Goal: Information Seeking & Learning: Find contact information

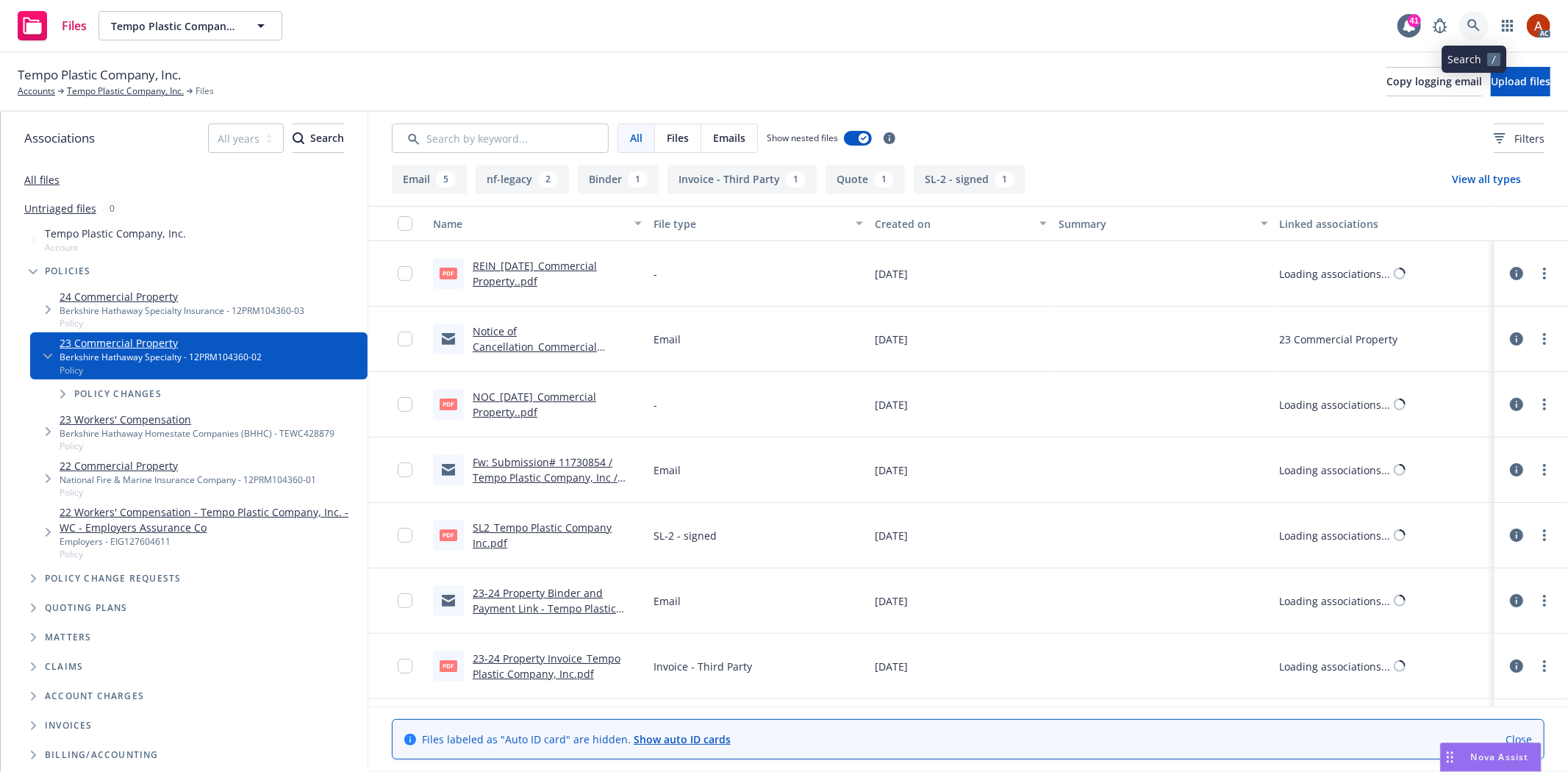
click at [1470, 31] on icon at bounding box center [1472, 25] width 13 height 13
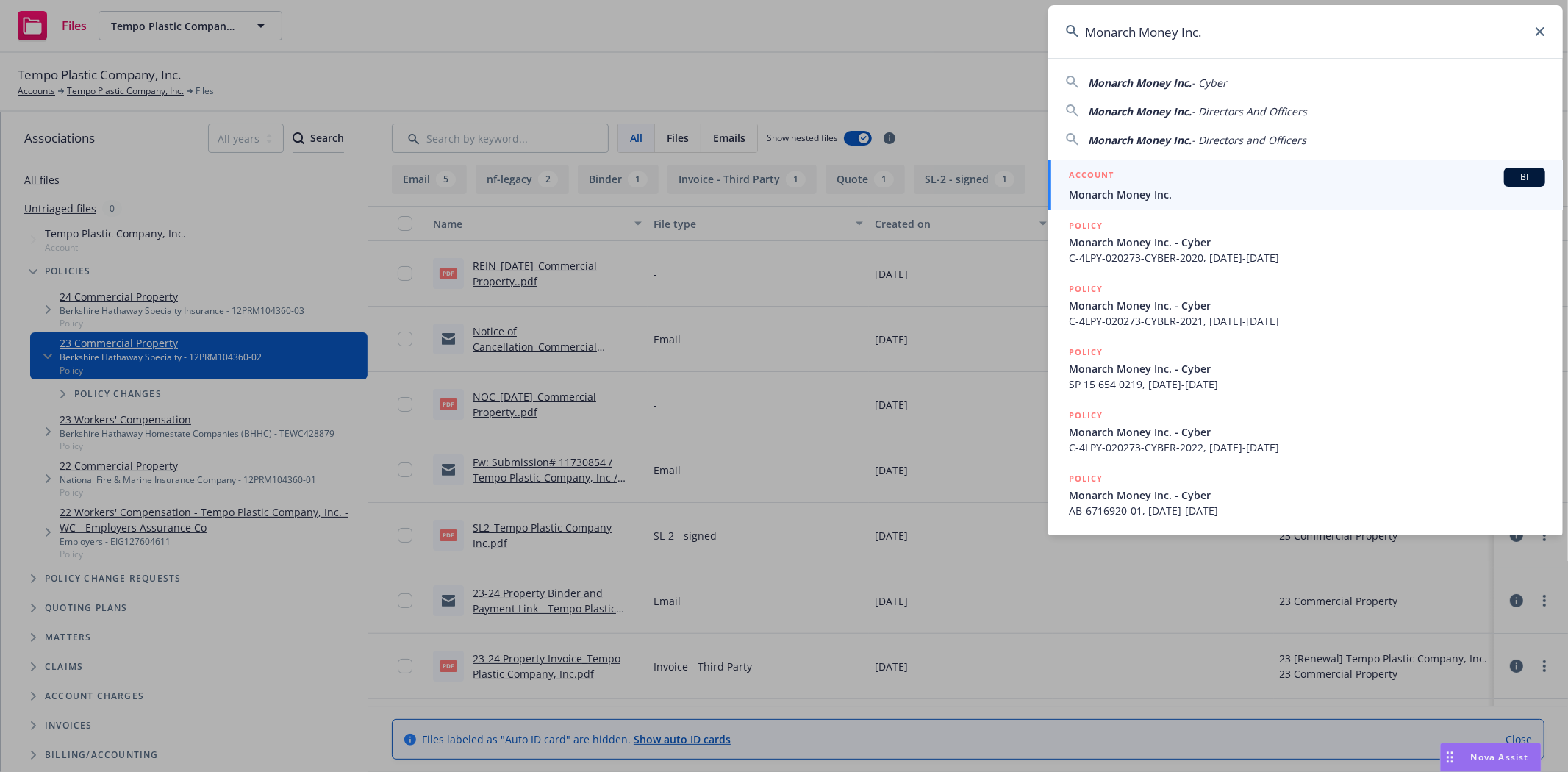
type input "Monarch Money Inc."
click at [1084, 177] on h5 "ACCOUNT" at bounding box center [1090, 176] width 44 height 18
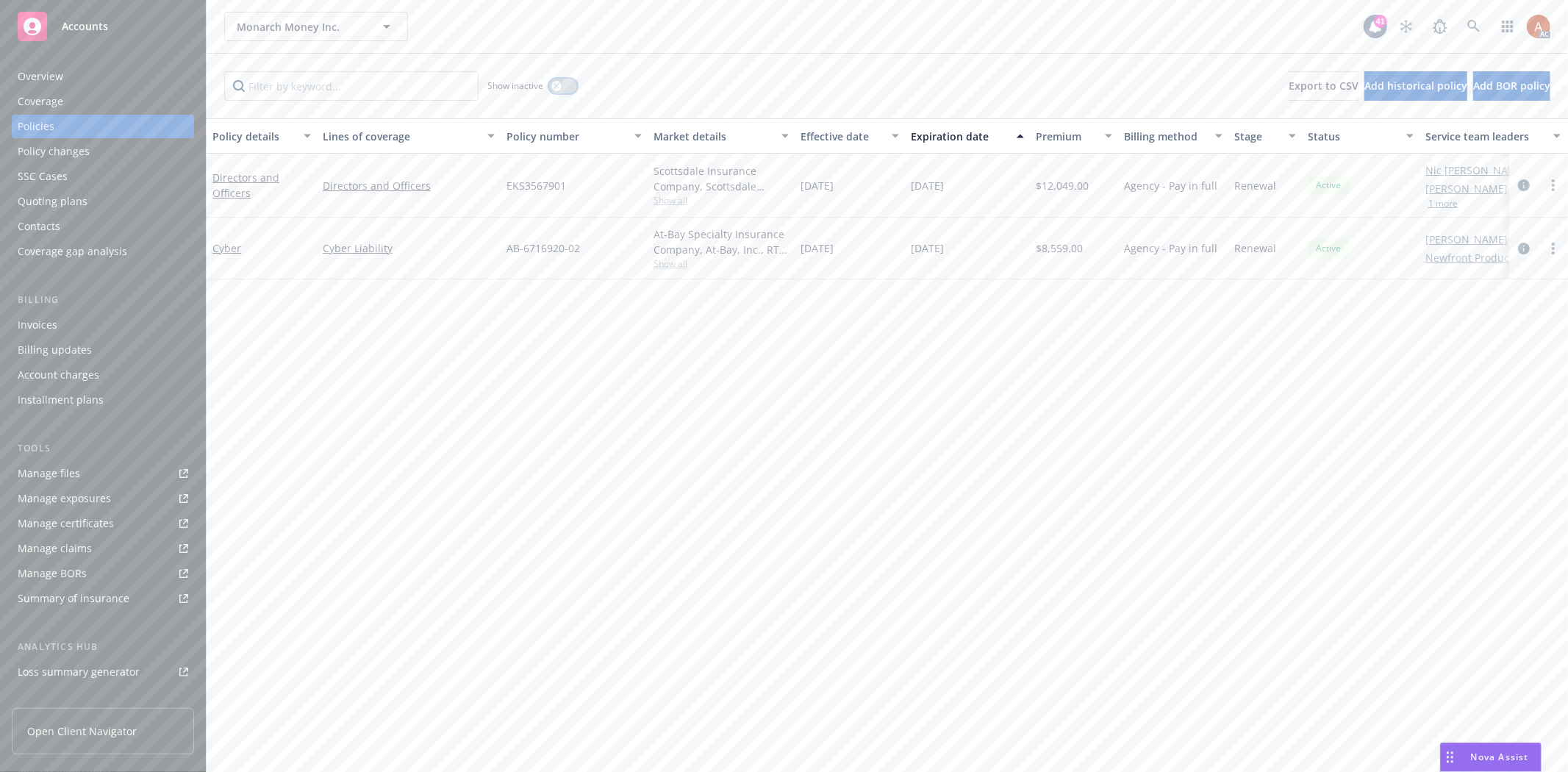
click at [559, 86] on icon "button" at bounding box center [557, 86] width 6 height 6
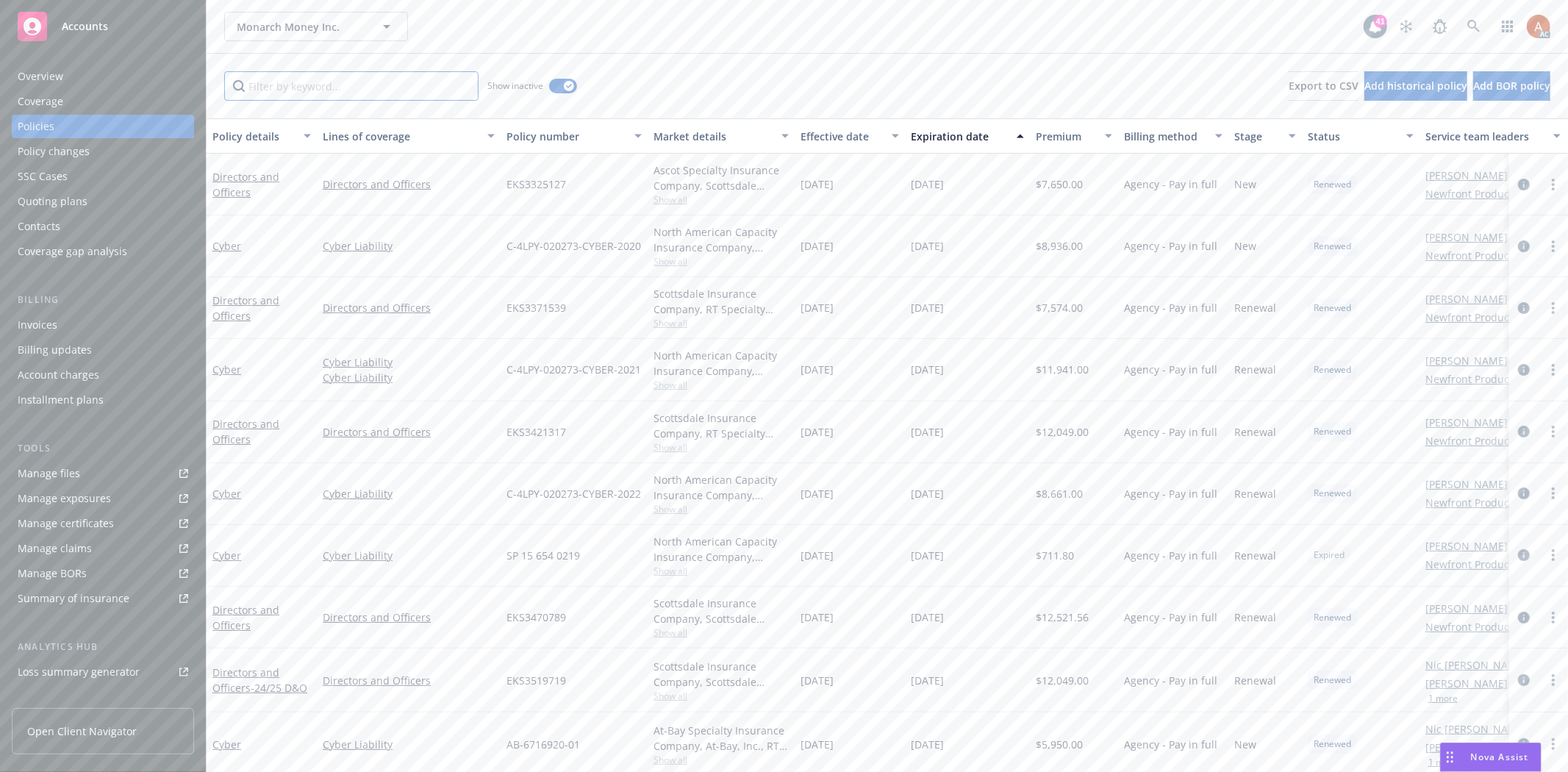
click at [360, 91] on input "Filter by keyword..." at bounding box center [351, 86] width 254 height 30
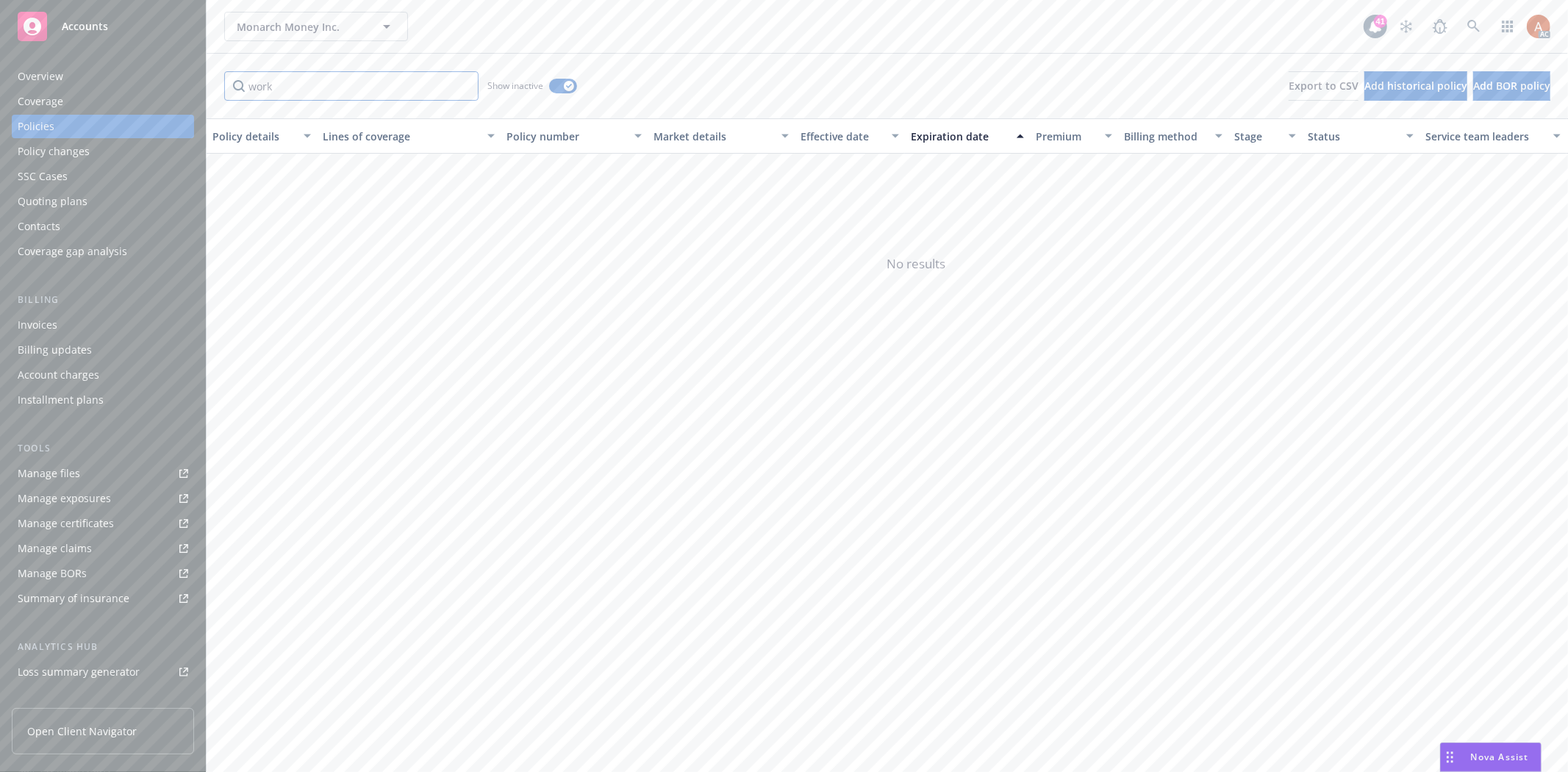
type input "work"
click at [466, 83] on input "work" at bounding box center [351, 86] width 254 height 30
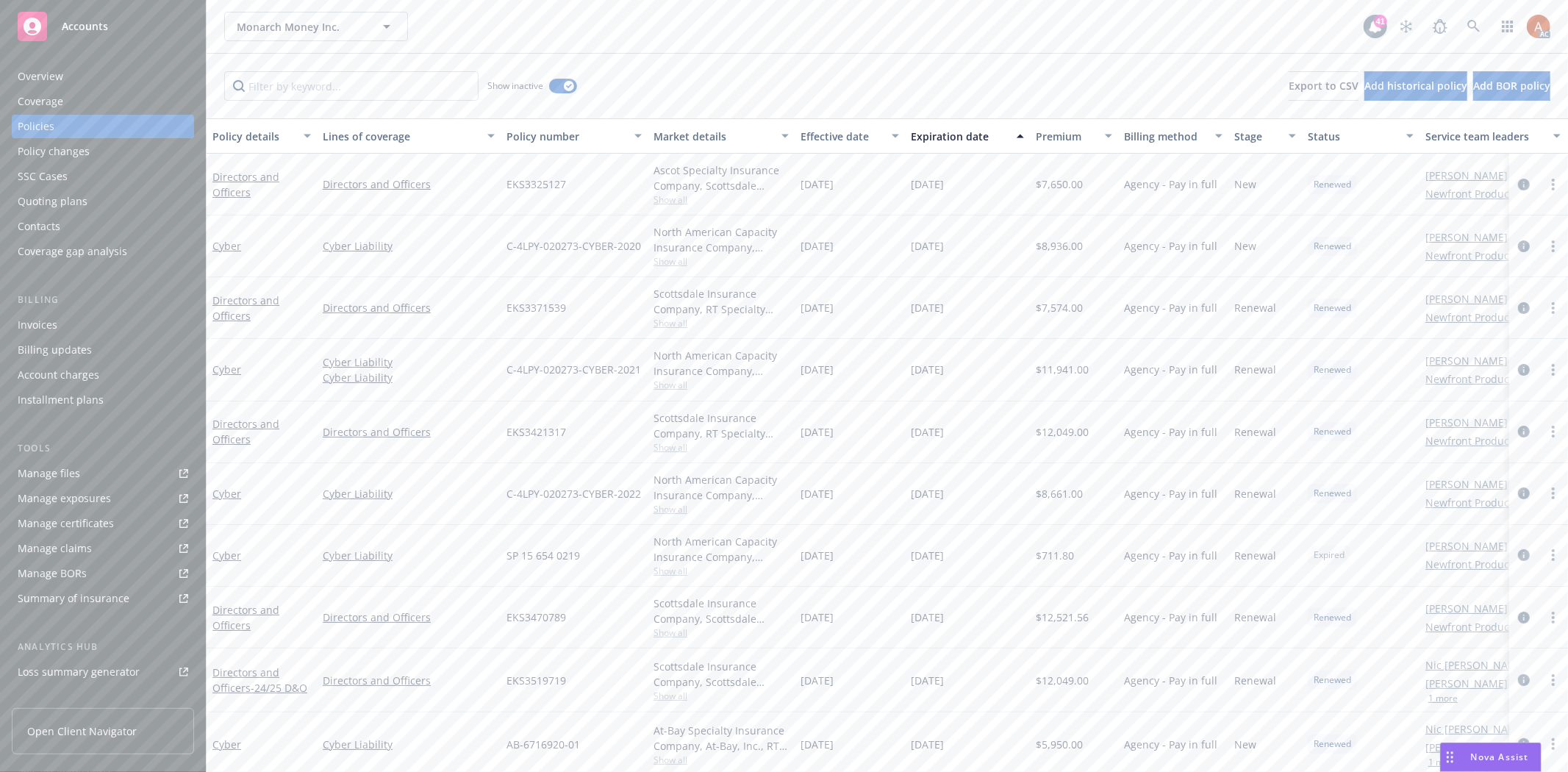
click at [60, 206] on div "Quoting plans" at bounding box center [52, 201] width 70 height 24
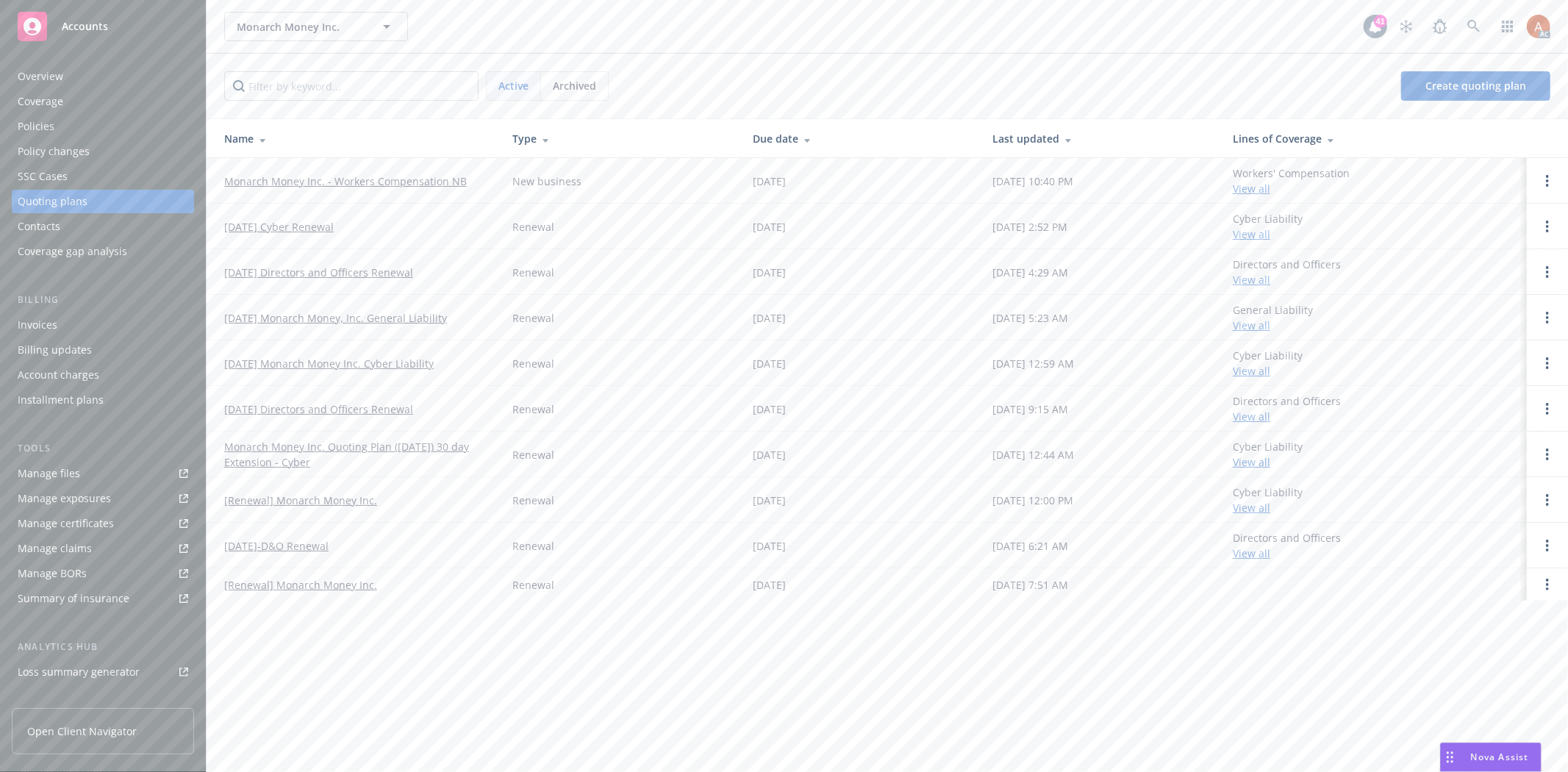
click at [557, 86] on span "Archived" at bounding box center [575, 86] width 43 height 16
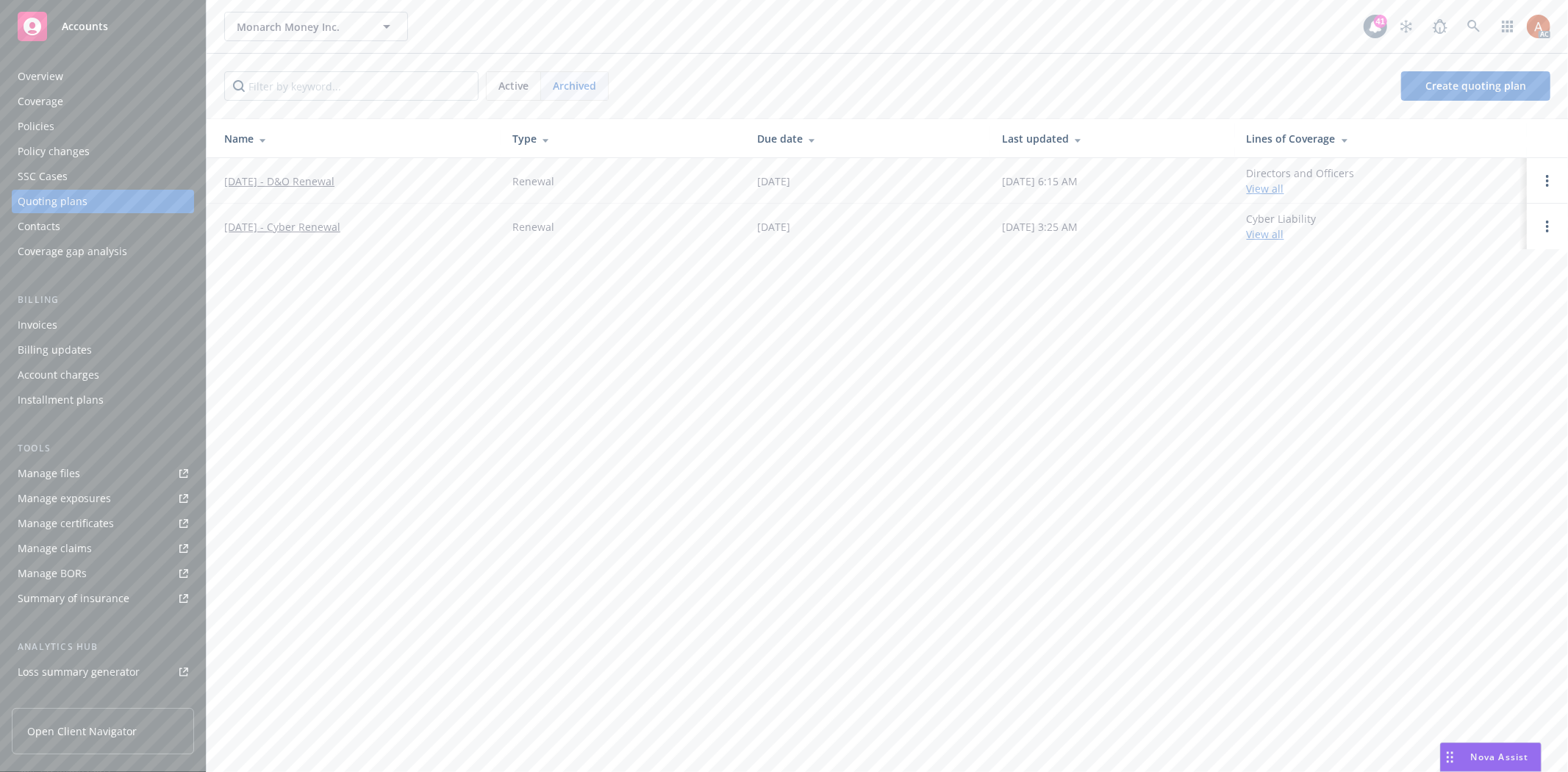
click at [523, 90] on span "Active" at bounding box center [513, 86] width 31 height 16
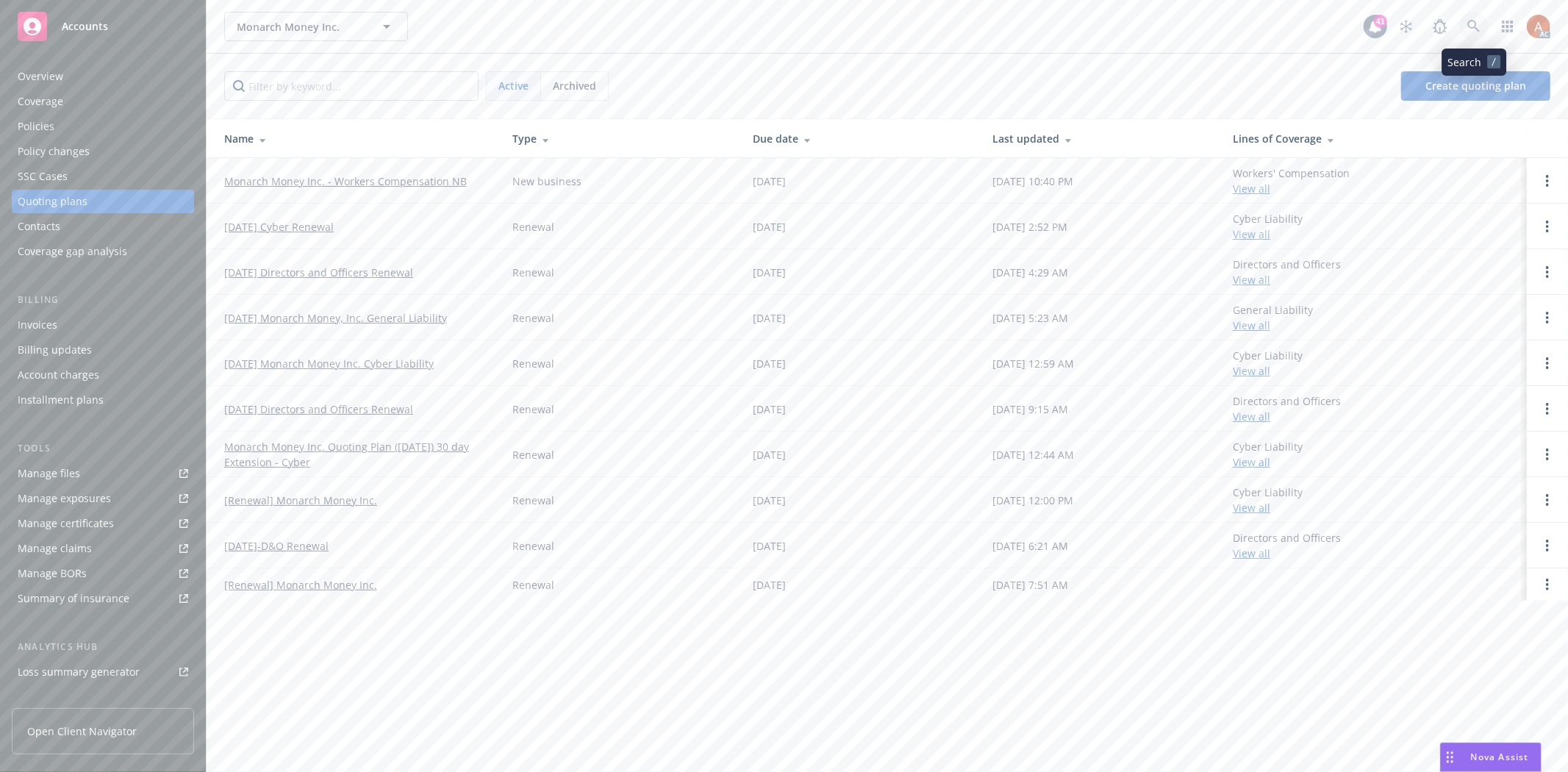
click at [1465, 31] on link at bounding box center [1473, 27] width 30 height 30
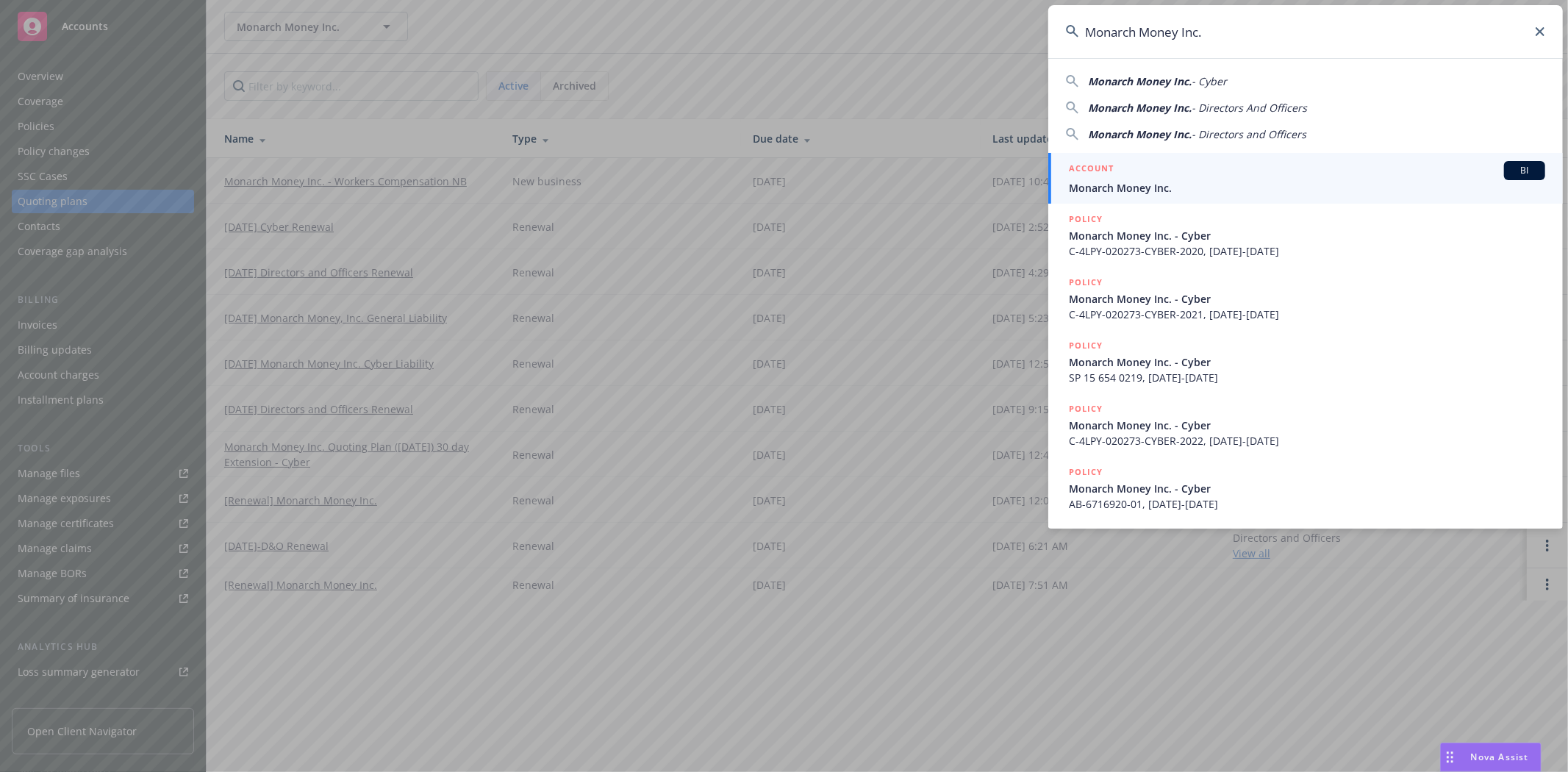
type input "Monarch Money Inc."
click at [1092, 172] on h5 "ACCOUNT" at bounding box center [1090, 170] width 44 height 18
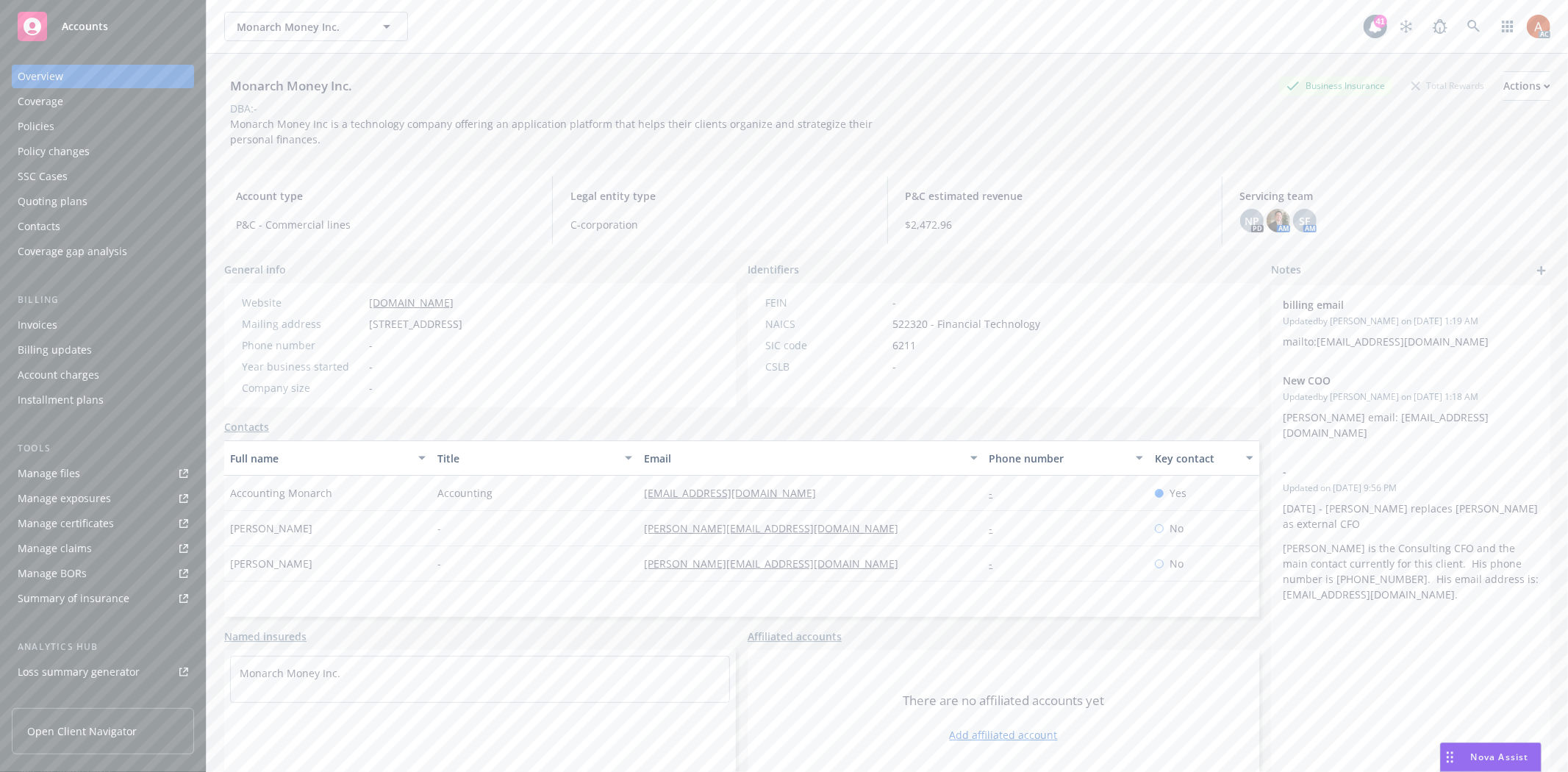
click at [59, 201] on div "Quoting plans" at bounding box center [52, 201] width 70 height 24
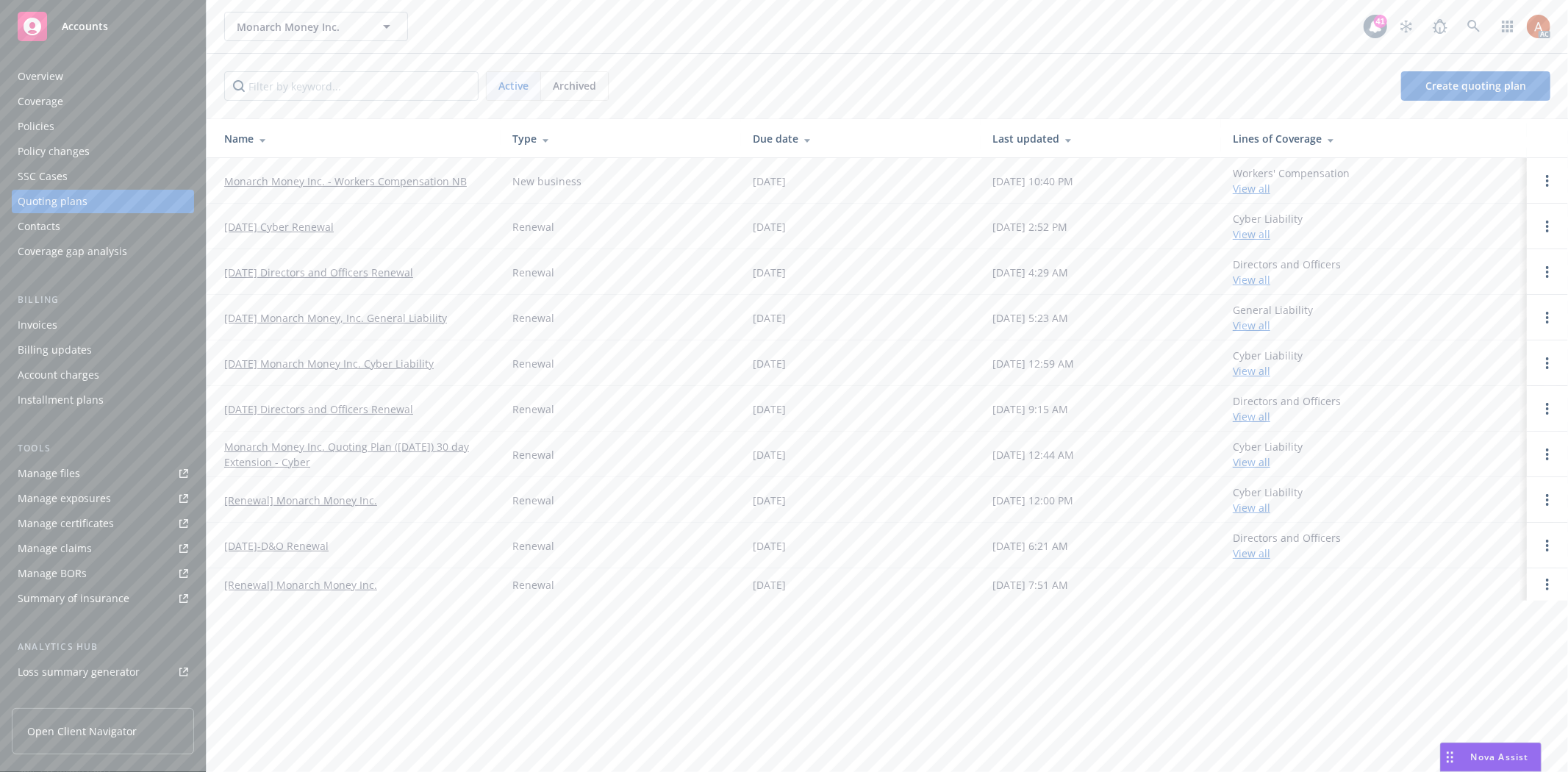
click at [582, 84] on span "Archived" at bounding box center [575, 86] width 43 height 16
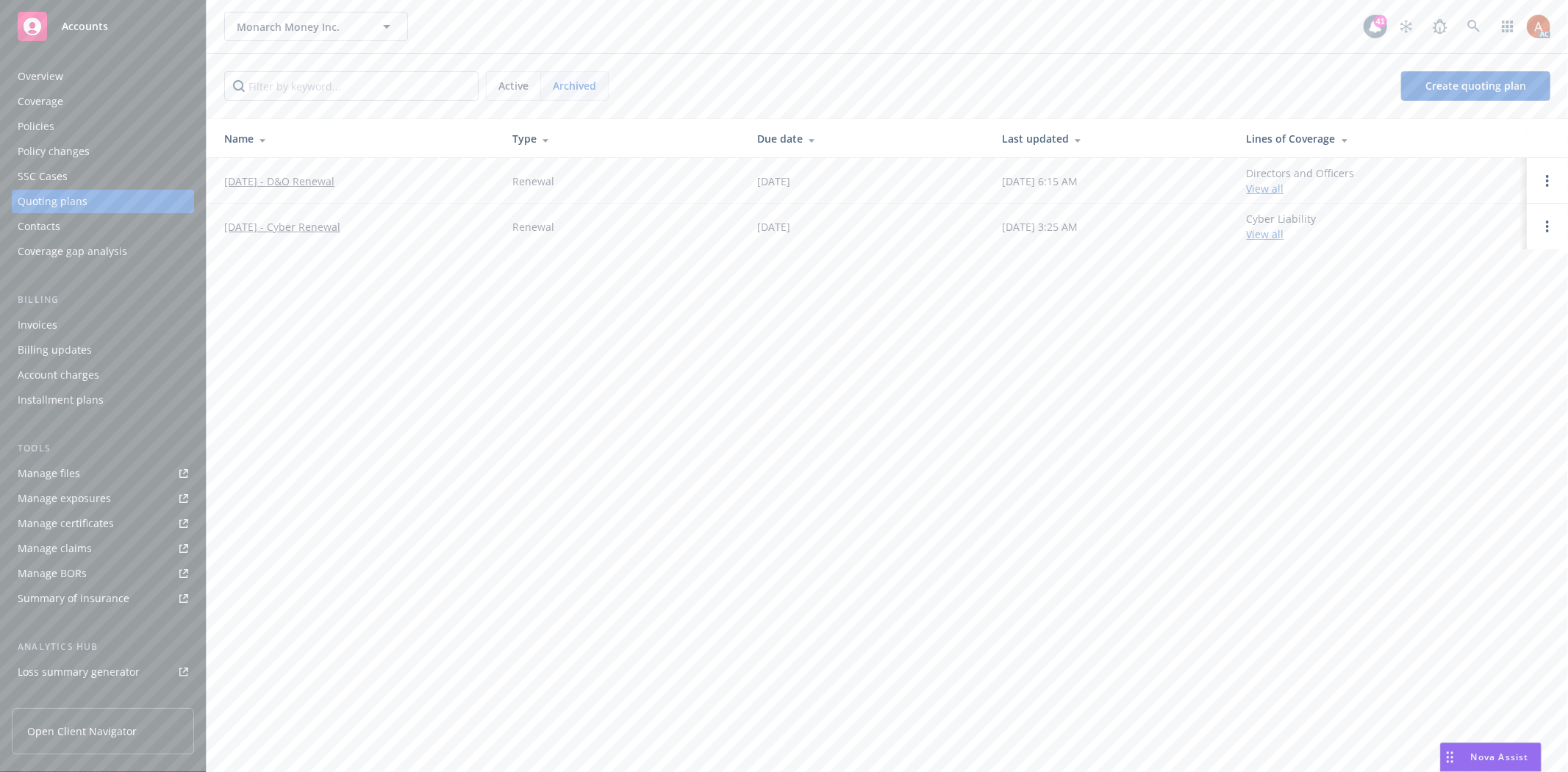
click at [509, 86] on span "Active" at bounding box center [513, 86] width 31 height 16
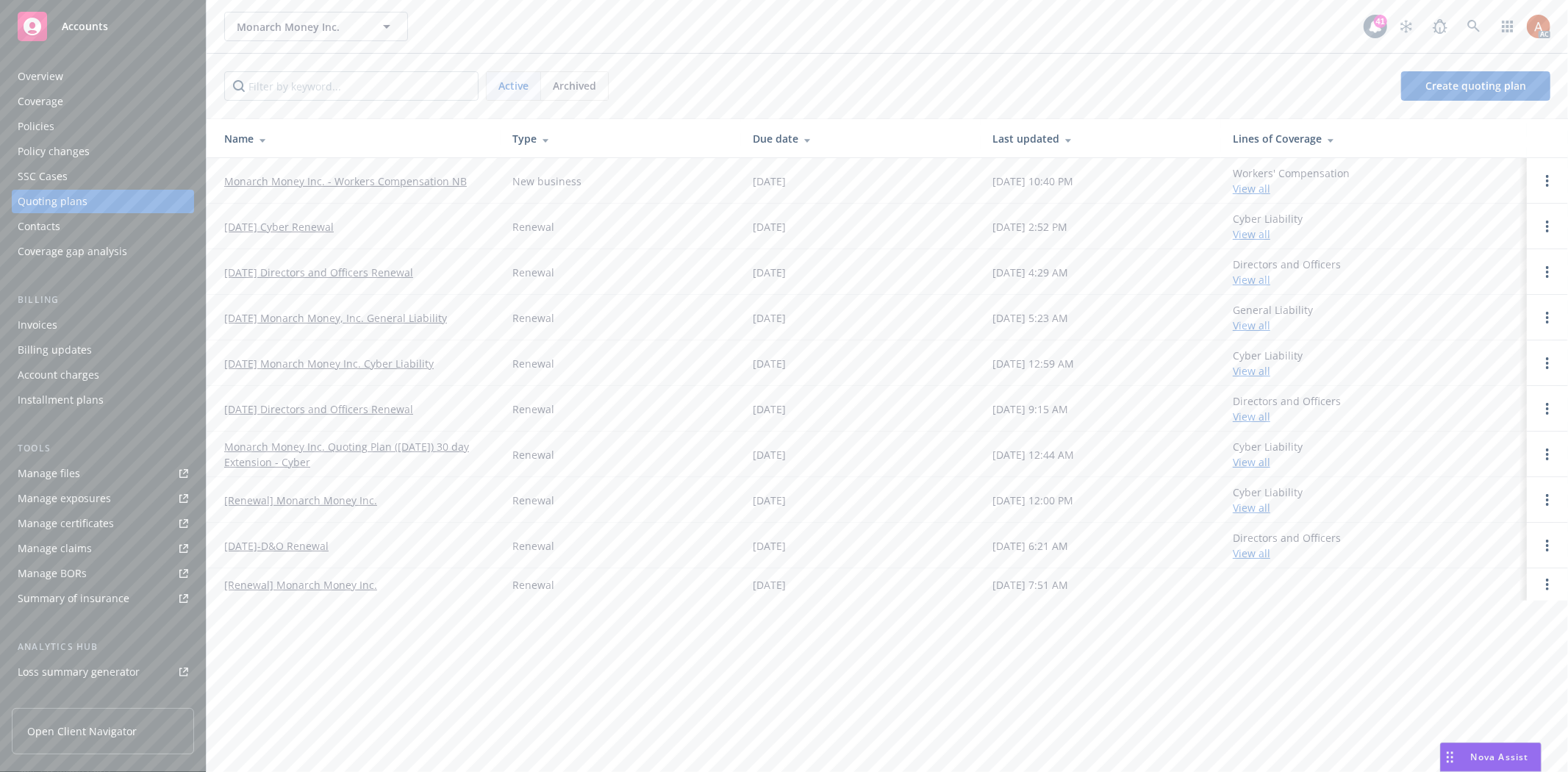
click at [291, 178] on link "Monarch Money Inc. - Workers Compensation NB" at bounding box center [345, 181] width 242 height 16
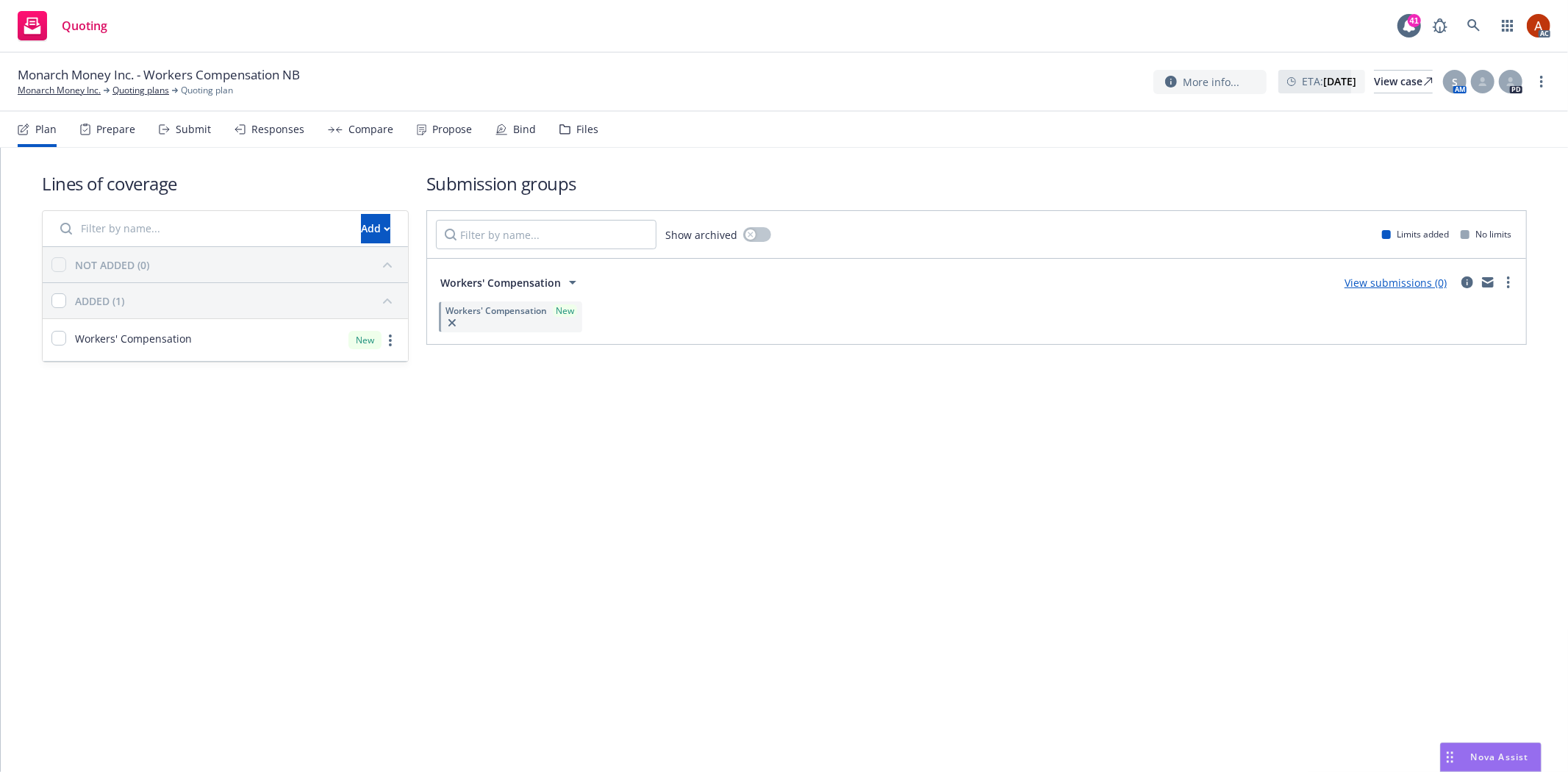
click at [119, 133] on div "Prepare" at bounding box center [116, 129] width 39 height 12
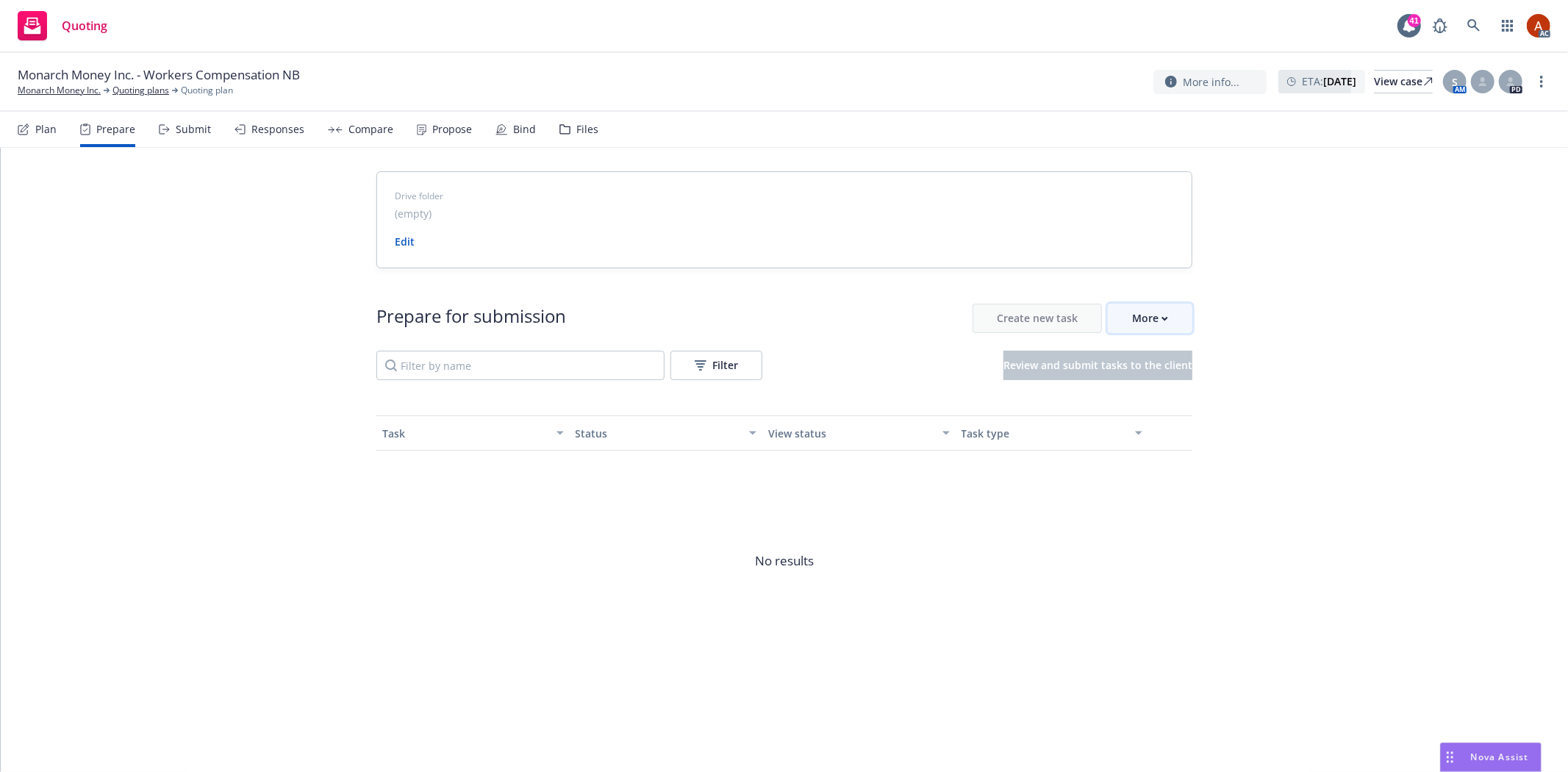
click at [1144, 320] on div "More" at bounding box center [1149, 318] width 36 height 28
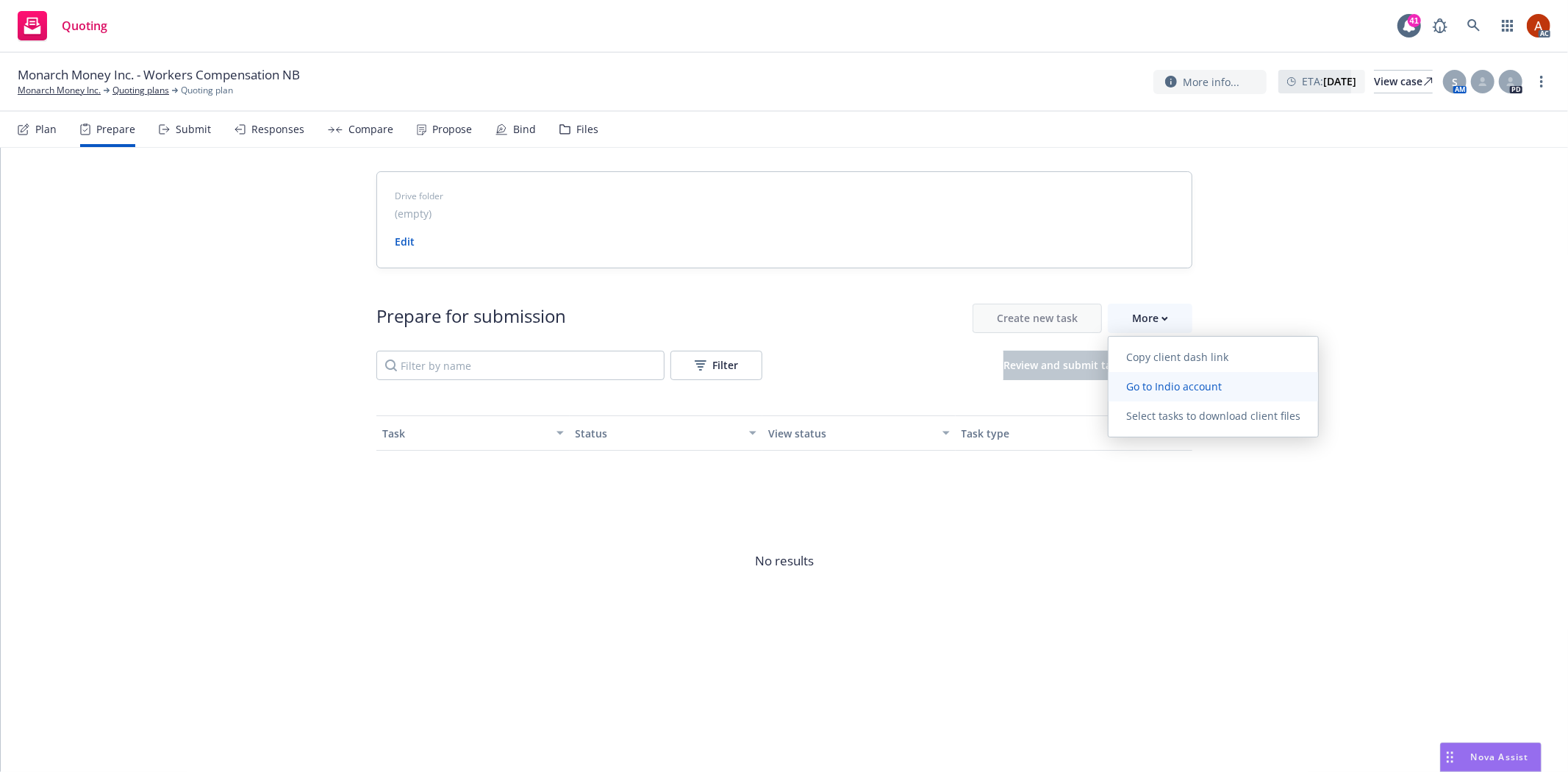
click at [1161, 381] on span "Go to Indio account" at bounding box center [1174, 386] width 131 height 14
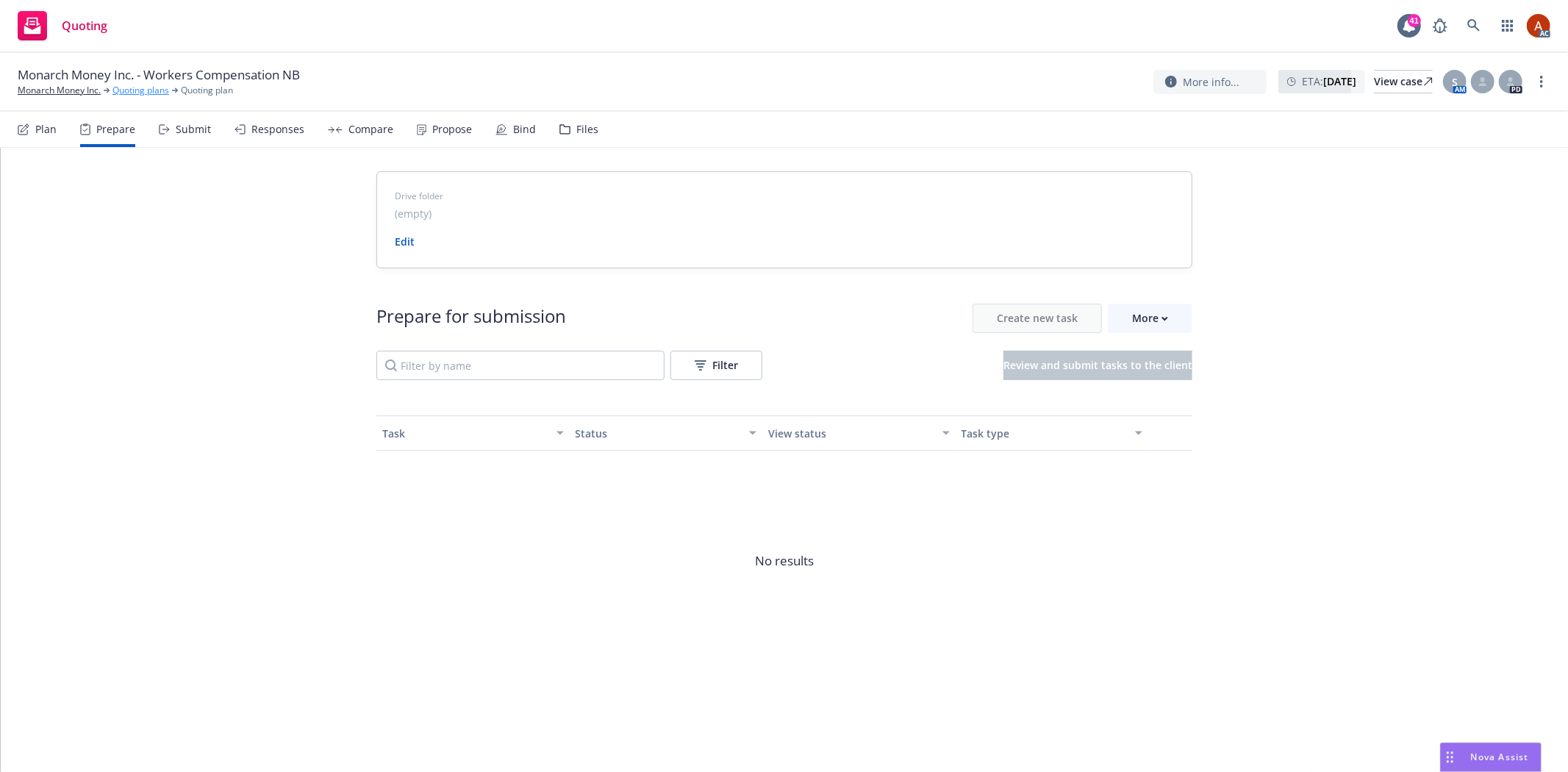
click at [136, 94] on link "Quoting plans" at bounding box center [140, 90] width 56 height 13
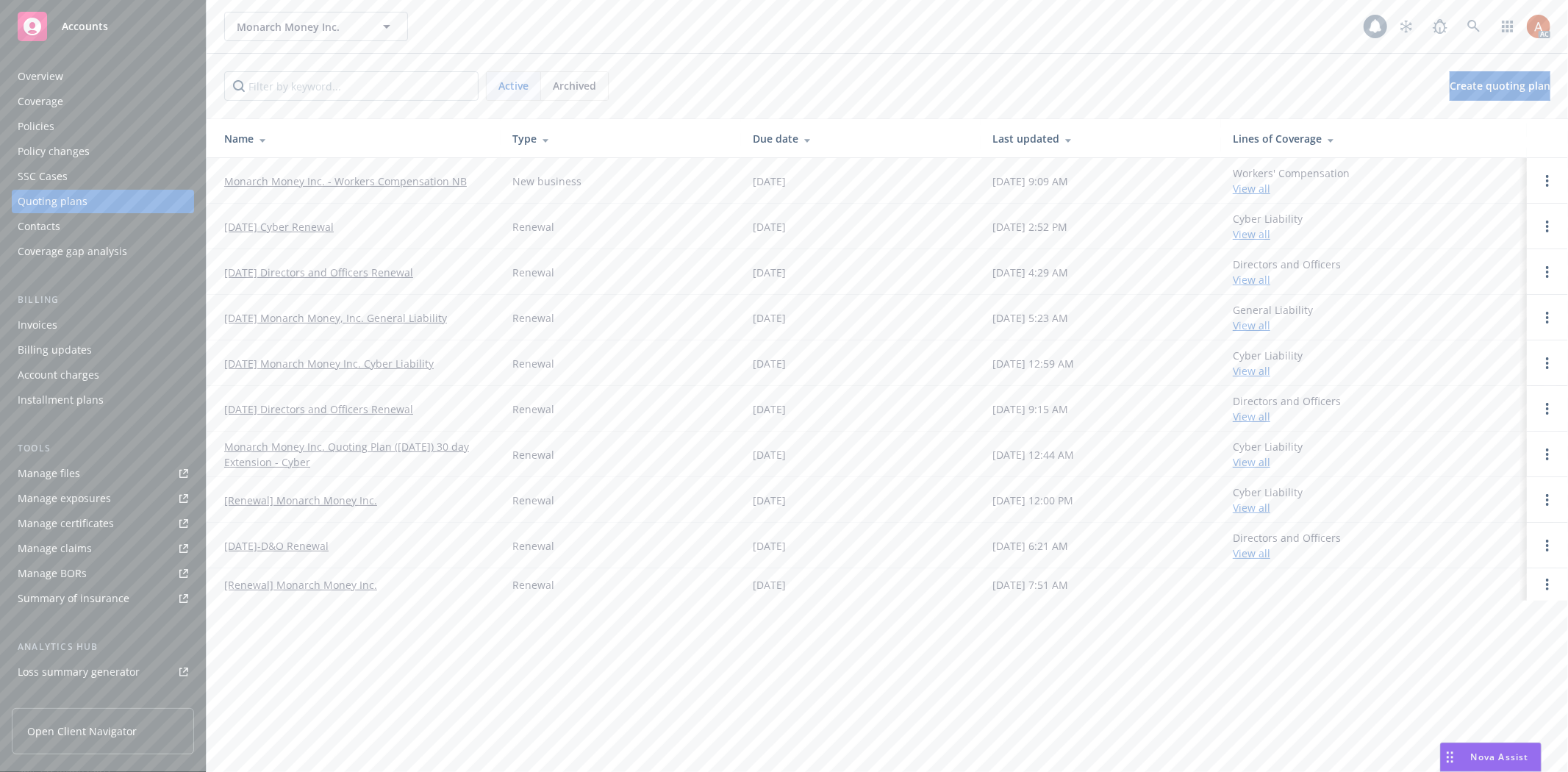
drag, startPoint x: 0, startPoint y: 0, endPoint x: 33, endPoint y: 70, distance: 77.4
click at [33, 70] on div "Overview" at bounding box center [40, 77] width 45 height 24
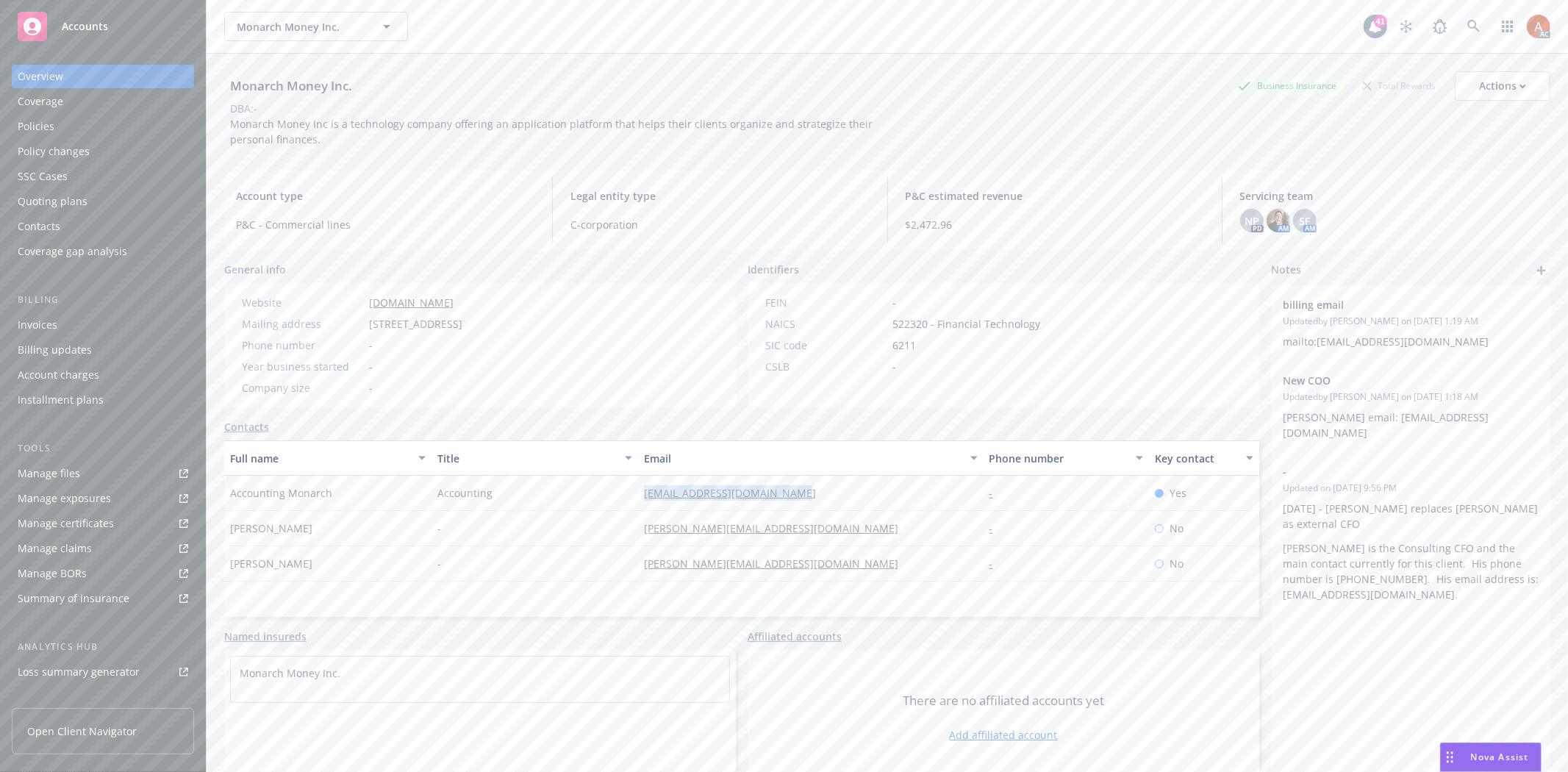
drag, startPoint x: 611, startPoint y: 490, endPoint x: 839, endPoint y: 478, distance: 228.3
click at [839, 478] on div "Accounting Monarch Accounting accounting@monarchmoney.com - Yes" at bounding box center [741, 493] width 1035 height 35
copy div "accounting@monarchmoney.com"
click at [922, 505] on div "accounting@monarchmoney.com" at bounding box center [810, 493] width 345 height 35
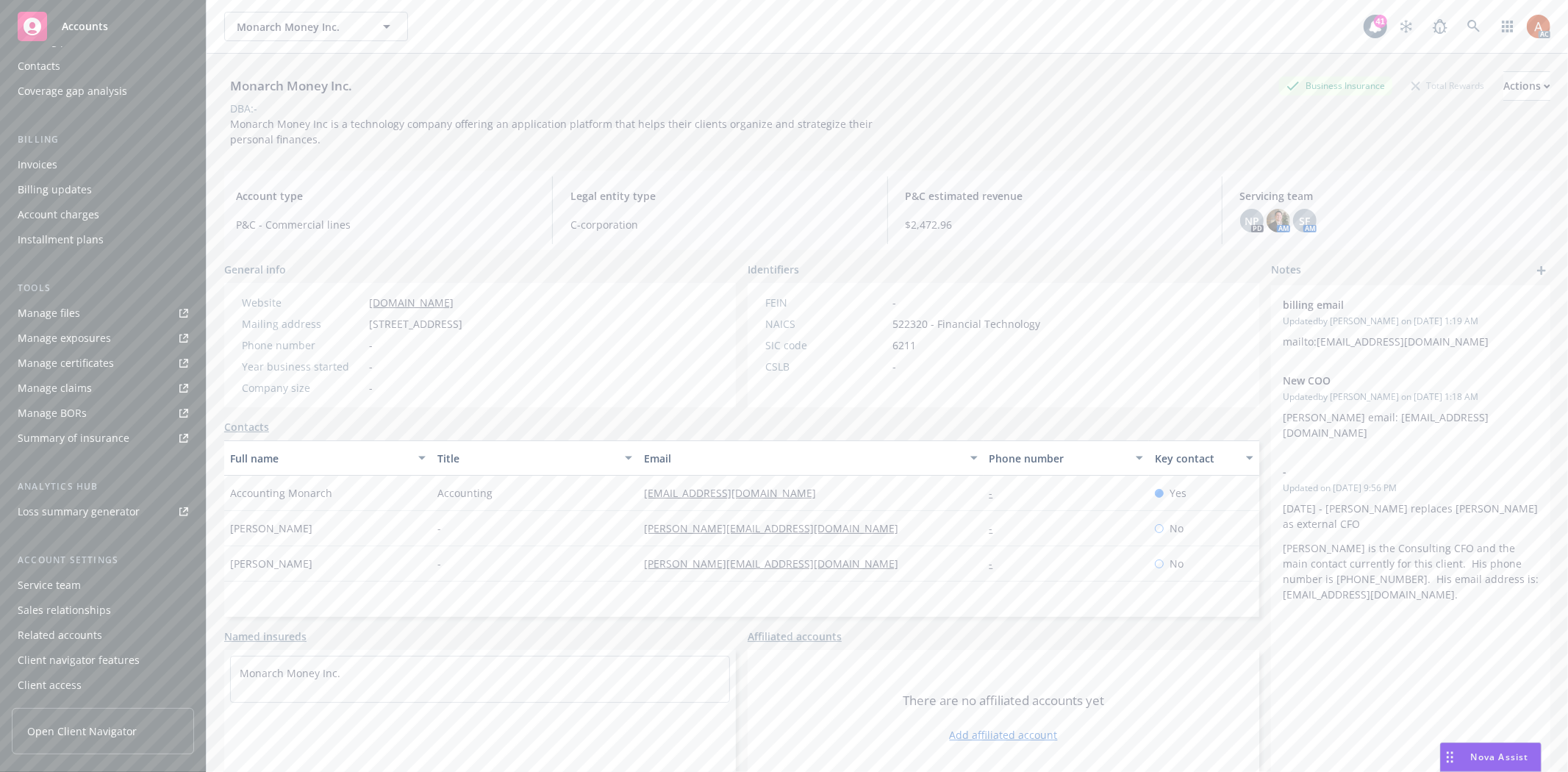
click at [38, 592] on div "Service team" at bounding box center [49, 586] width 63 height 24
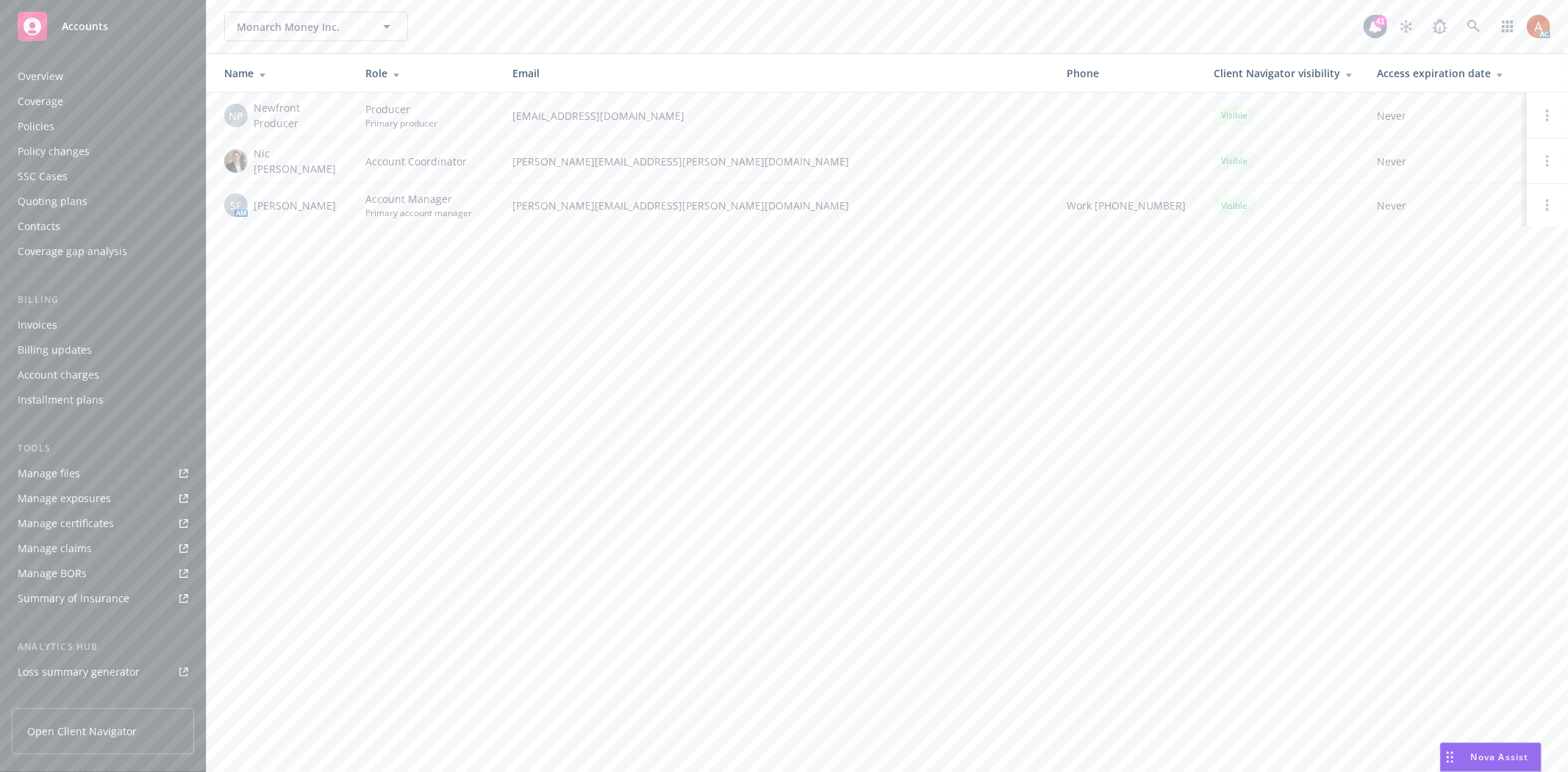
click at [32, 81] on div "Overview" at bounding box center [40, 77] width 45 height 24
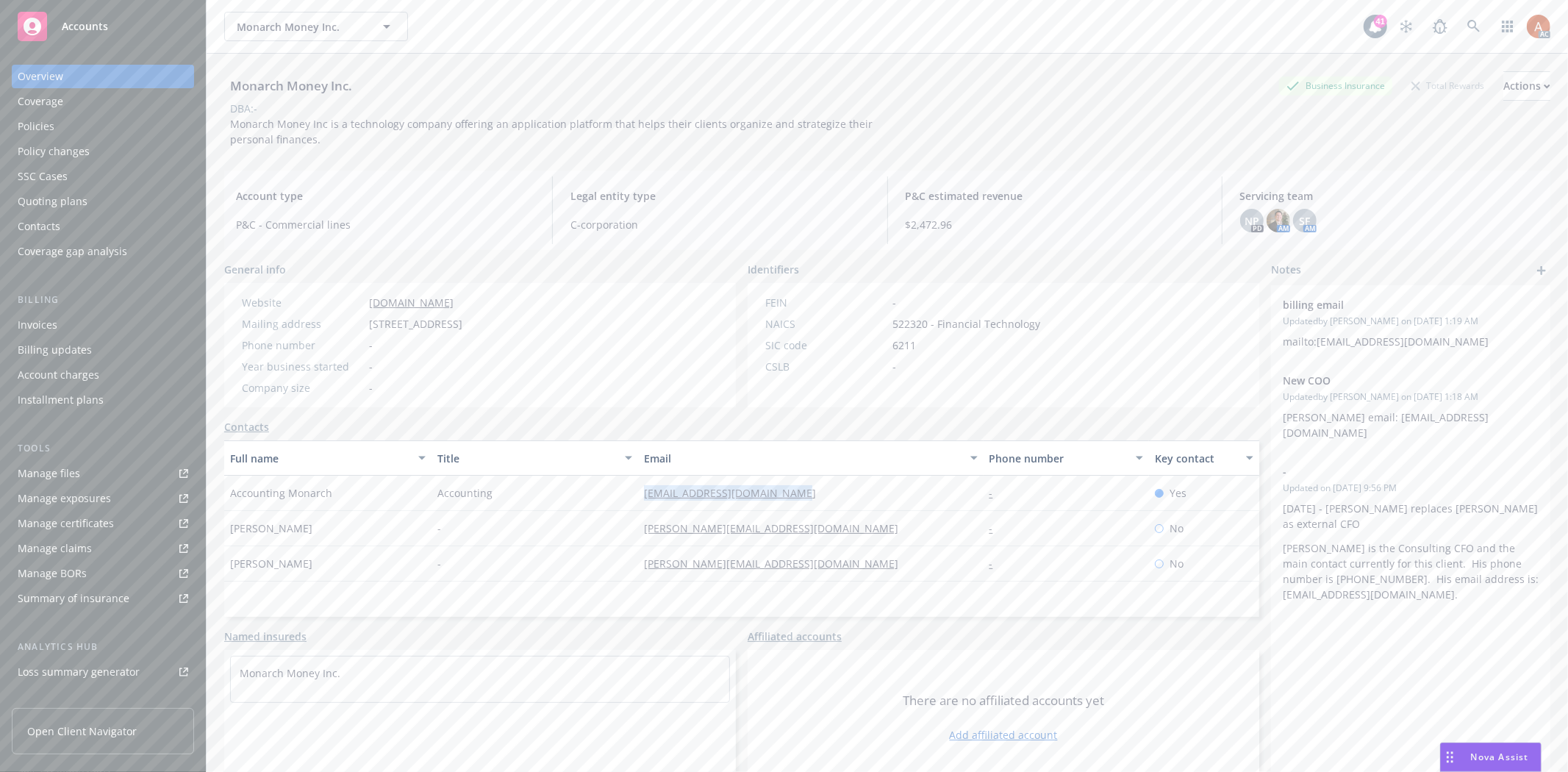
drag, startPoint x: 619, startPoint y: 491, endPoint x: 825, endPoint y: 491, distance: 206.0
click at [825, 491] on div "Accounting Monarch Accounting accounting@monarchmoney.com - Yes" at bounding box center [741, 493] width 1035 height 35
copy div "accounting@monarchmoney.com"
drag, startPoint x: 610, startPoint y: 536, endPoint x: 912, endPoint y: 540, distance: 302.0
click at [912, 540] on div "Joyce Lin - joyce@monarchmoney.com - No" at bounding box center [741, 528] width 1035 height 35
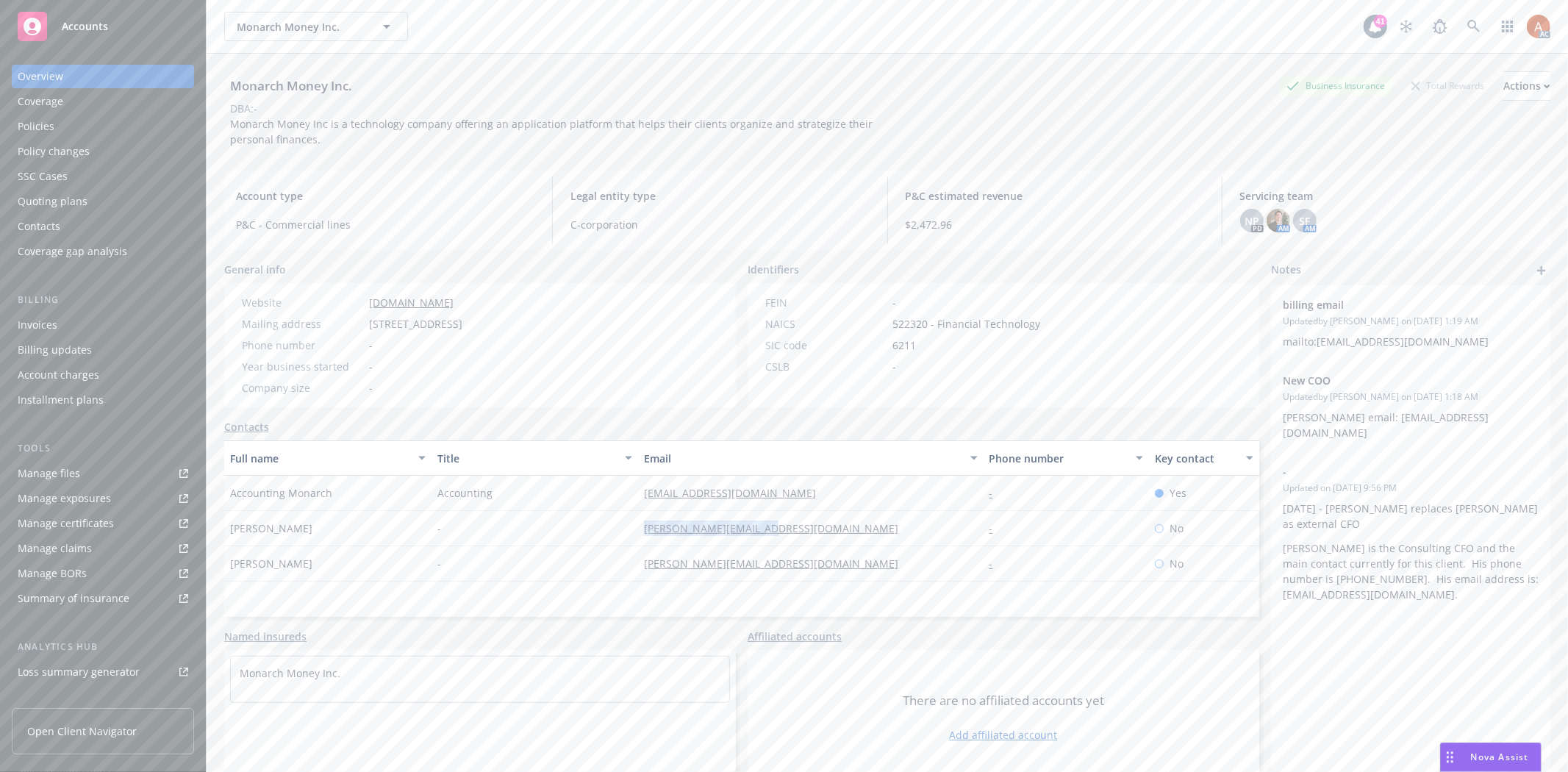
copy div "joyce@monarchmoney.com"
click at [606, 526] on div "-" at bounding box center [535, 528] width 207 height 35
drag, startPoint x: 575, startPoint y: 527, endPoint x: 846, endPoint y: 537, distance: 271.2
click at [846, 537] on div "Joyce Lin - joyce@monarchmoney.com - No" at bounding box center [741, 528] width 1035 height 35
copy div "joyce@monarchmoney.com"
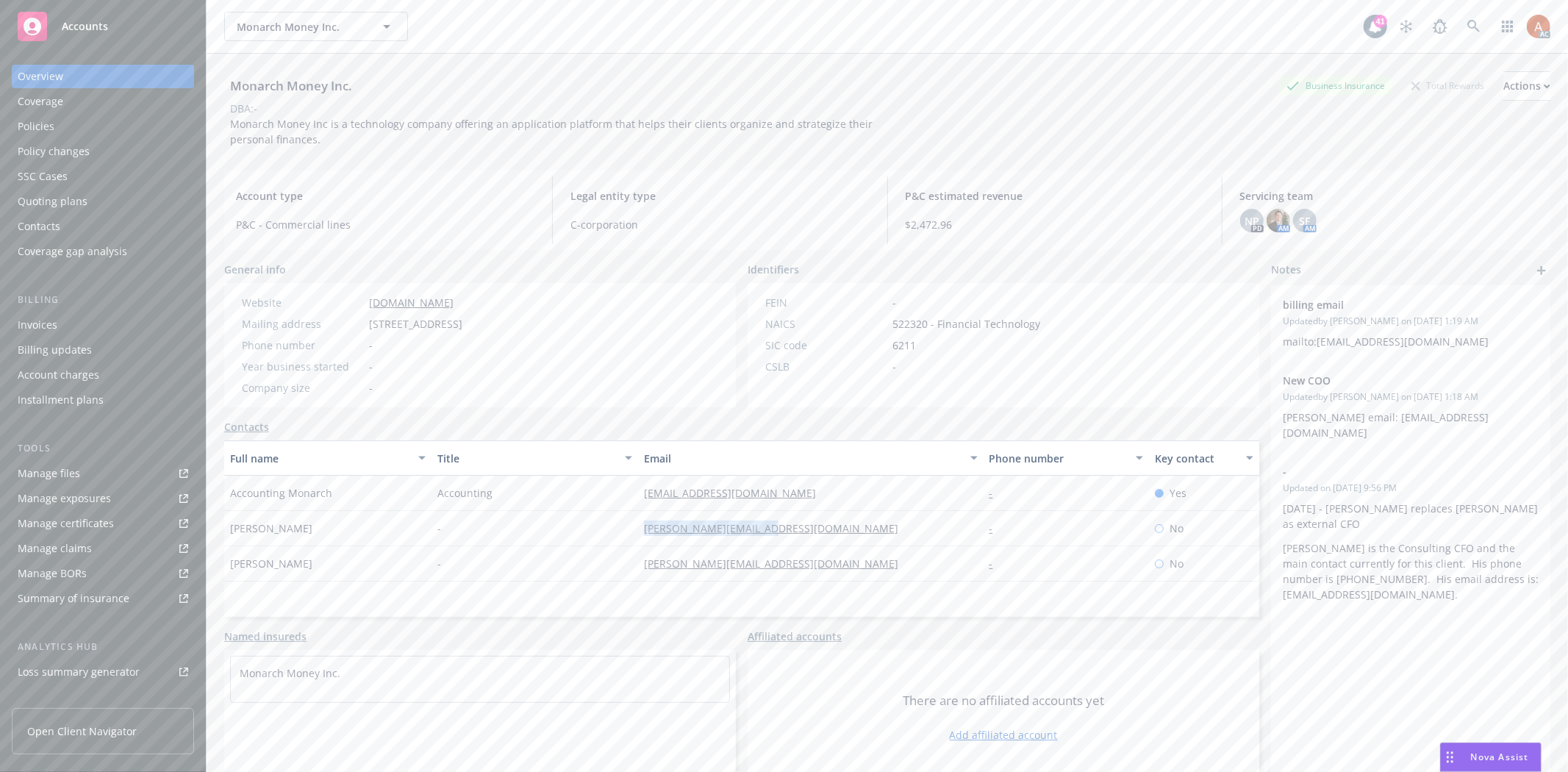
click at [60, 202] on div "Quoting plans" at bounding box center [52, 201] width 70 height 24
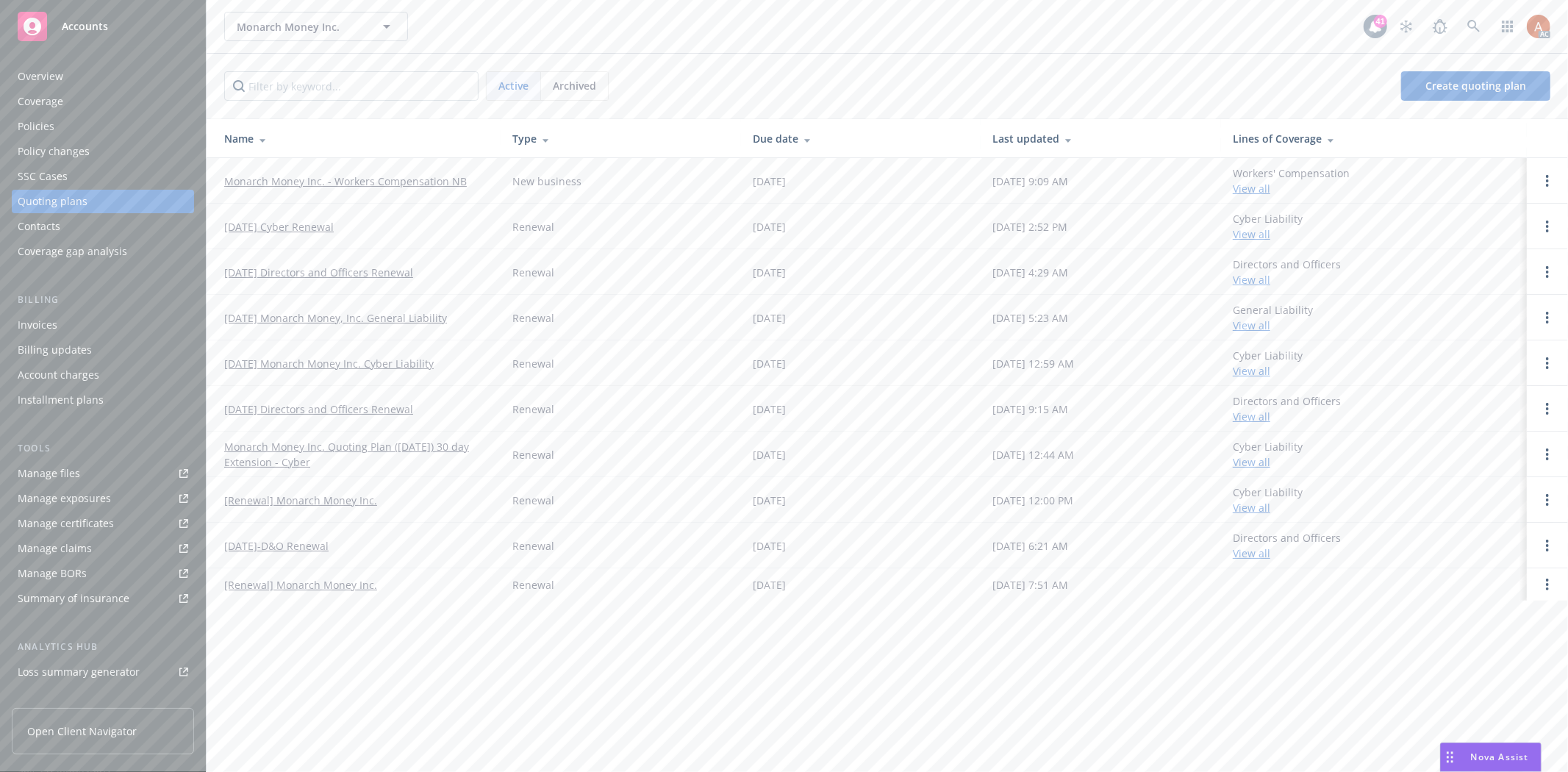
click at [568, 87] on span "Archived" at bounding box center [575, 86] width 43 height 16
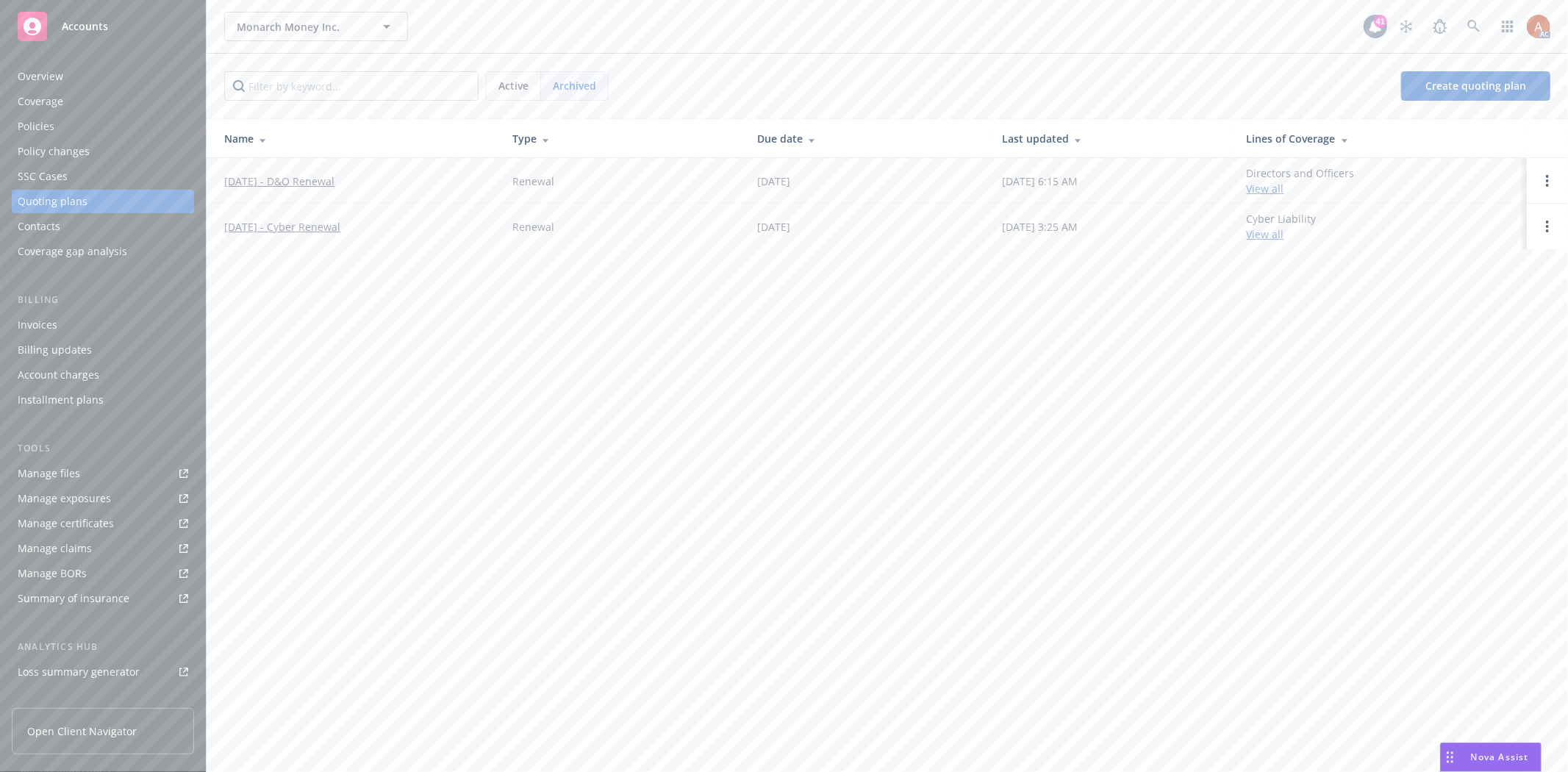
click at [514, 83] on span "Active" at bounding box center [513, 86] width 31 height 16
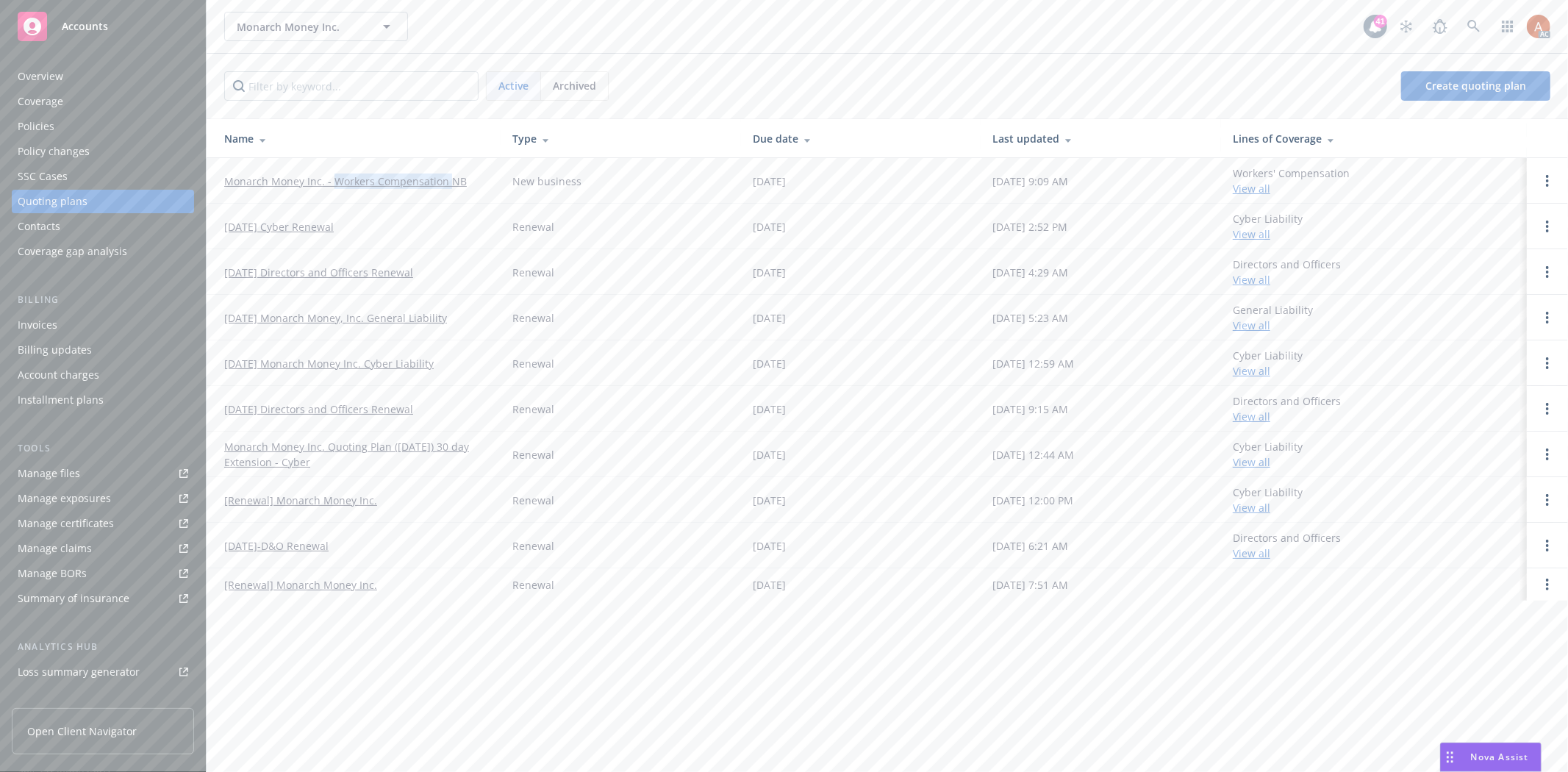
drag, startPoint x: 329, startPoint y: 165, endPoint x: 445, endPoint y: 180, distance: 117.0
click at [445, 180] on td "Monarch Money Inc. - Workers Compensation NB" at bounding box center [354, 180] width 294 height 45
copy link "Workers Compensation"
click at [34, 83] on div "Overview" at bounding box center [40, 77] width 45 height 24
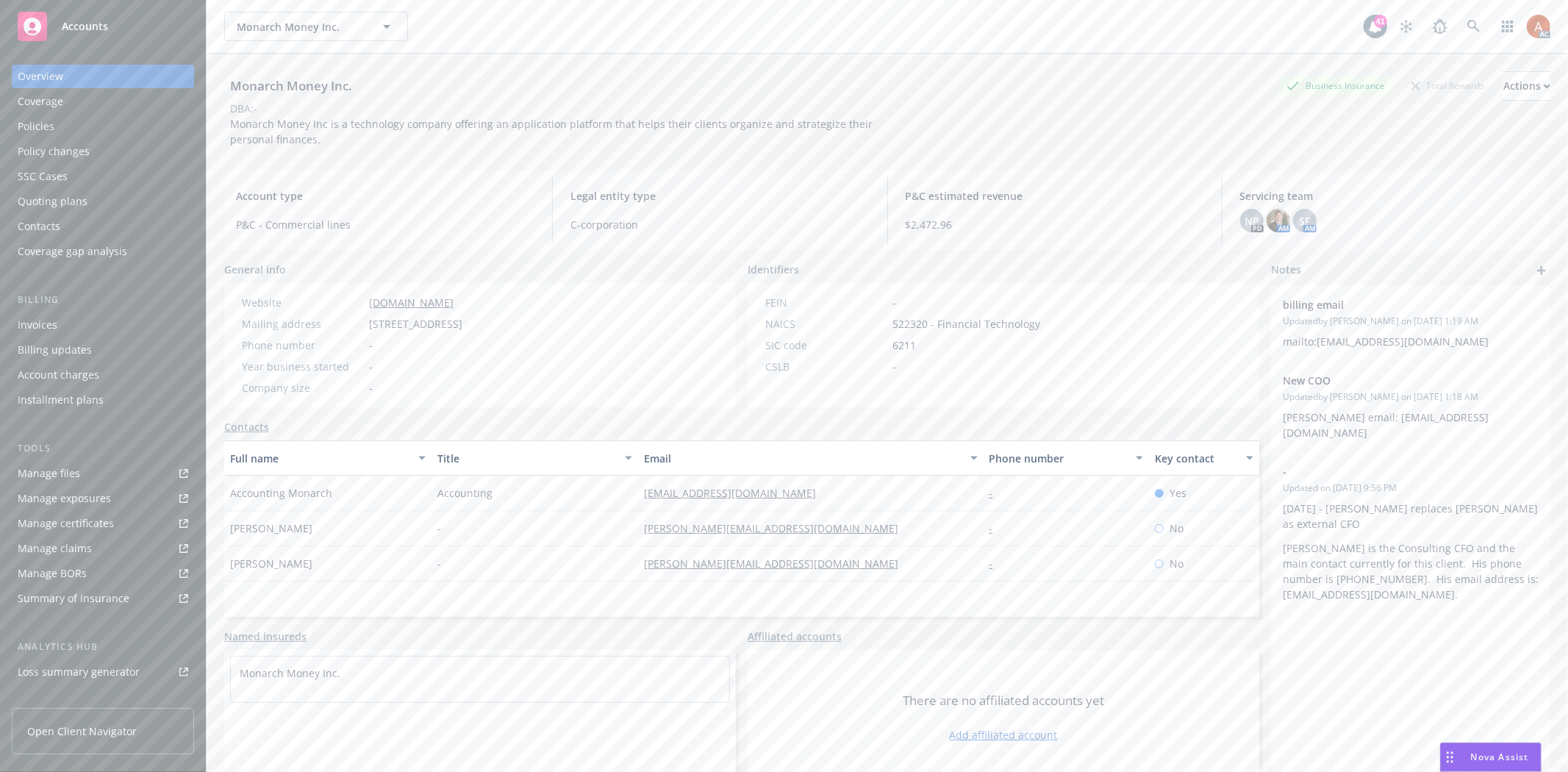
drag, startPoint x: 358, startPoint y: 298, endPoint x: 618, endPoint y: 300, distance: 260.0
click at [618, 300] on div "Website www.monarchmoney.com Mailing address 580 Van Buren St, Los Altos, CA, 9…" at bounding box center [479, 345] width 511 height 124
click at [620, 328] on div "Website www.monarchmoney.com Mailing address 580 Van Buren St, Los Altos, CA, 9…" at bounding box center [479, 345] width 511 height 124
drag, startPoint x: 229, startPoint y: 491, endPoint x: 339, endPoint y: 490, distance: 110.0
click at [339, 490] on div "Accounting Monarch" at bounding box center [327, 493] width 207 height 35
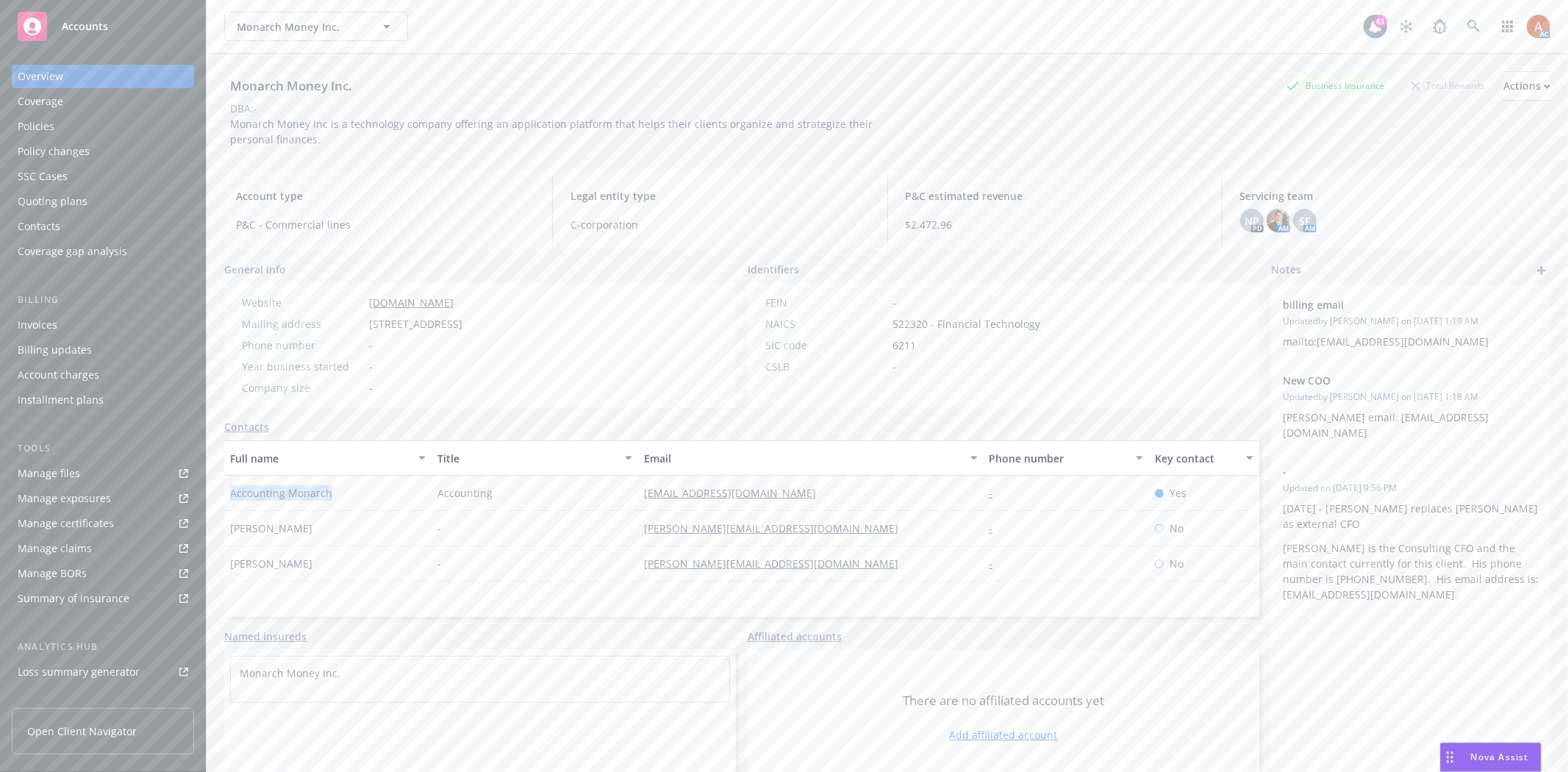
copy span "Accounting Monarch"
drag, startPoint x: 942, startPoint y: 488, endPoint x: 619, endPoint y: 502, distance: 323.3
click at [935, 488] on div "[EMAIL_ADDRESS][DOMAIN_NAME]" at bounding box center [810, 493] width 345 height 35
drag, startPoint x: 610, startPoint y: 491, endPoint x: 873, endPoint y: 500, distance: 263.2
click at [873, 500] on div "Accounting Monarch Accounting accounting@monarchmoney.com - Yes" at bounding box center [741, 493] width 1035 height 35
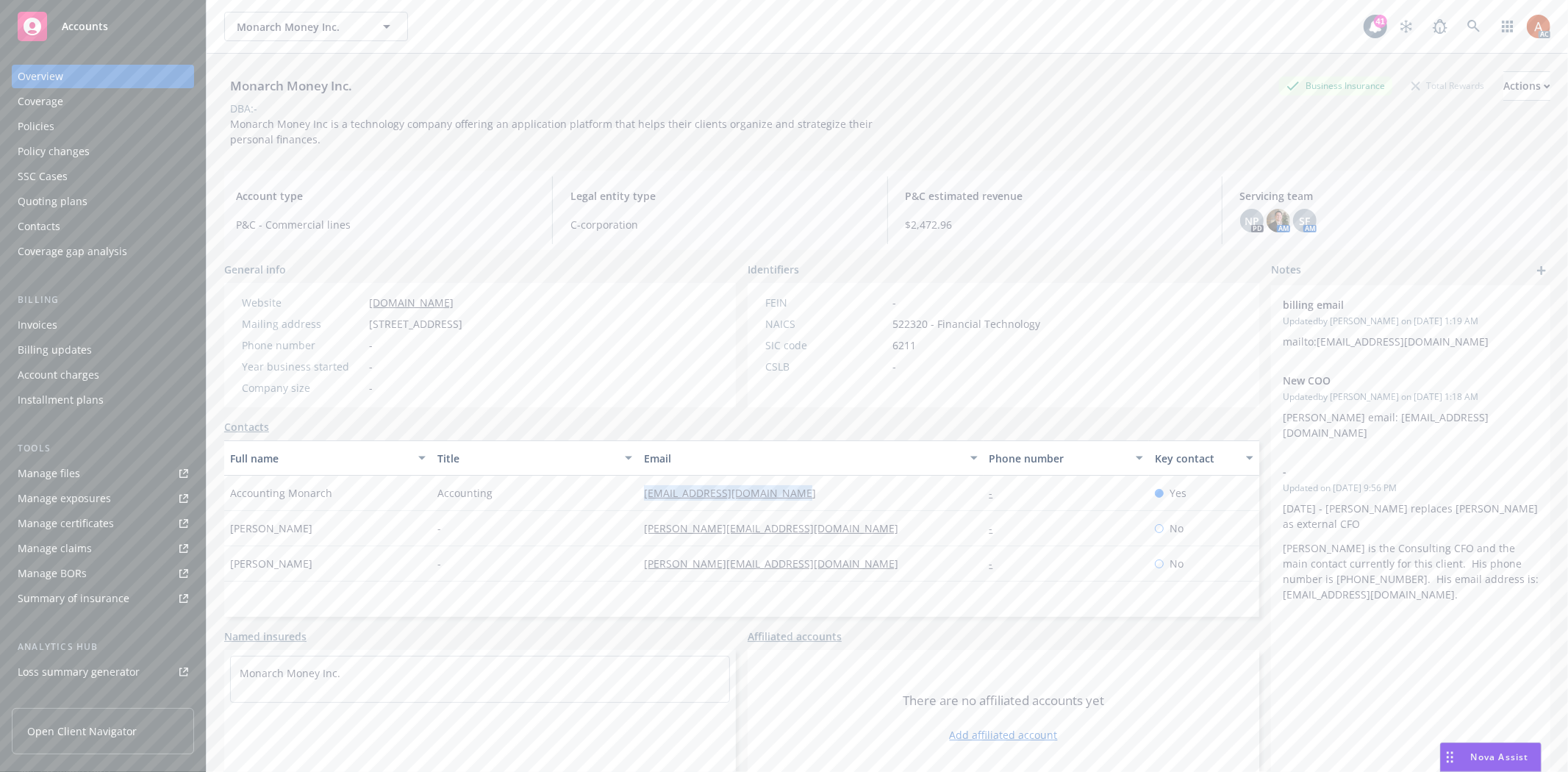
copy div "[EMAIL_ADDRESS][DOMAIN_NAME]"
drag, startPoint x: 219, startPoint y: 125, endPoint x: 350, endPoint y: 145, distance: 132.5
click at [350, 145] on div "Monarch Money Inc. Business Insurance Total Rewards Actions DBA: - Monarch Mone…" at bounding box center [887, 439] width 1361 height 772
copy span "Monarch Money Inc is a technology company offering an application platform that…"
click at [404, 163] on div "Monarch Money Inc. Business Insurance Total Rewards Actions DBA: - Monarch Mone…" at bounding box center [886, 430] width 1326 height 754
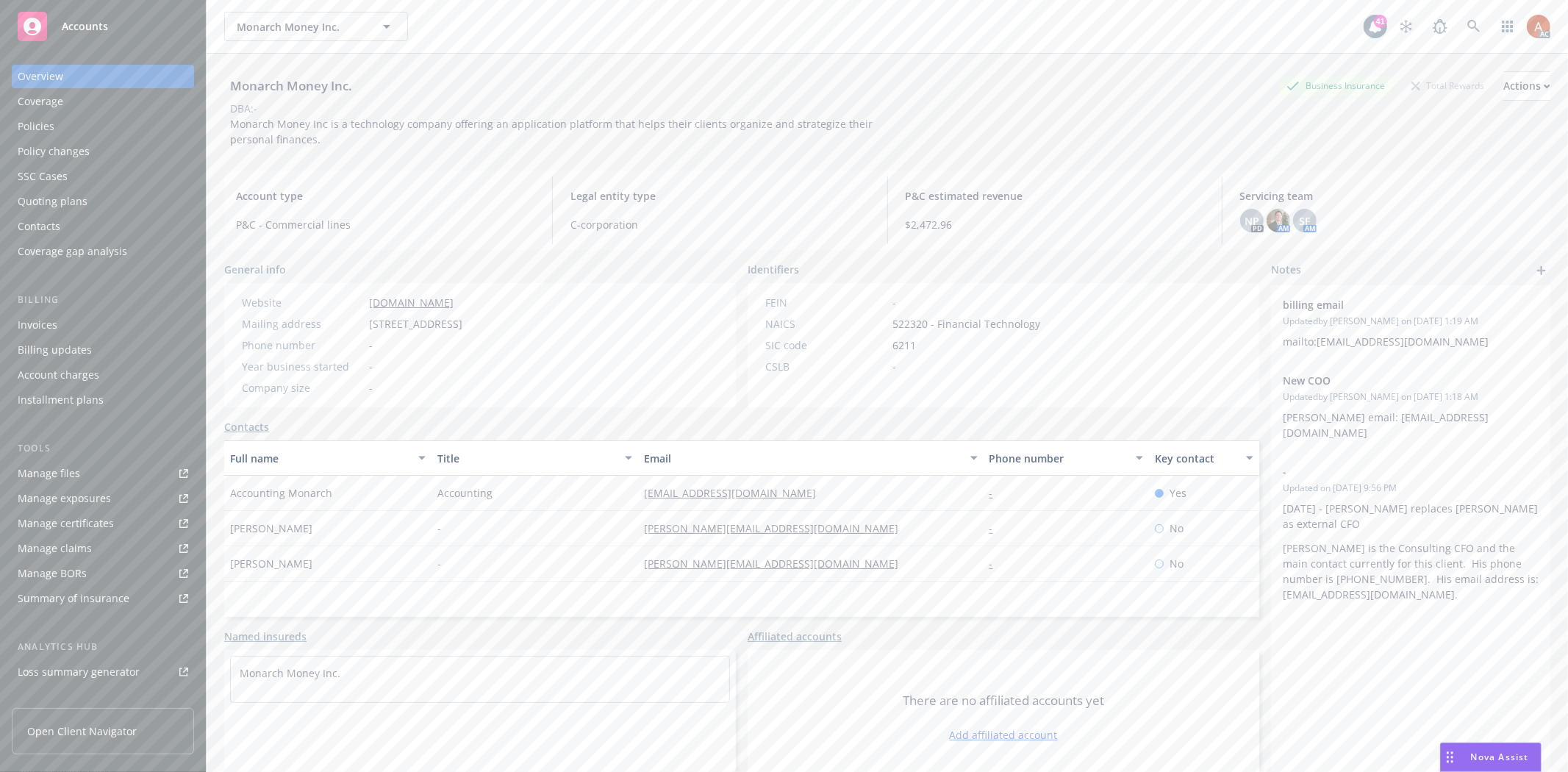
click at [331, 145] on div "Monarch Money Inc is a technology company offering an application platform that…" at bounding box center [554, 131] width 661 height 31
click at [56, 592] on div "Service team" at bounding box center [49, 586] width 63 height 24
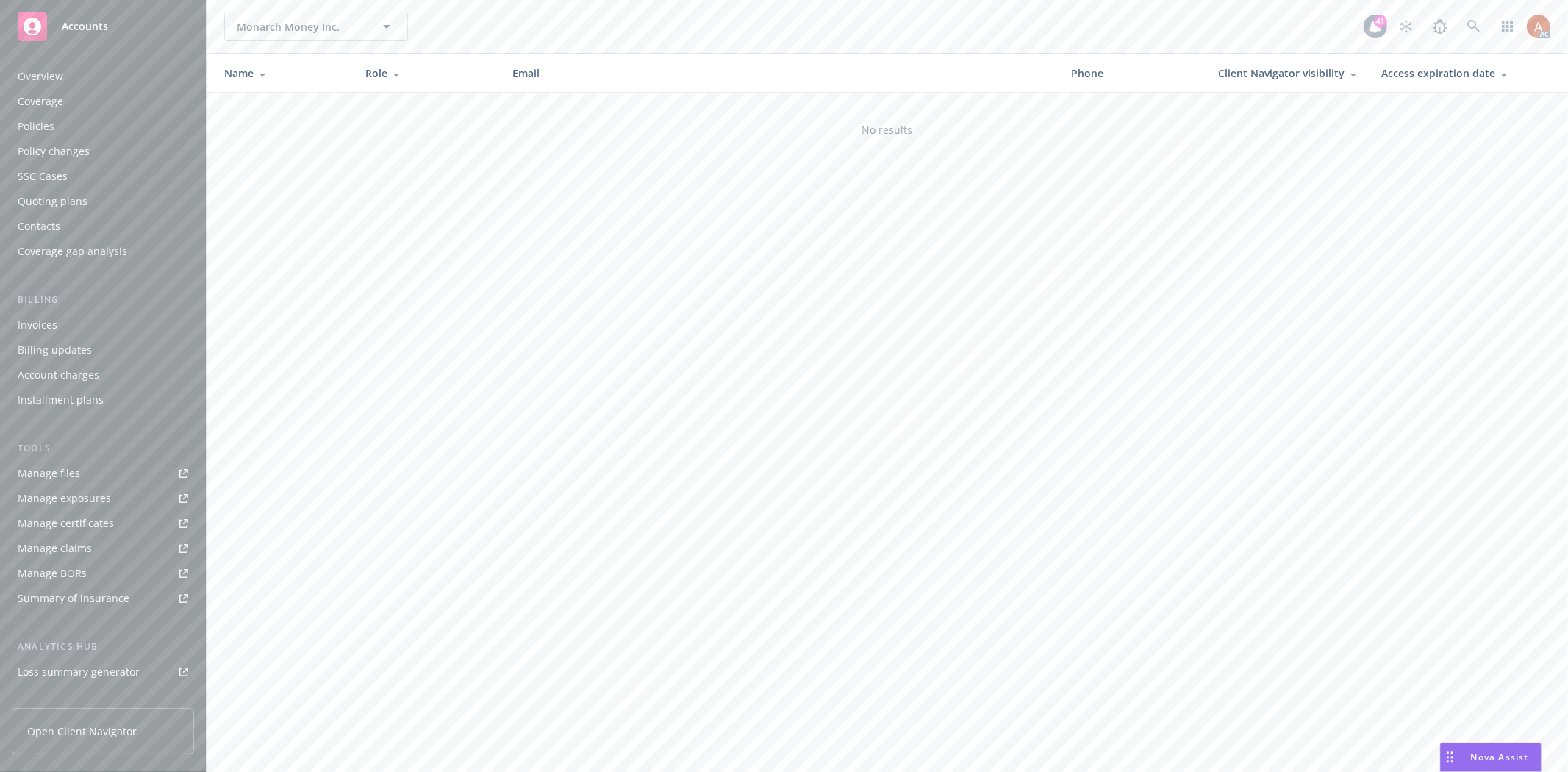
scroll to position [161, 0]
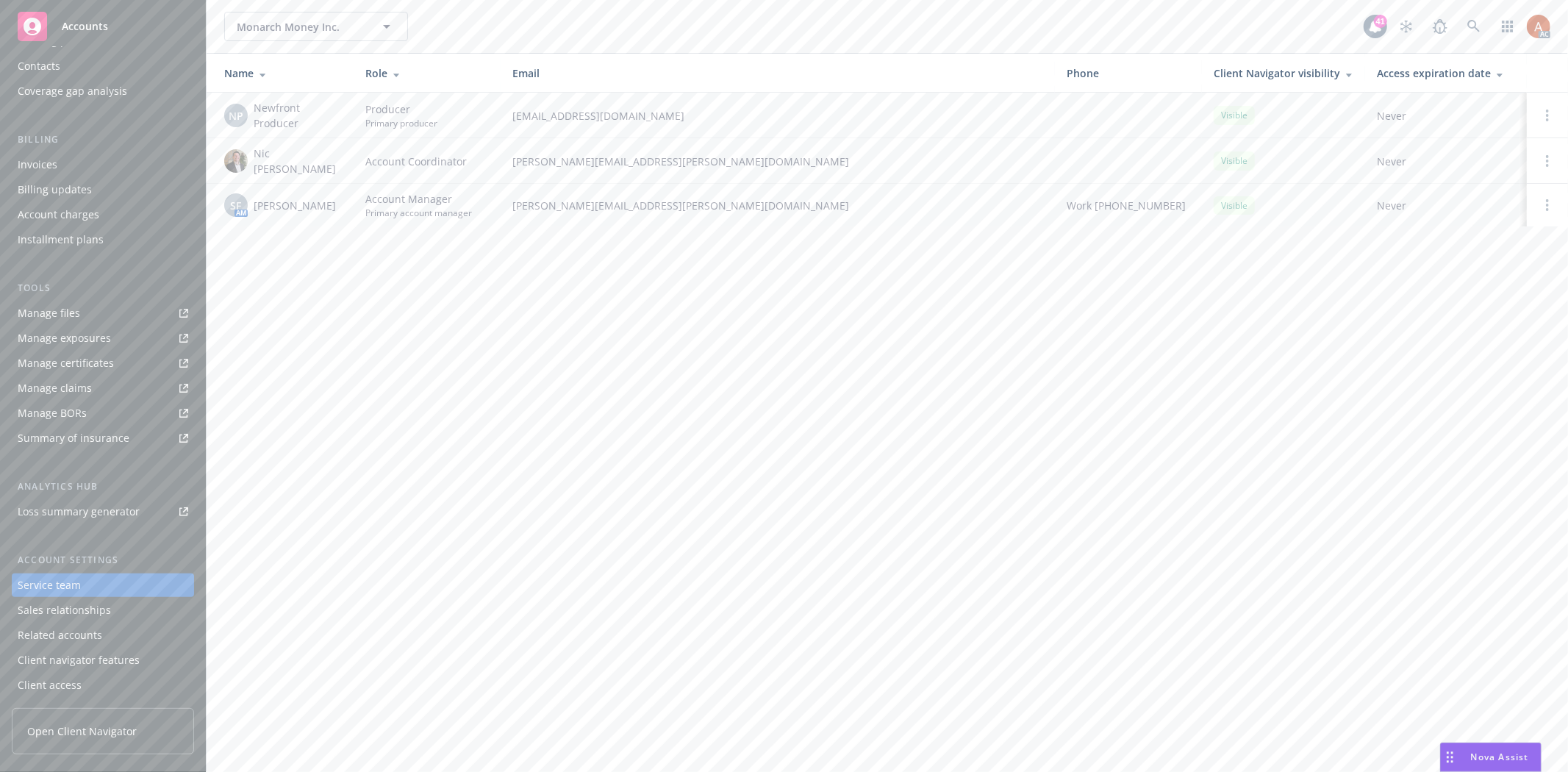
drag, startPoint x: 432, startPoint y: 307, endPoint x: 373, endPoint y: 245, distance: 85.6
click at [432, 311] on div "Monarch Money Inc. Monarch Money Inc. 41 AC Name Role Email Phone Client Naviga…" at bounding box center [887, 386] width 1361 height 772
drag, startPoint x: 250, startPoint y: 198, endPoint x: 328, endPoint y: 200, distance: 78.0
click at [328, 200] on div "SF AM Shelly Flores" at bounding box center [282, 205] width 117 height 24
copy span "[PERSON_NAME]"
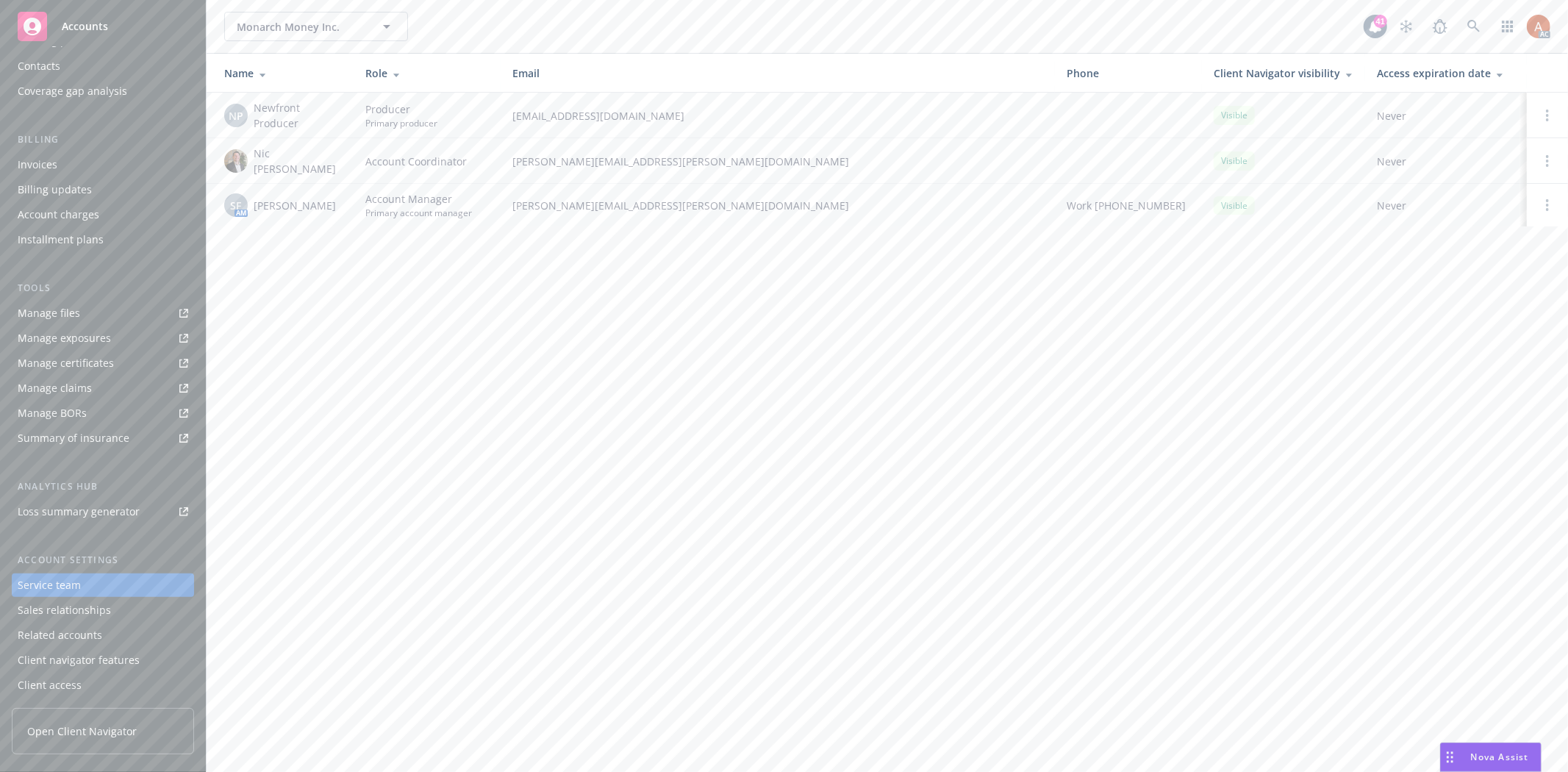
drag, startPoint x: 768, startPoint y: 311, endPoint x: 700, endPoint y: 276, distance: 76.5
click at [768, 311] on div "Monarch Money Inc. Monarch Money Inc. 41 AC Name Role Email Phone Client Naviga…" at bounding box center [887, 386] width 1361 height 772
drag, startPoint x: 512, startPoint y: 195, endPoint x: 670, endPoint y: 201, distance: 158.1
click at [670, 201] on span "[PERSON_NAME][EMAIL_ADDRESS][PERSON_NAME][DOMAIN_NAME]" at bounding box center [778, 206] width 530 height 16
copy span "[PERSON_NAME][EMAIL_ADDRESS][PERSON_NAME][DOMAIN_NAME]"
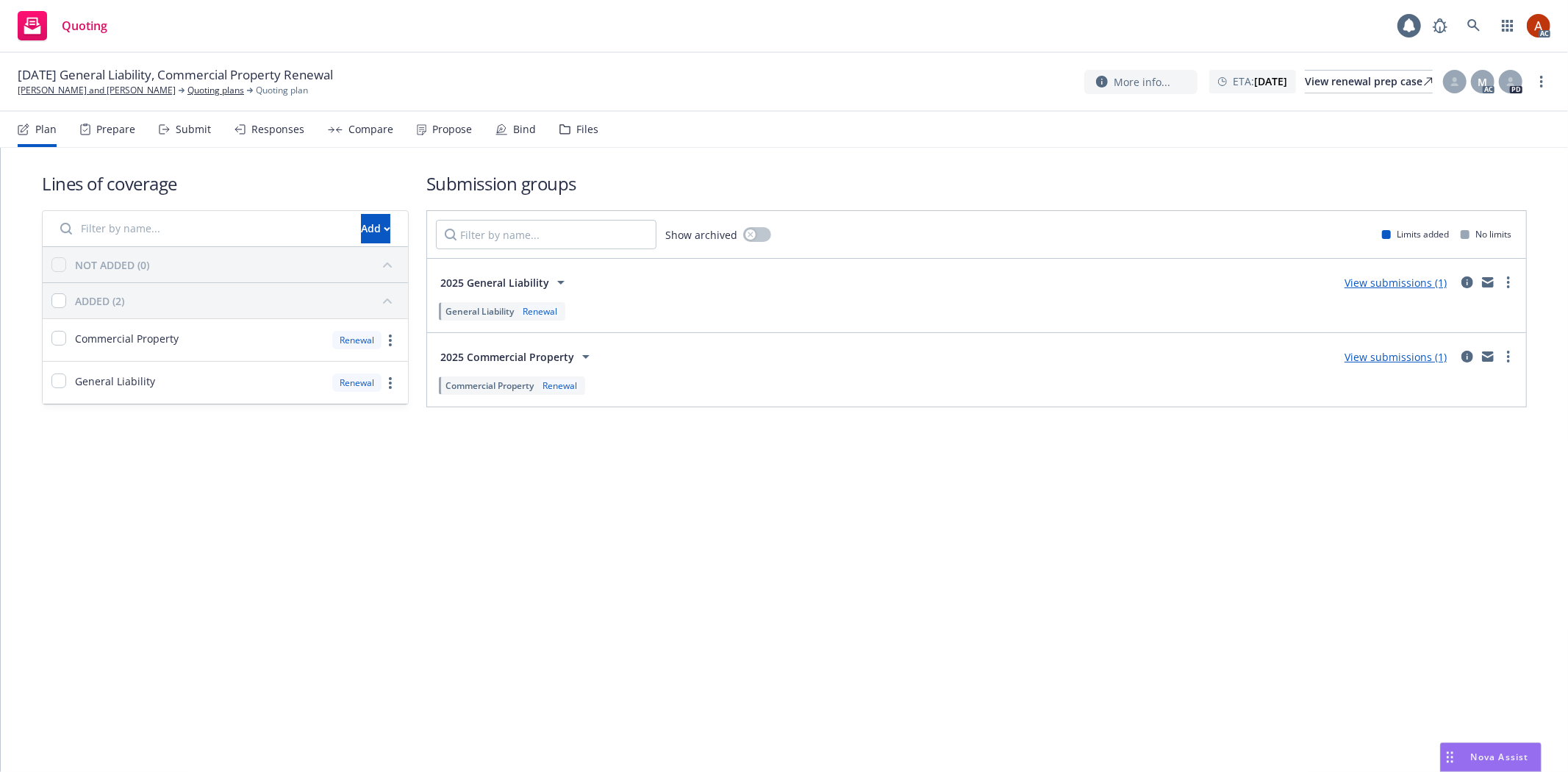
click at [117, 130] on div "Prepare" at bounding box center [116, 129] width 39 height 12
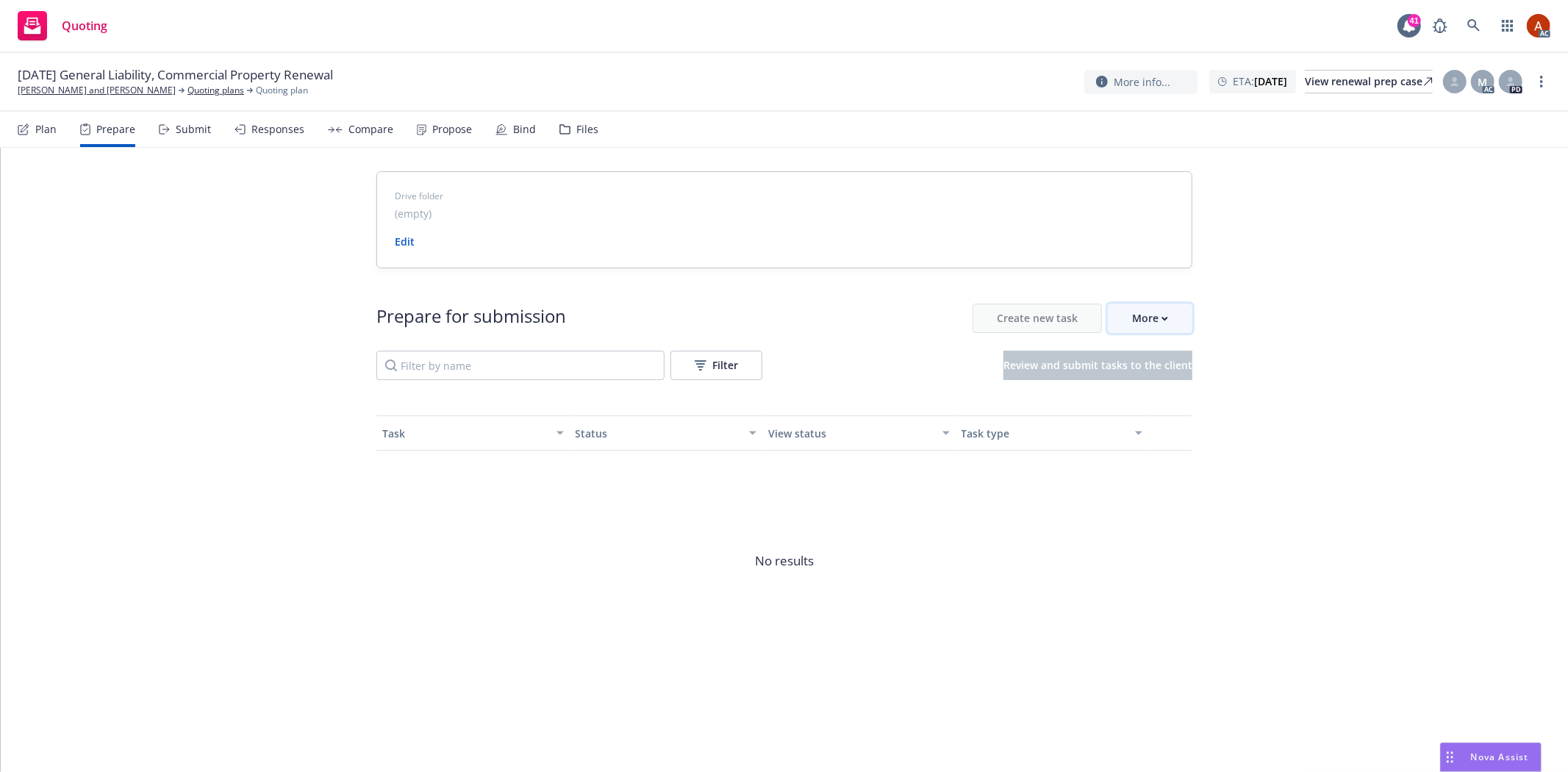
click at [1163, 320] on icon "button" at bounding box center [1164, 318] width 7 height 5
click at [1175, 387] on span "Go to Indio account" at bounding box center [1174, 386] width 131 height 14
click at [187, 94] on link "Quoting plans" at bounding box center [215, 90] width 56 height 13
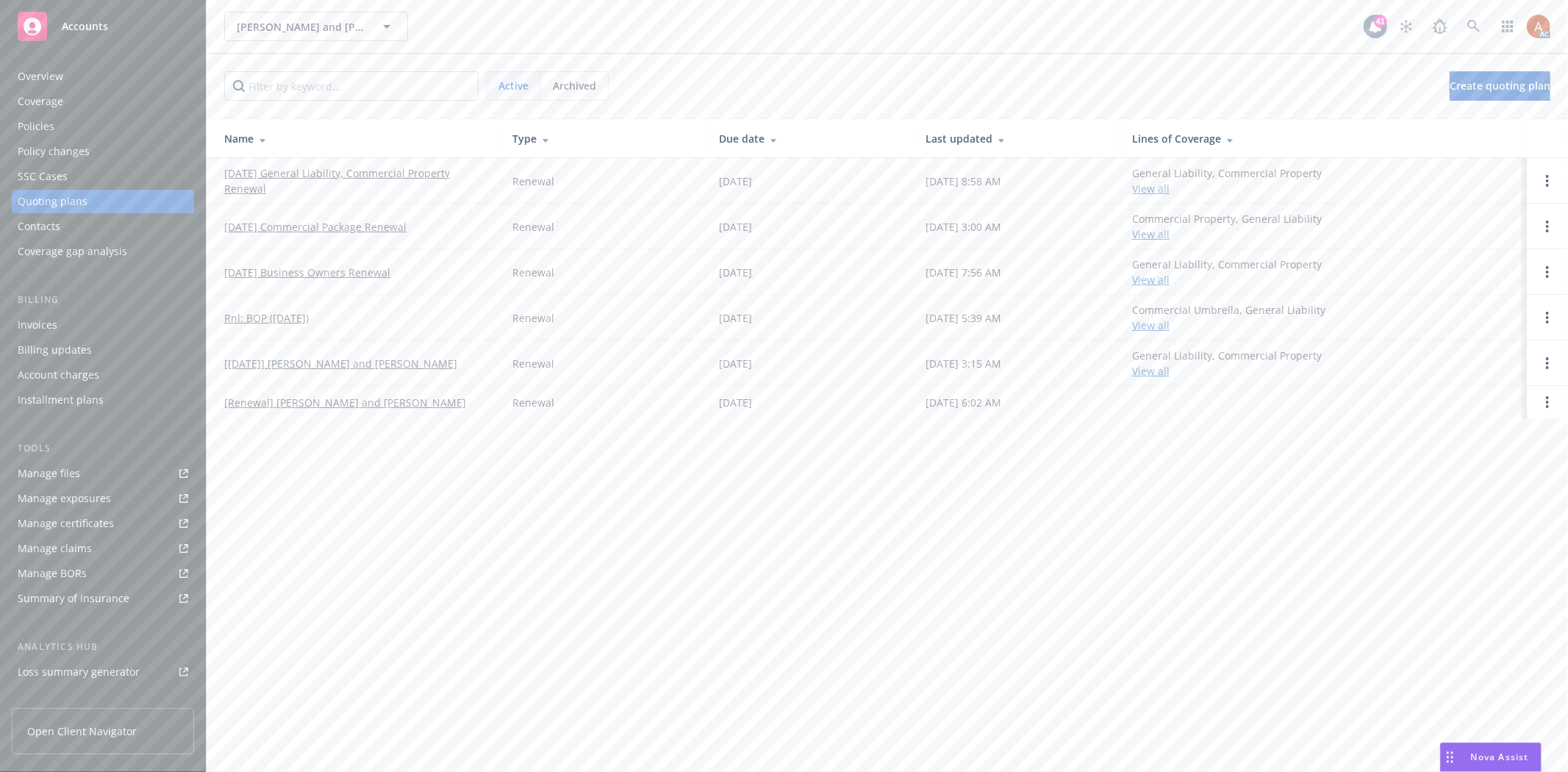
click at [41, 117] on div "Policies" at bounding box center [35, 126] width 36 height 24
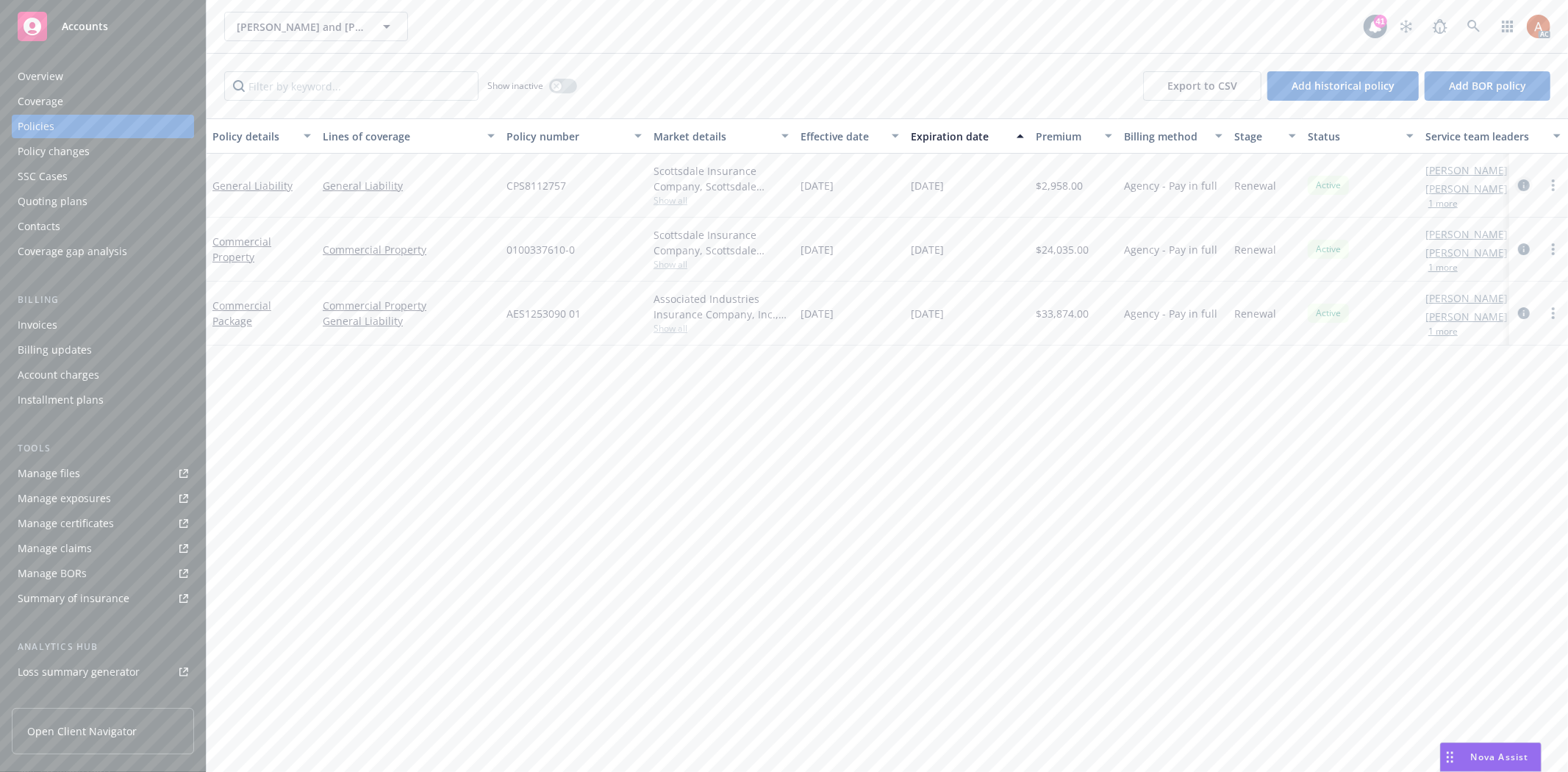
click at [1525, 182] on icon "circleInformation" at bounding box center [1524, 185] width 12 height 12
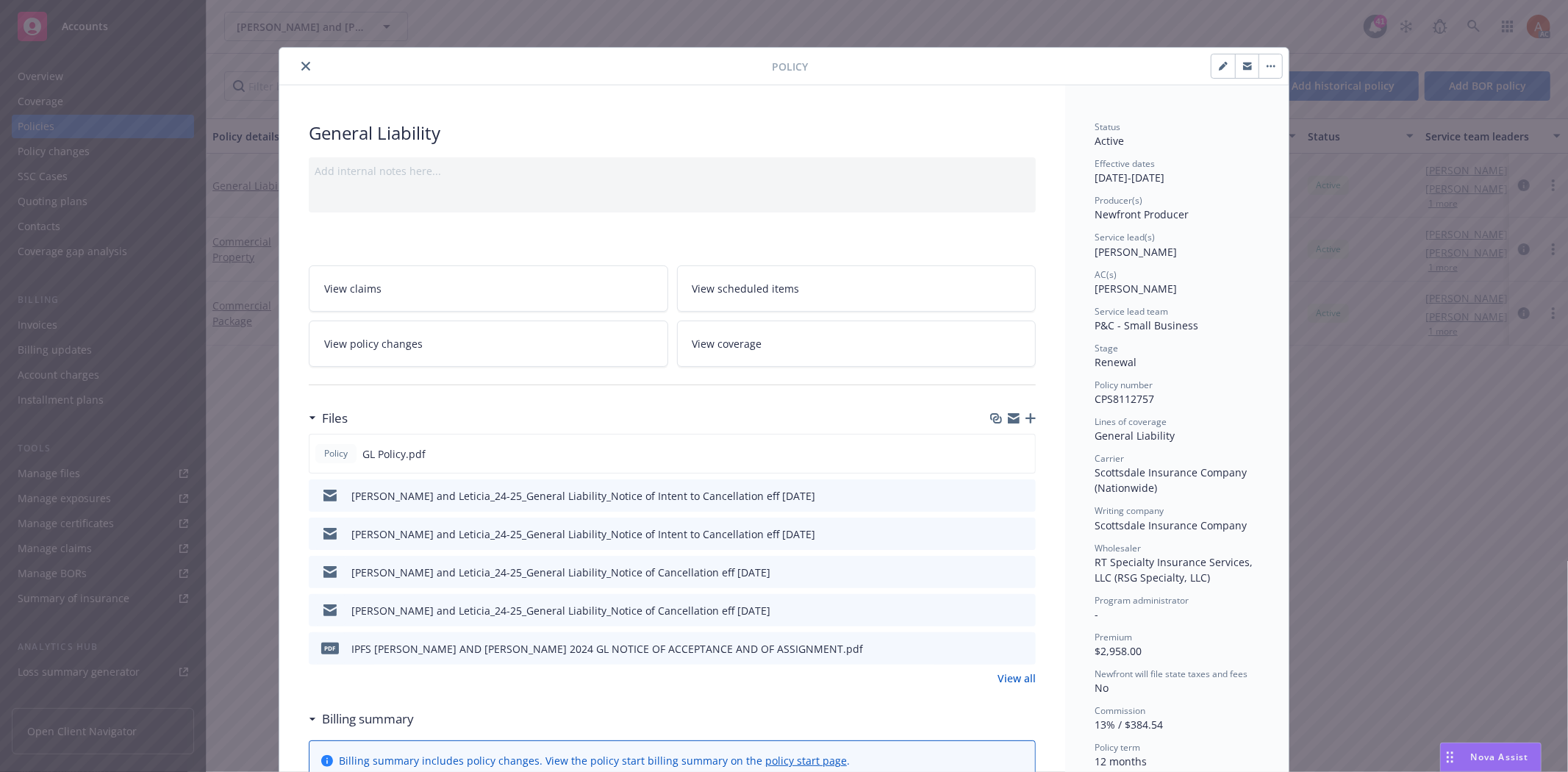
click at [302, 68] on icon "close" at bounding box center [306, 66] width 9 height 9
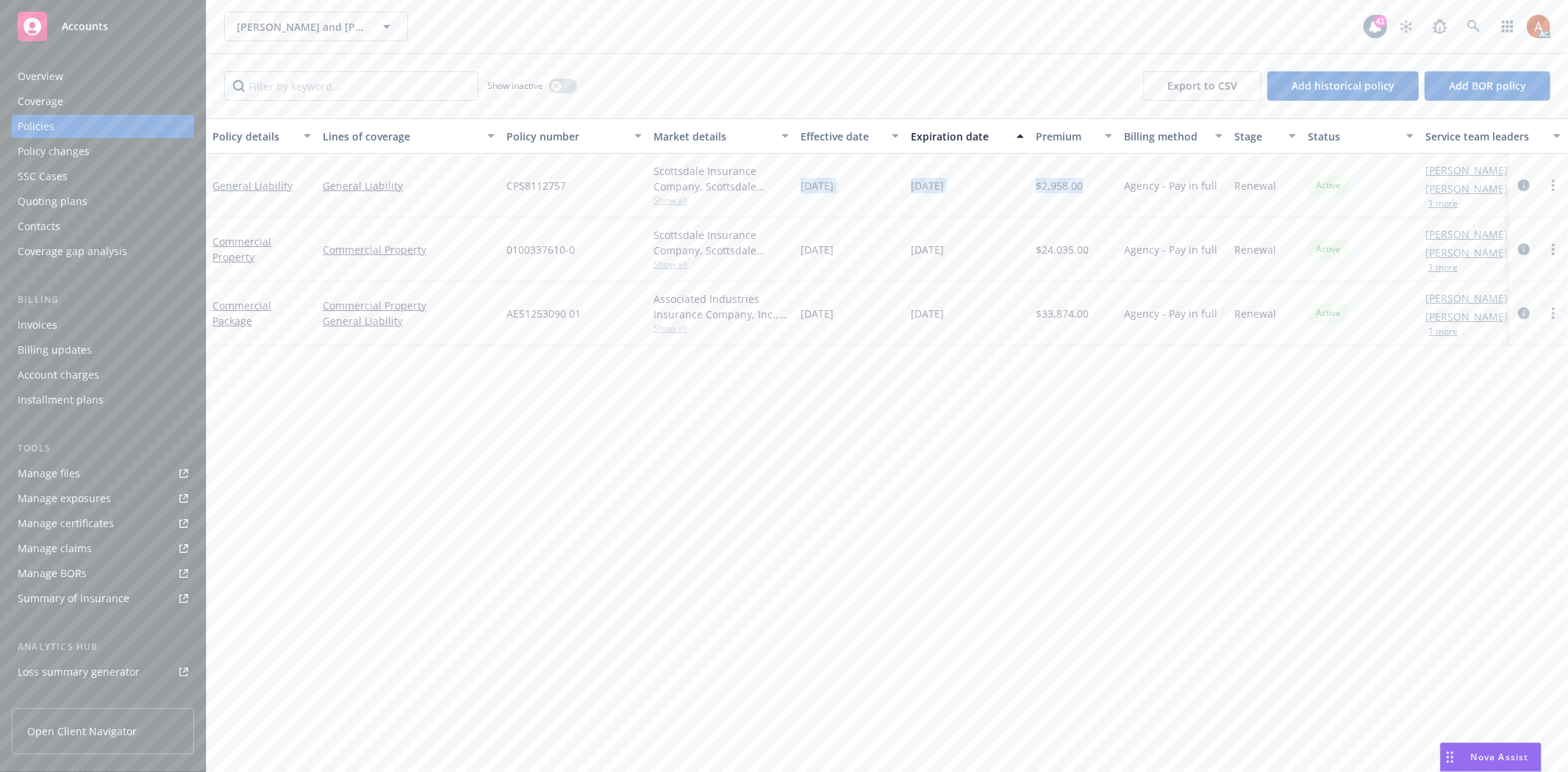
drag, startPoint x: 799, startPoint y: 182, endPoint x: 1088, endPoint y: 192, distance: 289.2
click at [1088, 192] on div "General Liability General Liability CPS8112757 Scottsdale Insurance Company, Sc…" at bounding box center [916, 185] width 1418 height 64
click at [1522, 182] on icon "circleInformation" at bounding box center [1524, 185] width 12 height 12
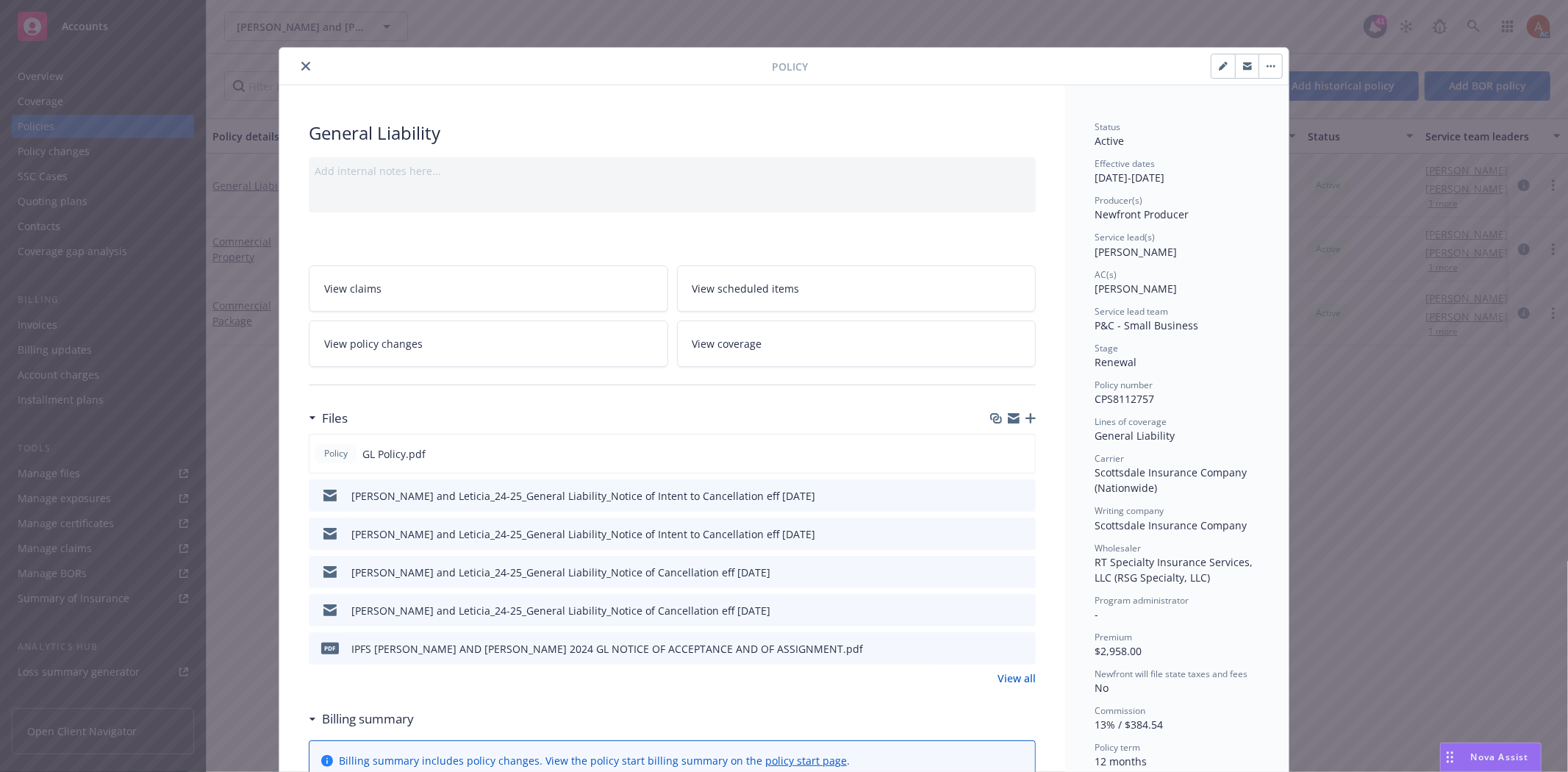
click at [1014, 679] on link "View all" at bounding box center [1016, 678] width 38 height 16
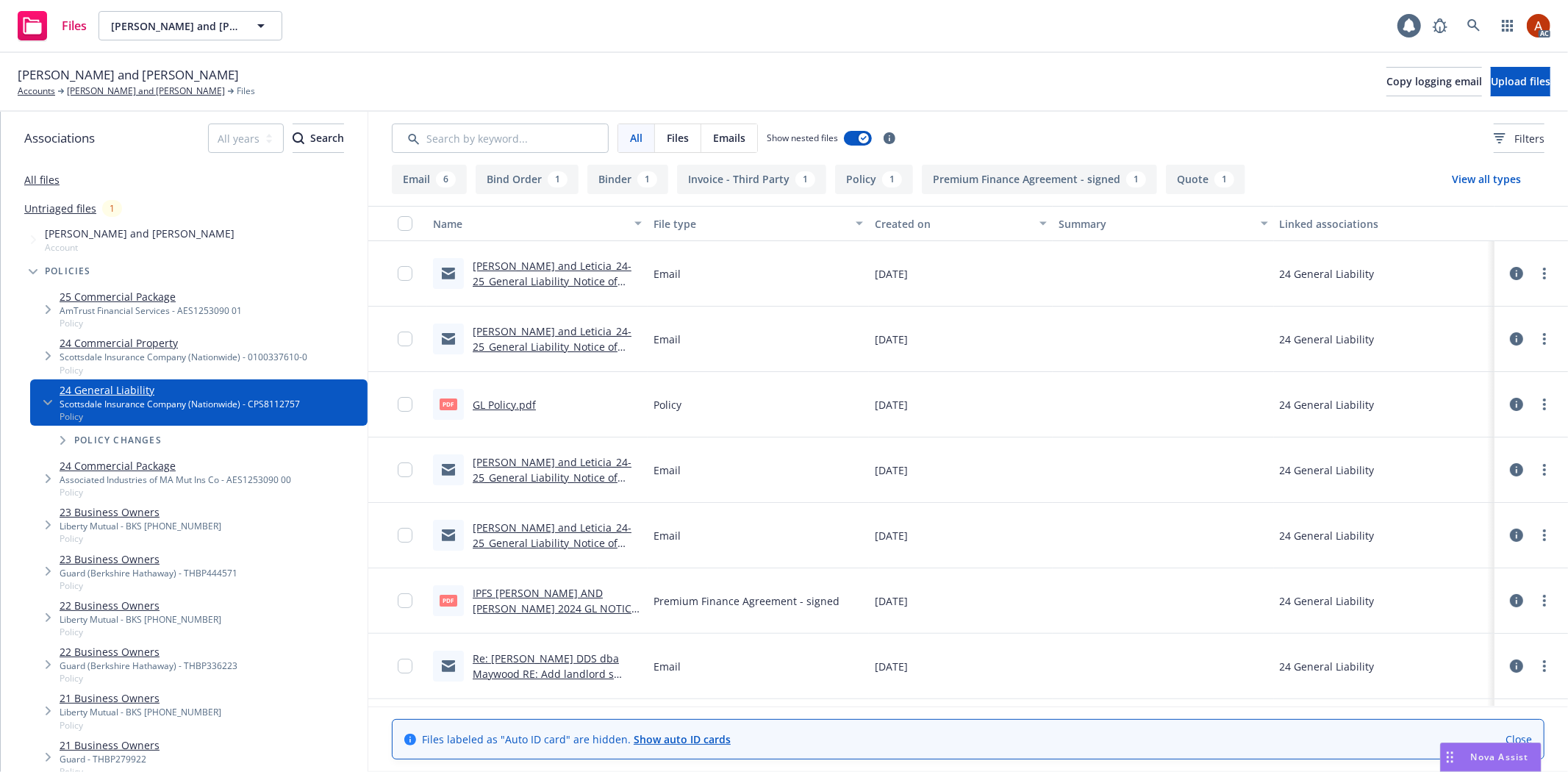
click at [854, 172] on button "Policy 1" at bounding box center [873, 179] width 78 height 30
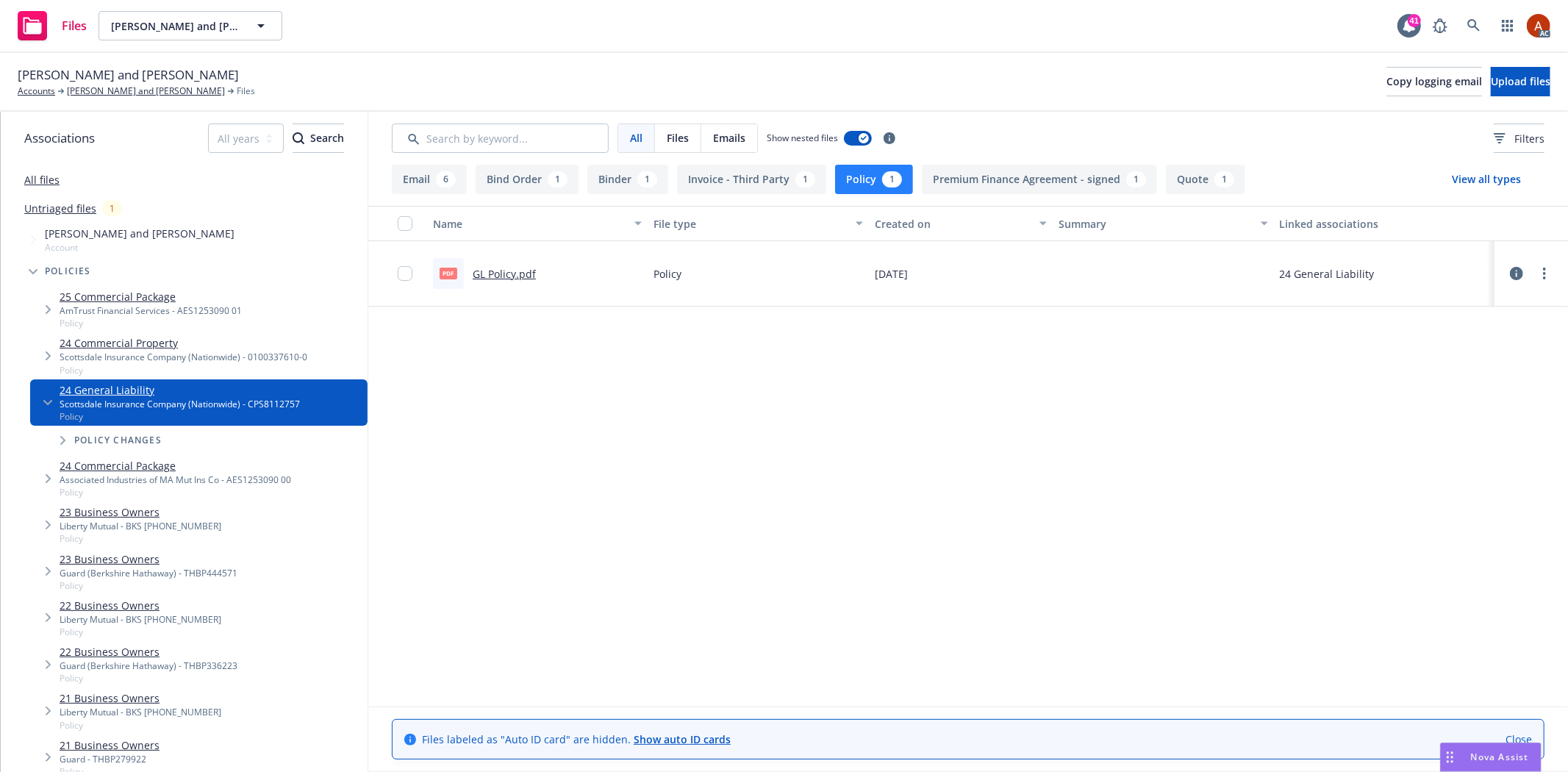
click at [489, 273] on link "GL Policy.pdf" at bounding box center [504, 274] width 63 height 14
click at [125, 92] on link "Chan, Thomas and Leticia" at bounding box center [146, 91] width 158 height 13
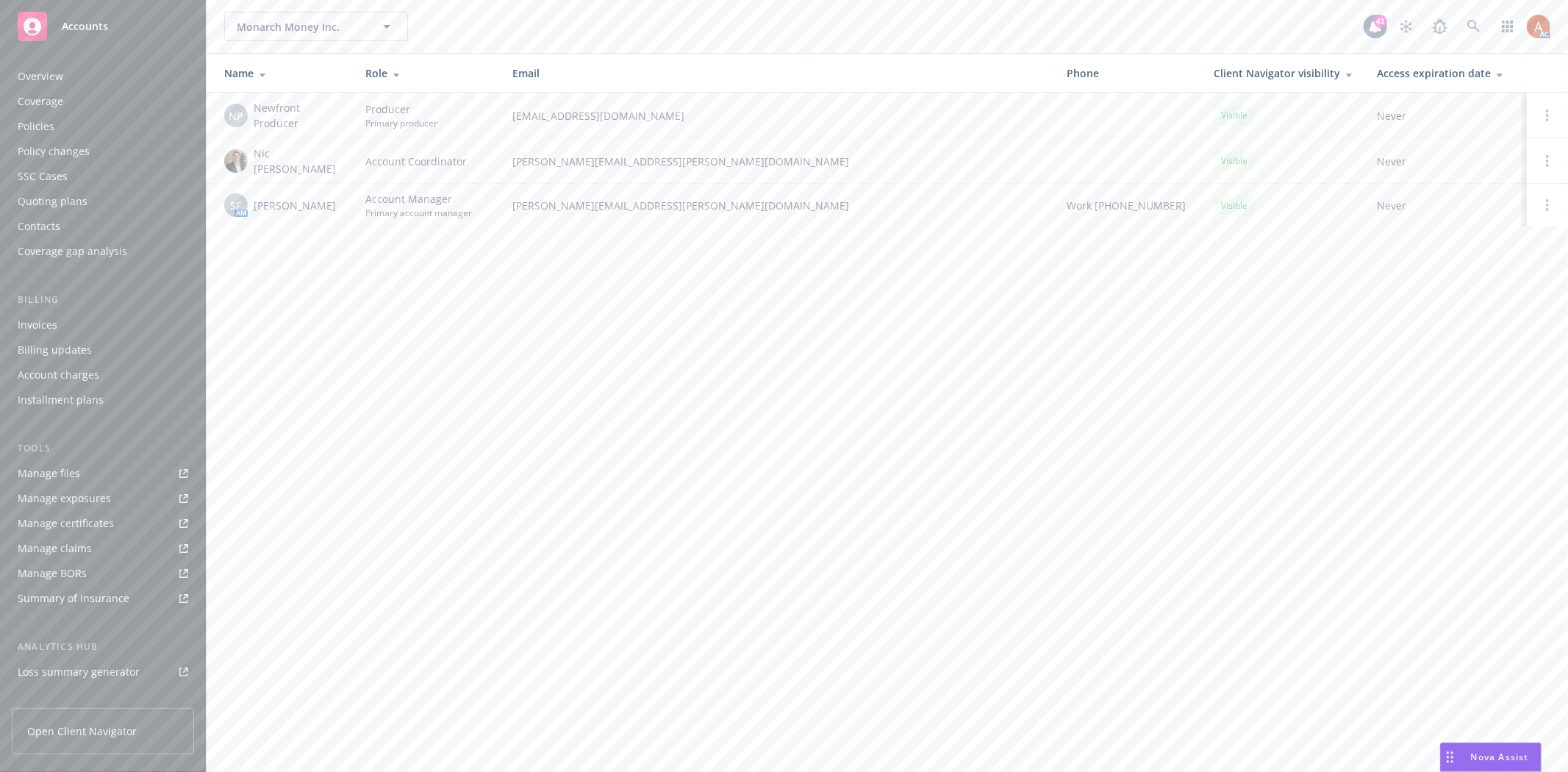
click at [39, 133] on div "Policies" at bounding box center [35, 126] width 36 height 24
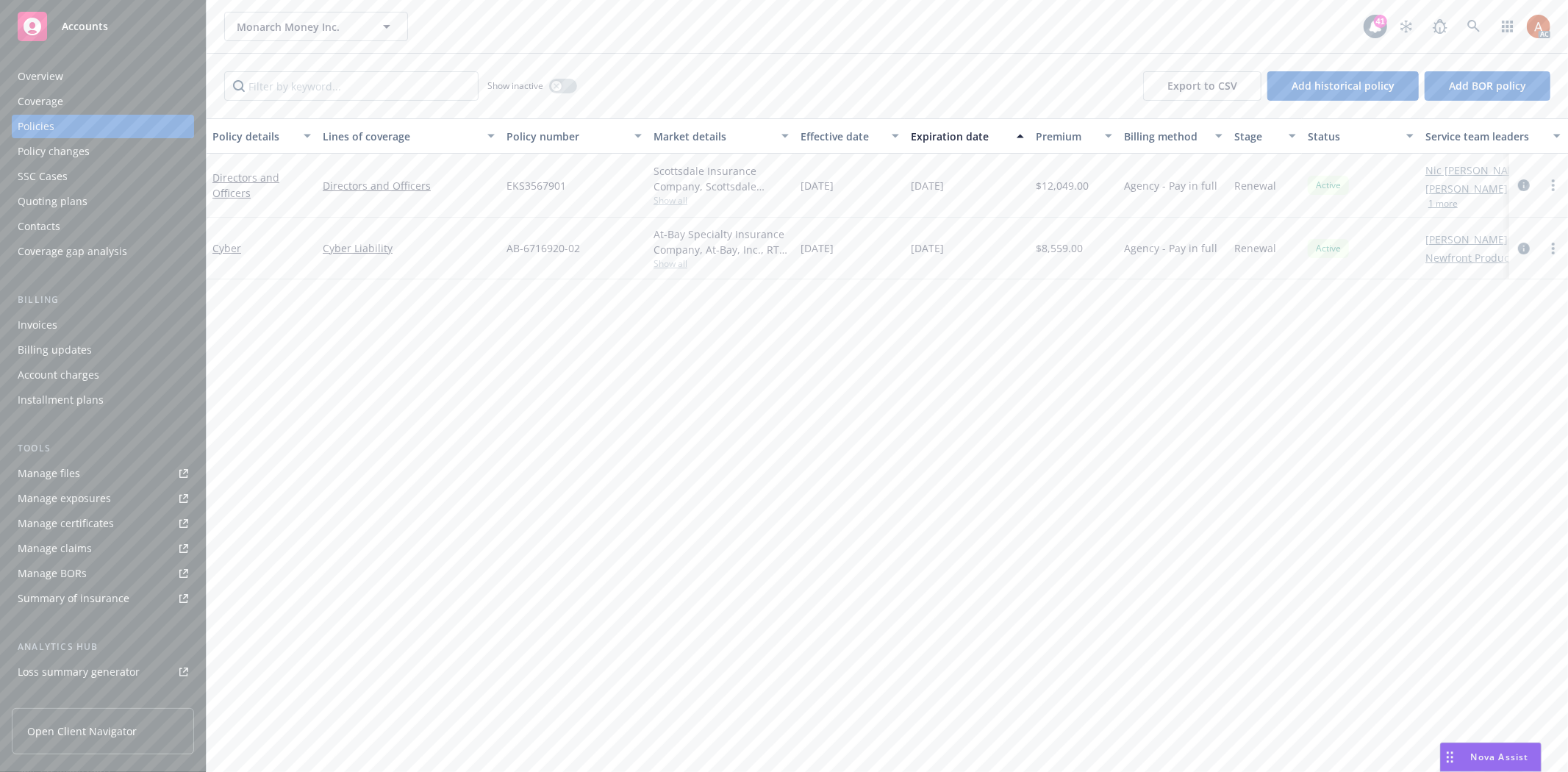
click at [27, 74] on div "Overview" at bounding box center [40, 77] width 45 height 24
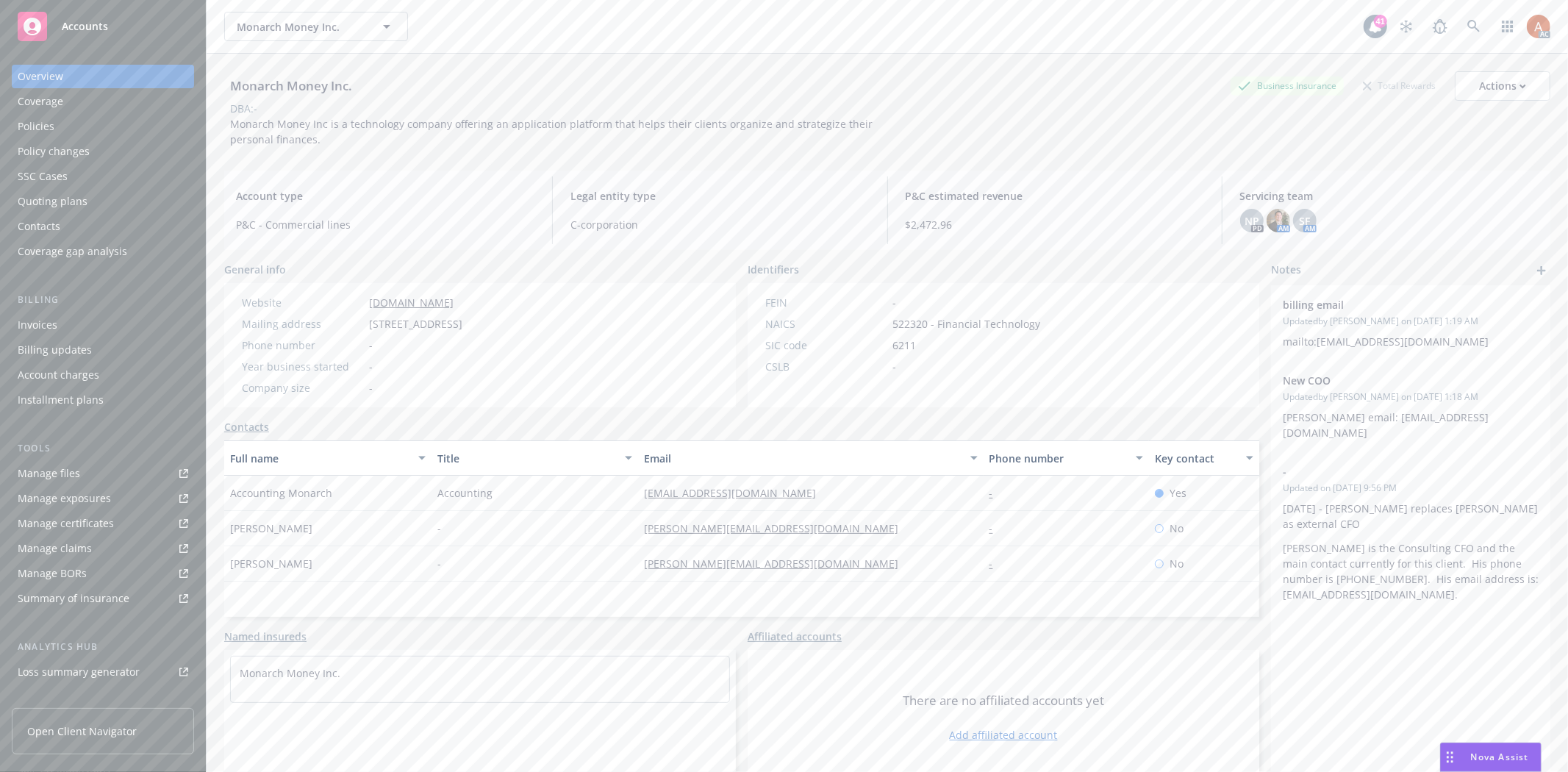
click at [902, 321] on span "522320 - Financial Technology" at bounding box center [966, 324] width 148 height 16
copy span "522320"
click at [938, 339] on div "SIC code 6211" at bounding box center [902, 345] width 287 height 16
click at [910, 319] on span "522320 - Financial Technology" at bounding box center [966, 324] width 148 height 16
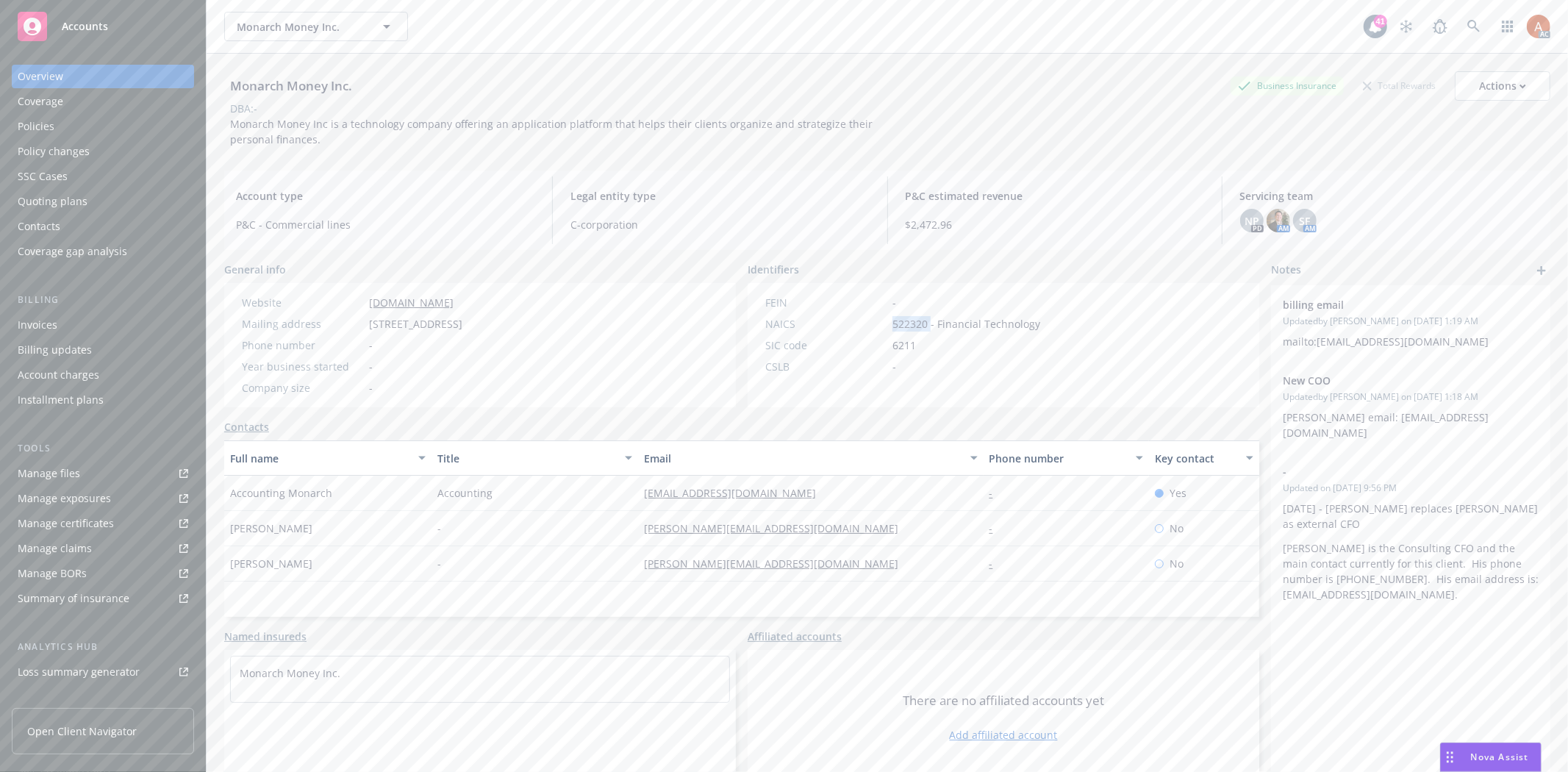
click at [910, 319] on span "522320 - Financial Technology" at bounding box center [966, 324] width 148 height 16
copy span "522320"
click at [37, 122] on div "Policies" at bounding box center [35, 126] width 36 height 24
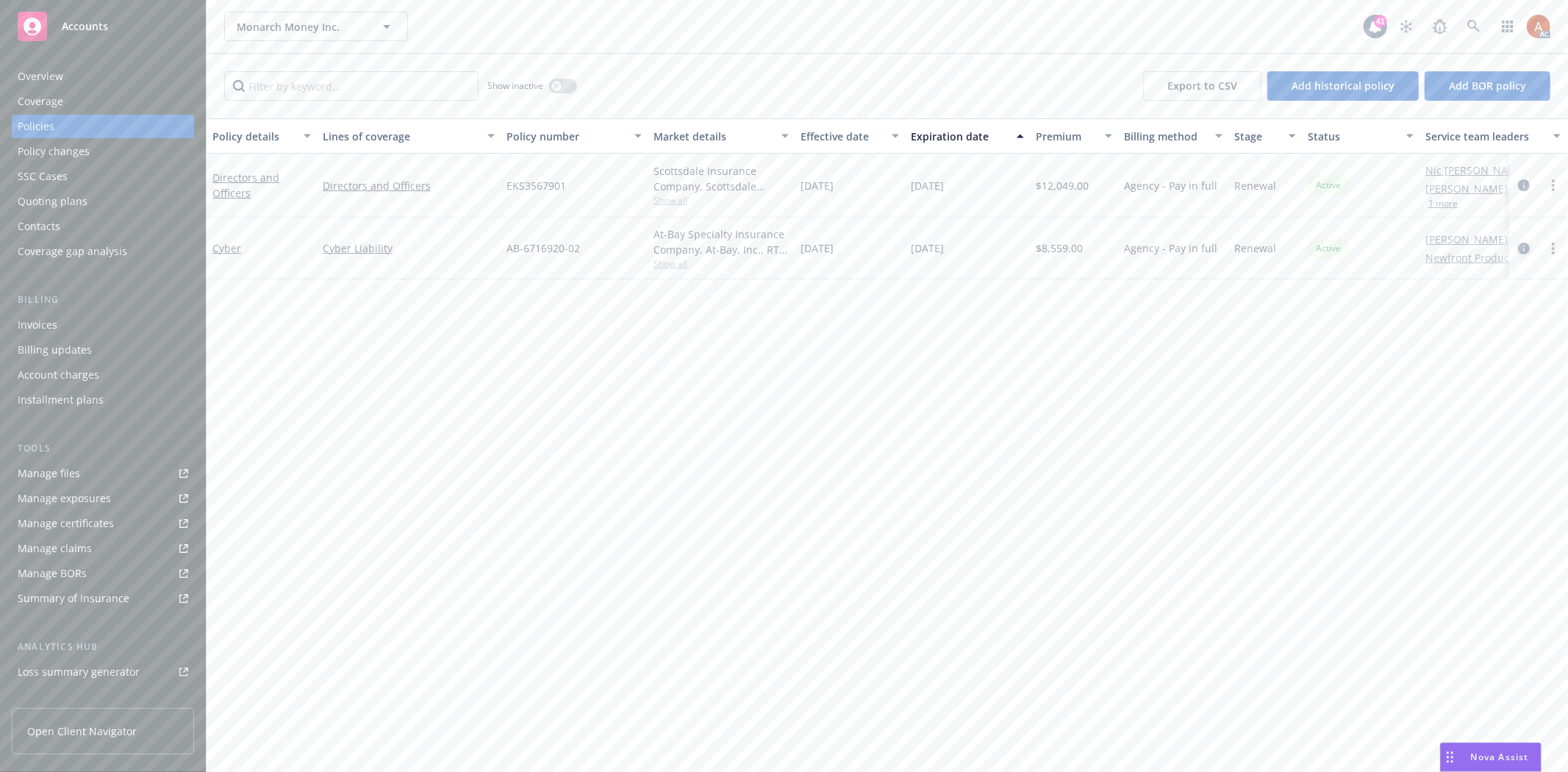
click at [1526, 244] on icon "circleInformation" at bounding box center [1524, 248] width 12 height 12
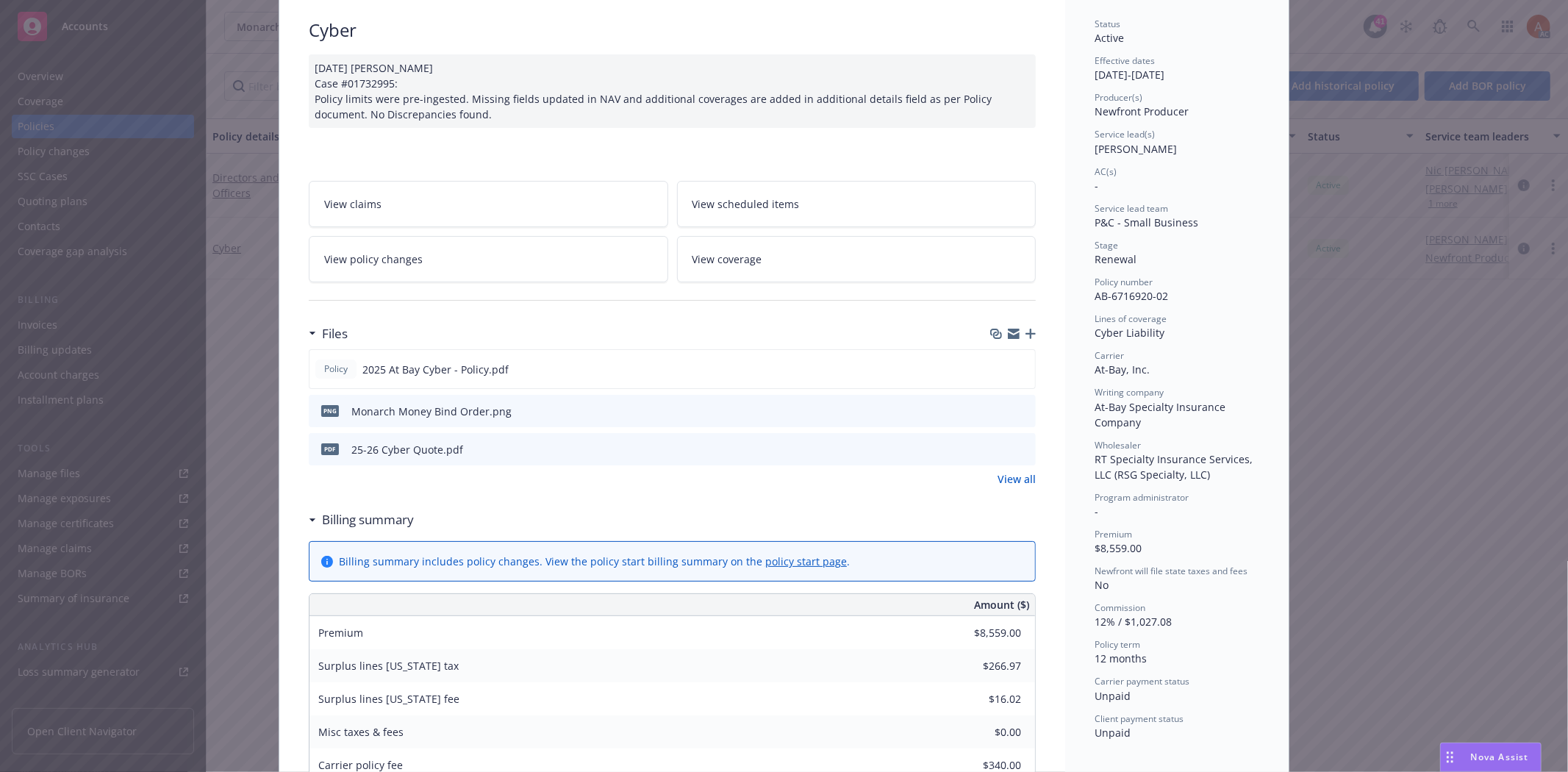
scroll to position [164, 0]
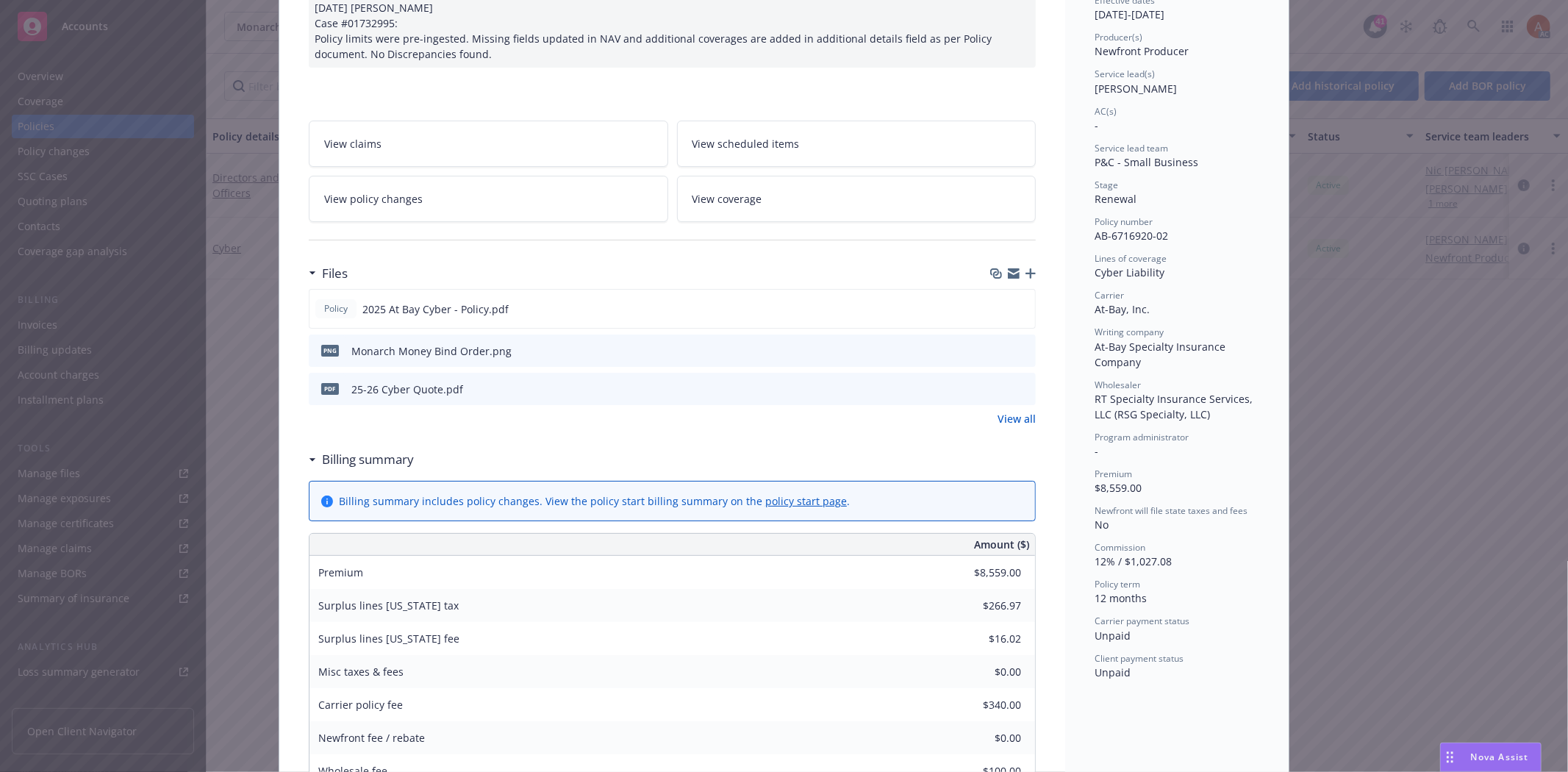
click at [1007, 427] on link "View all" at bounding box center [1016, 419] width 38 height 16
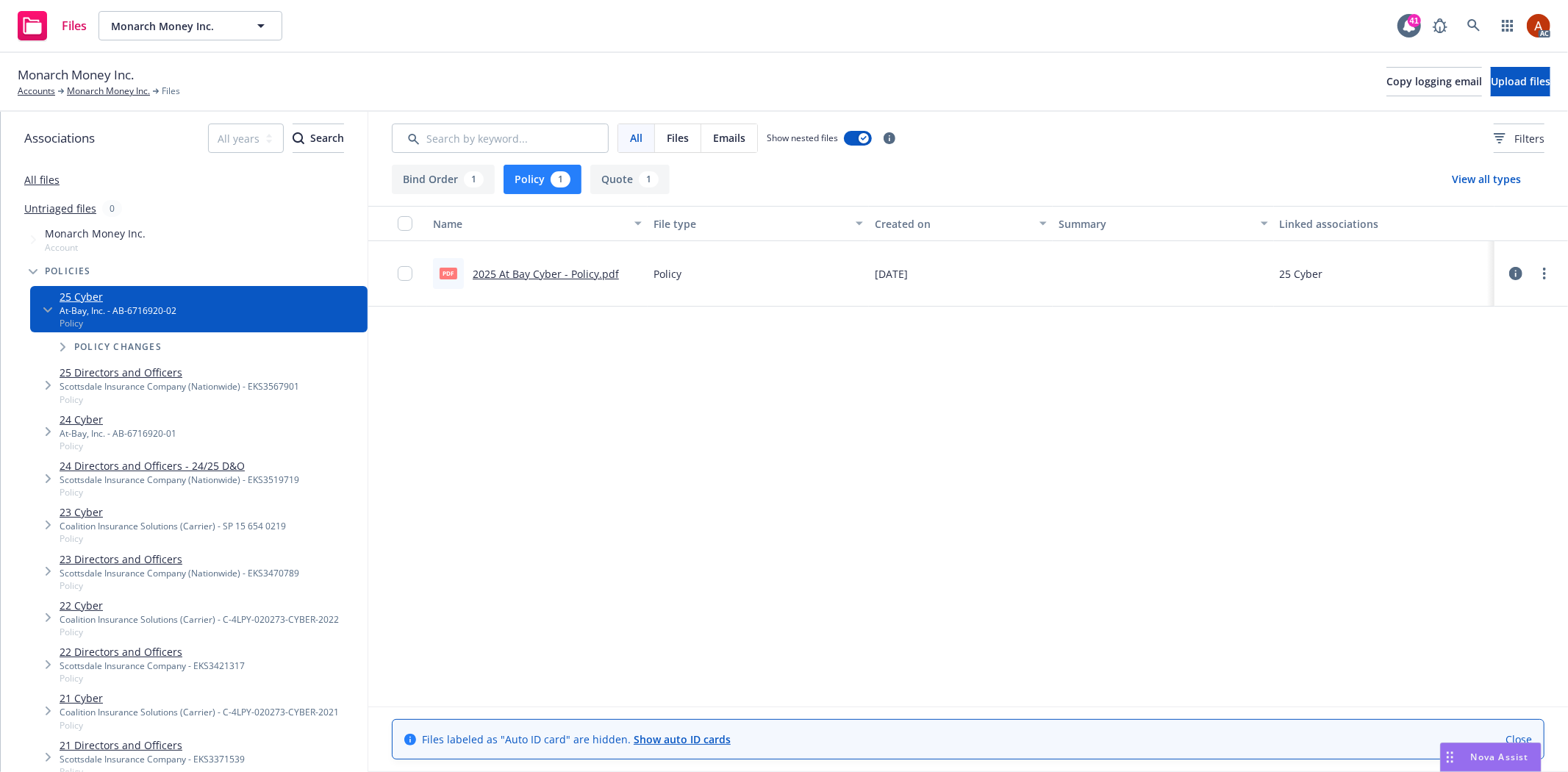
click at [503, 270] on link "2025 At Bay Cyber - Policy.pdf" at bounding box center [545, 274] width 146 height 14
click at [108, 91] on link "Monarch Money Inc." at bounding box center [108, 91] width 83 height 13
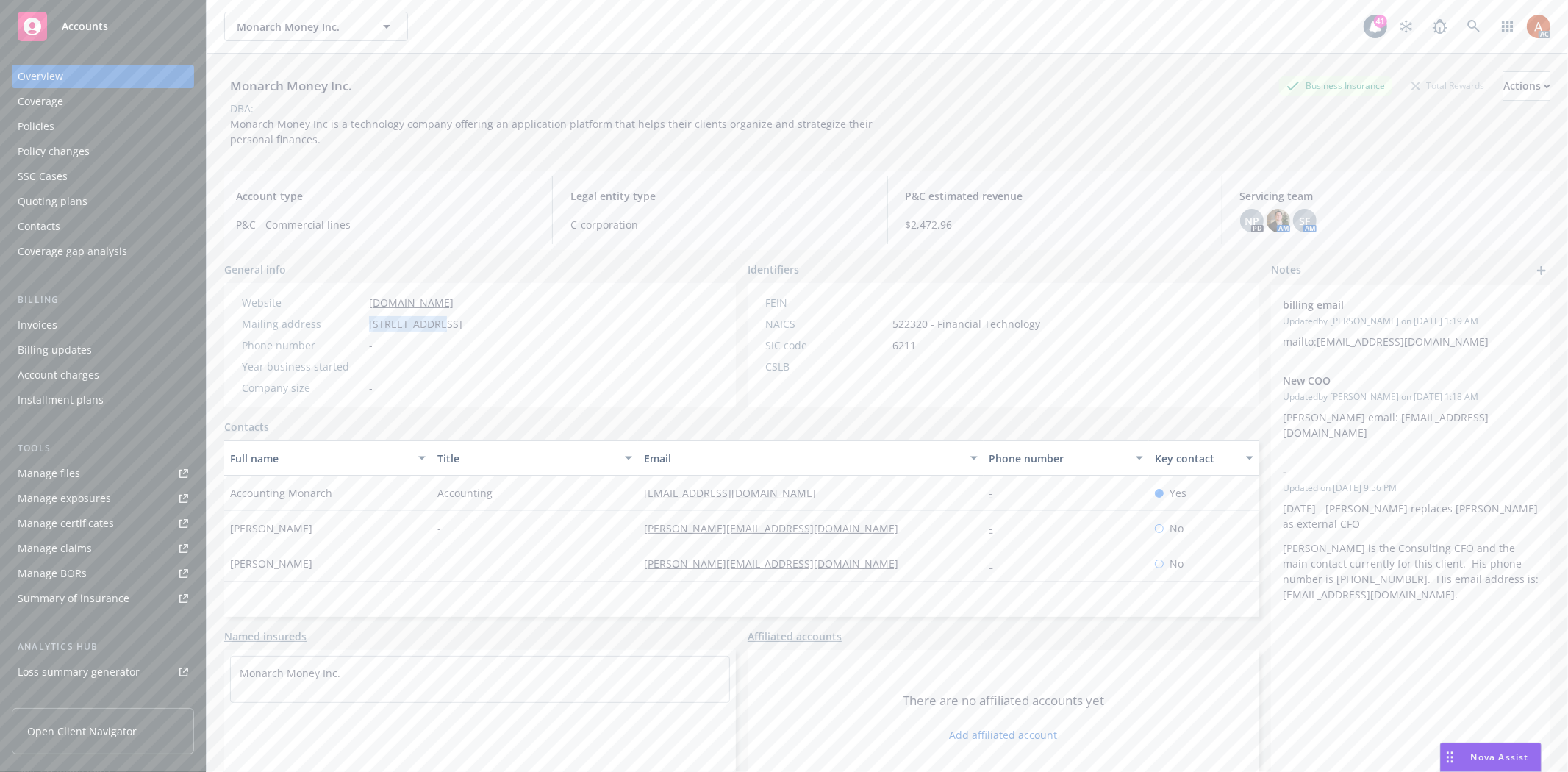
drag, startPoint x: 369, startPoint y: 322, endPoint x: 438, endPoint y: 322, distance: 69.0
click at [438, 322] on span "580 Van Buren St, Los Altos, CA, 94022" at bounding box center [415, 324] width 94 height 16
click at [468, 336] on div "Website www.monarchmoney.com Mailing address 580 Van Buren St, Los Altos, CA, 9…" at bounding box center [352, 345] width 233 height 101
click at [80, 201] on div "Quoting plans" at bounding box center [52, 201] width 70 height 24
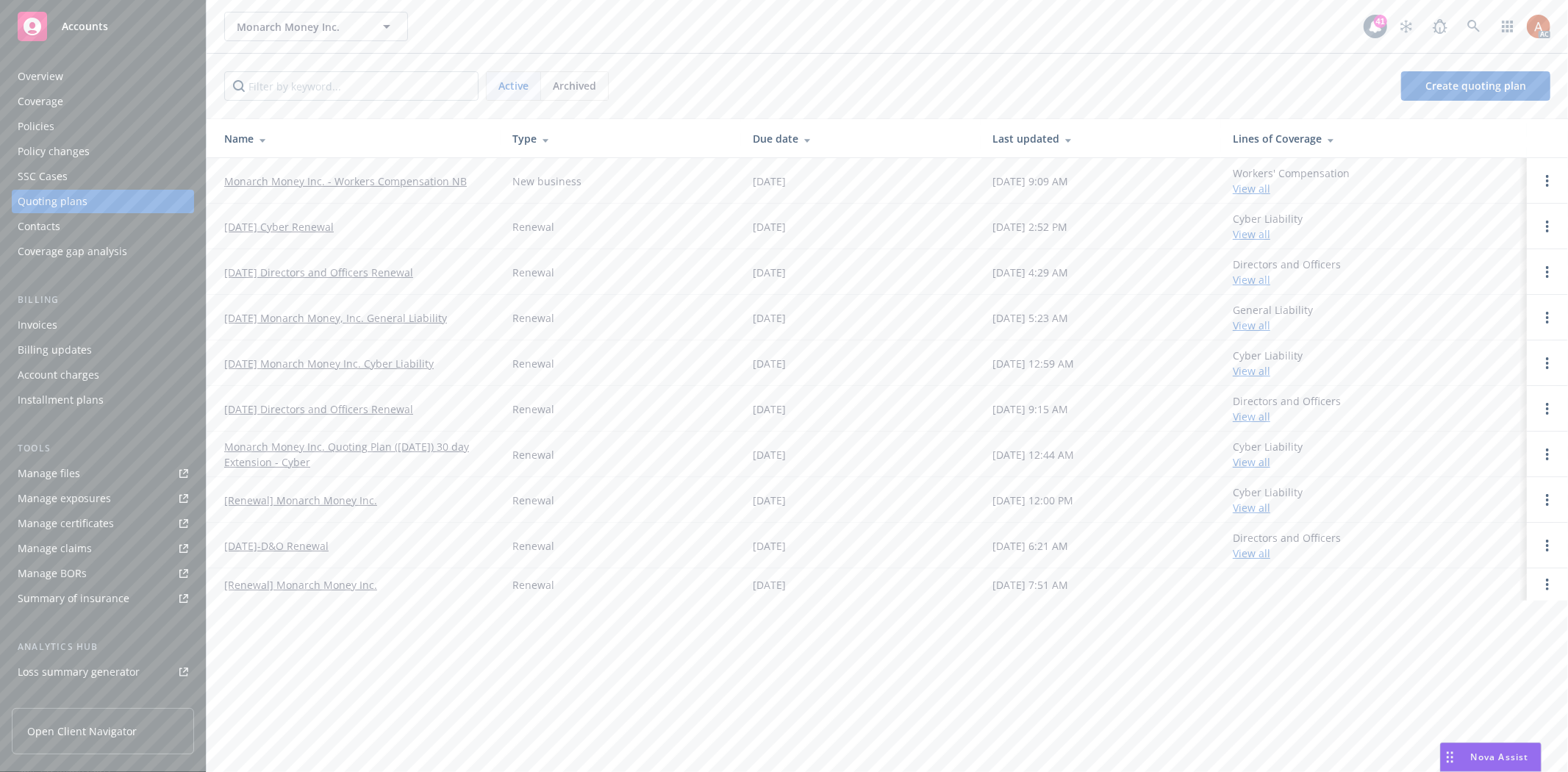
click at [317, 184] on link "Monarch Money Inc. - Workers Compensation NB" at bounding box center [345, 181] width 242 height 16
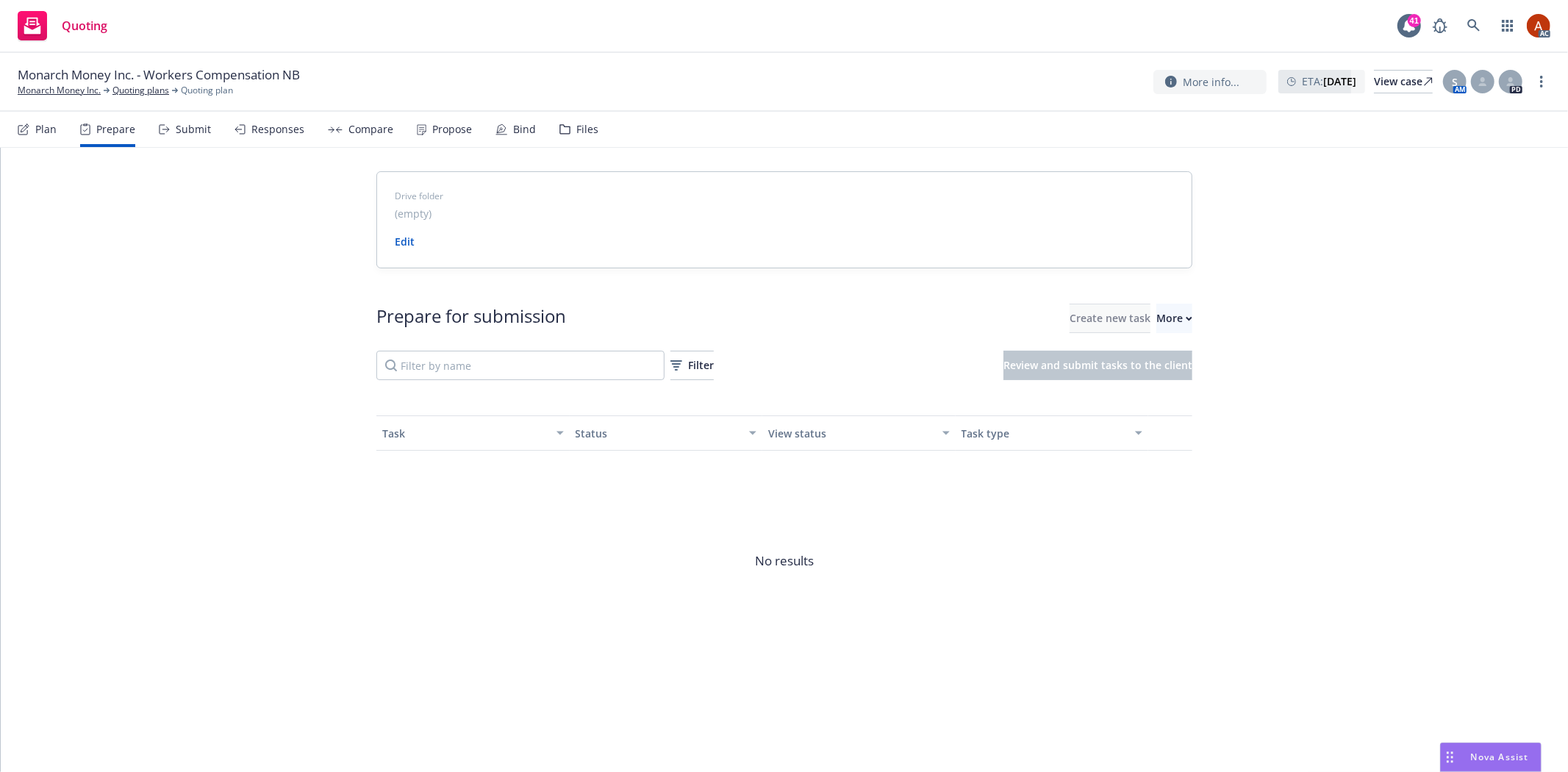
click at [1166, 385] on span "Go to Indio account" at bounding box center [1174, 386] width 131 height 14
click at [143, 92] on link "Quoting plans" at bounding box center [140, 90] width 56 height 13
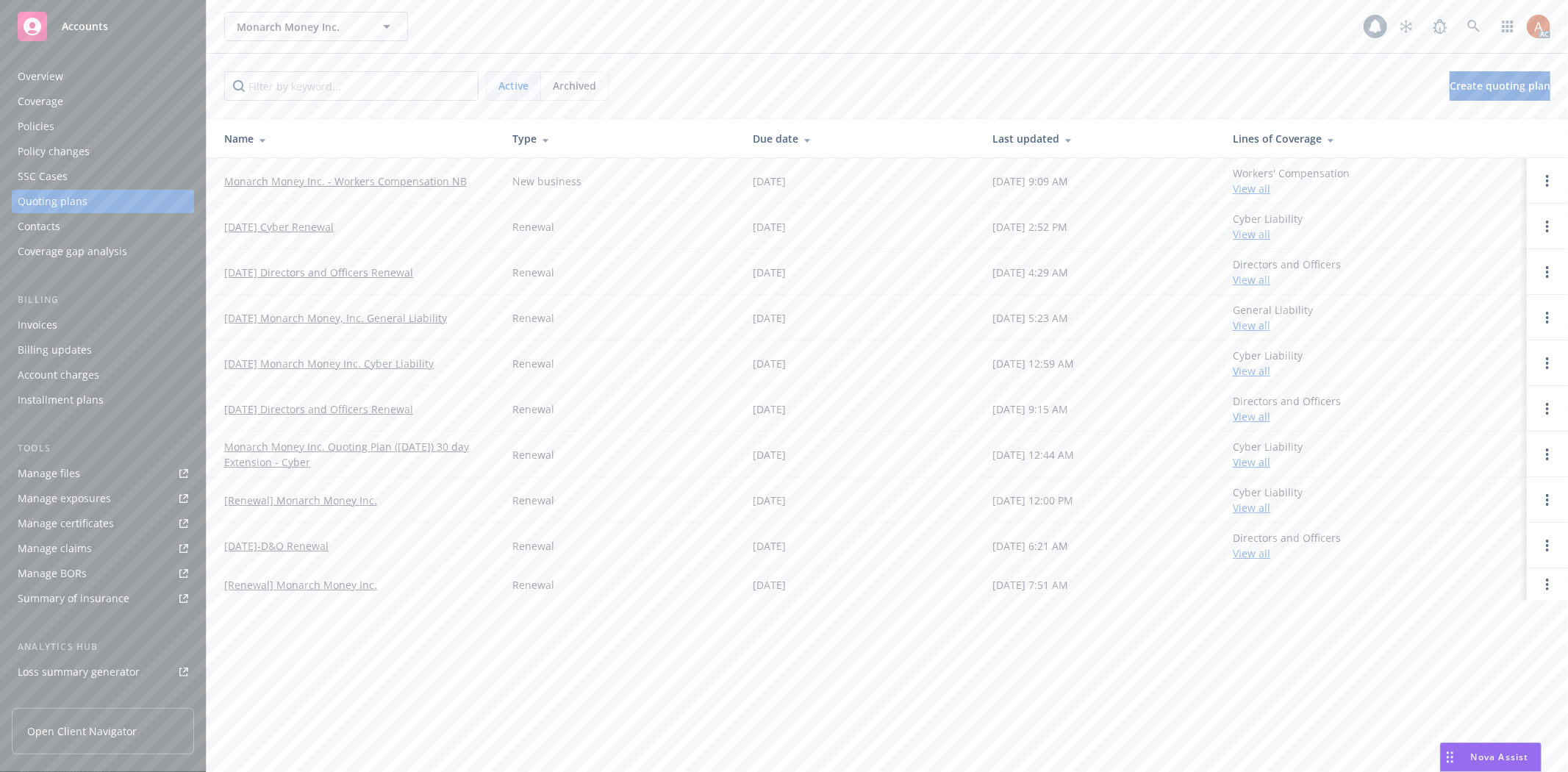
click at [47, 76] on div "Overview" at bounding box center [40, 77] width 45 height 24
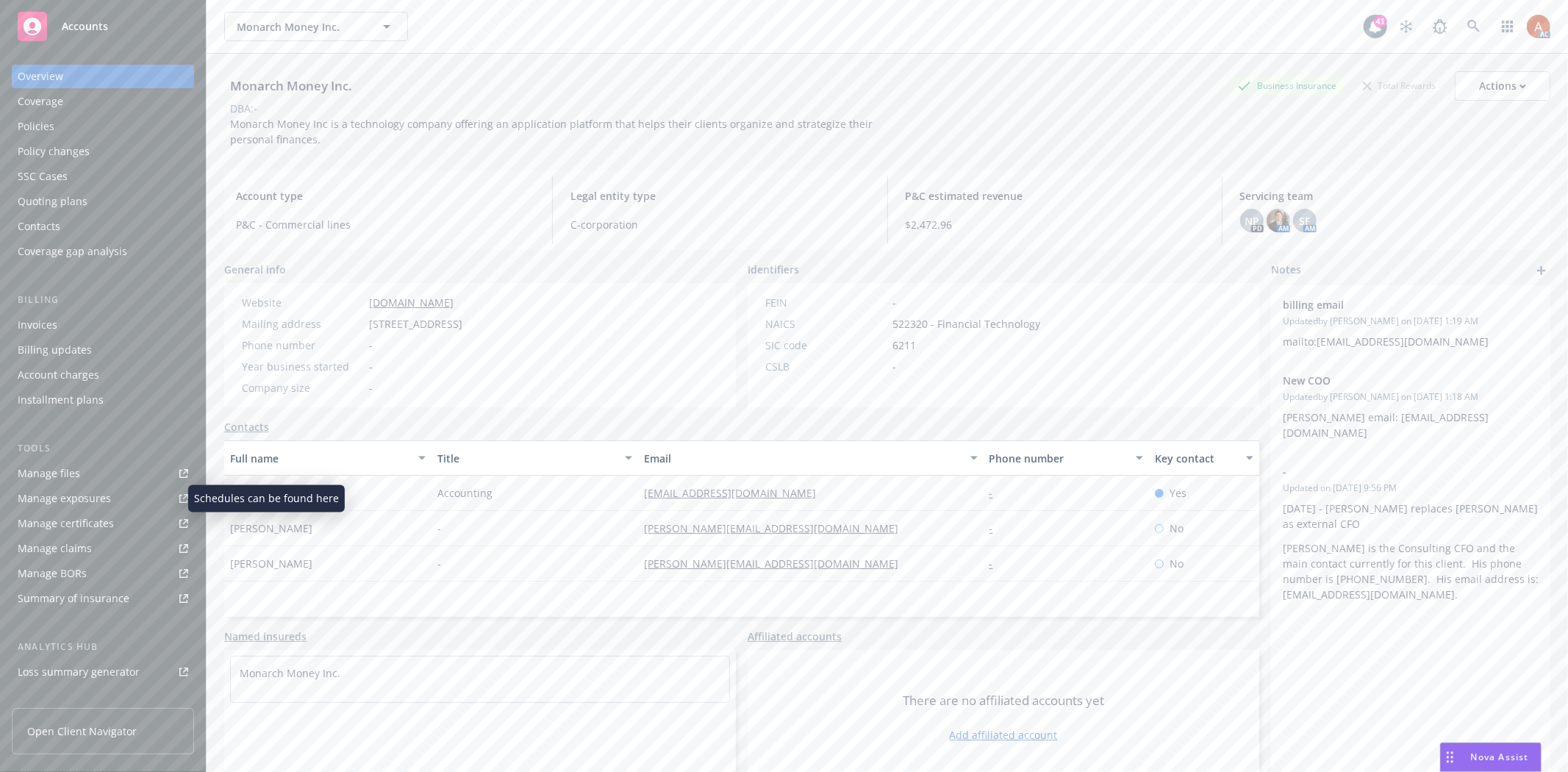
click at [86, 499] on div "Manage exposures" at bounding box center [64, 499] width 94 height 24
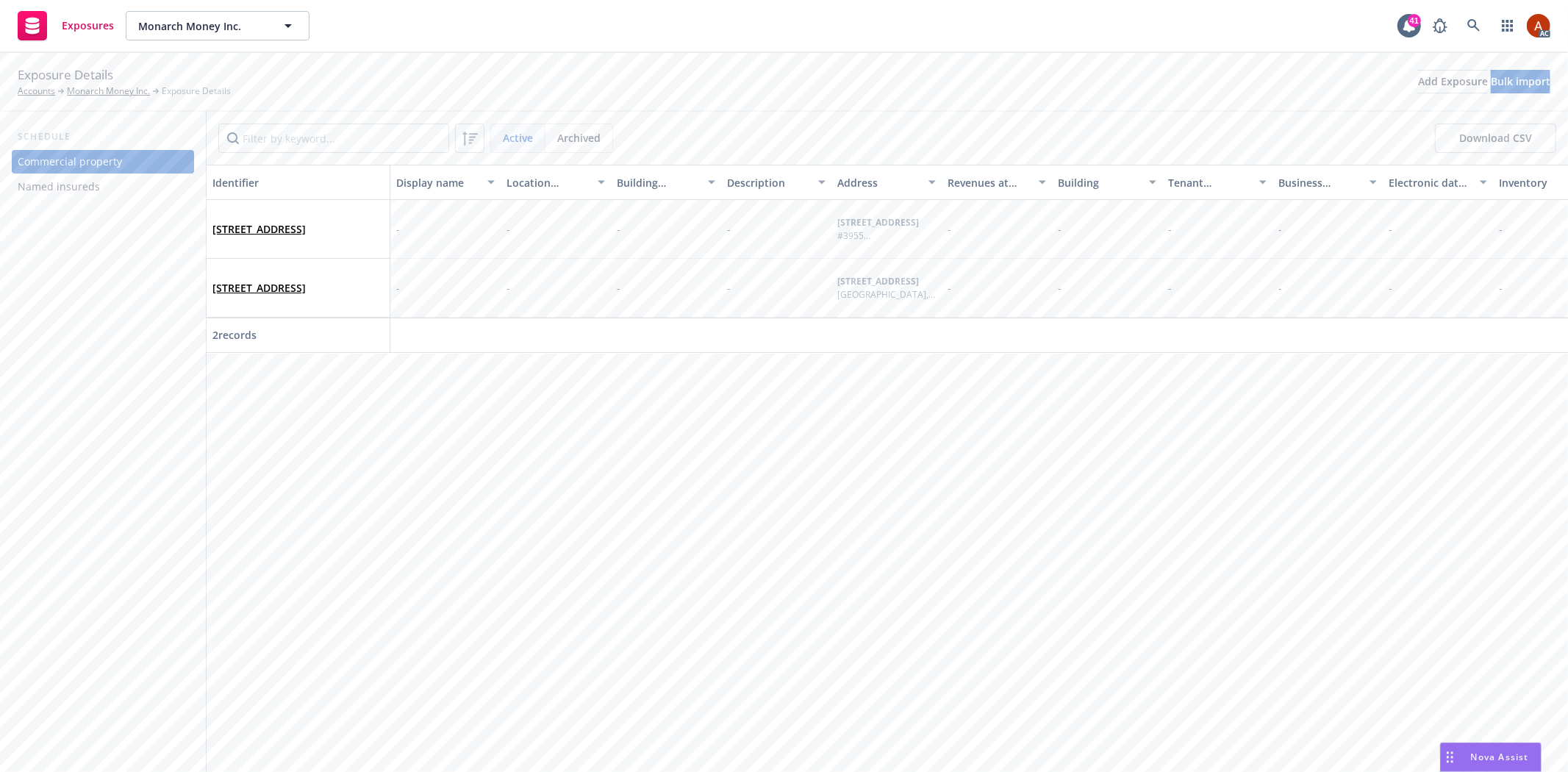
click at [97, 186] on div "Named insureds" at bounding box center [59, 186] width 83 height 24
